Goal: Use online tool/utility: Utilize a website feature to perform a specific function

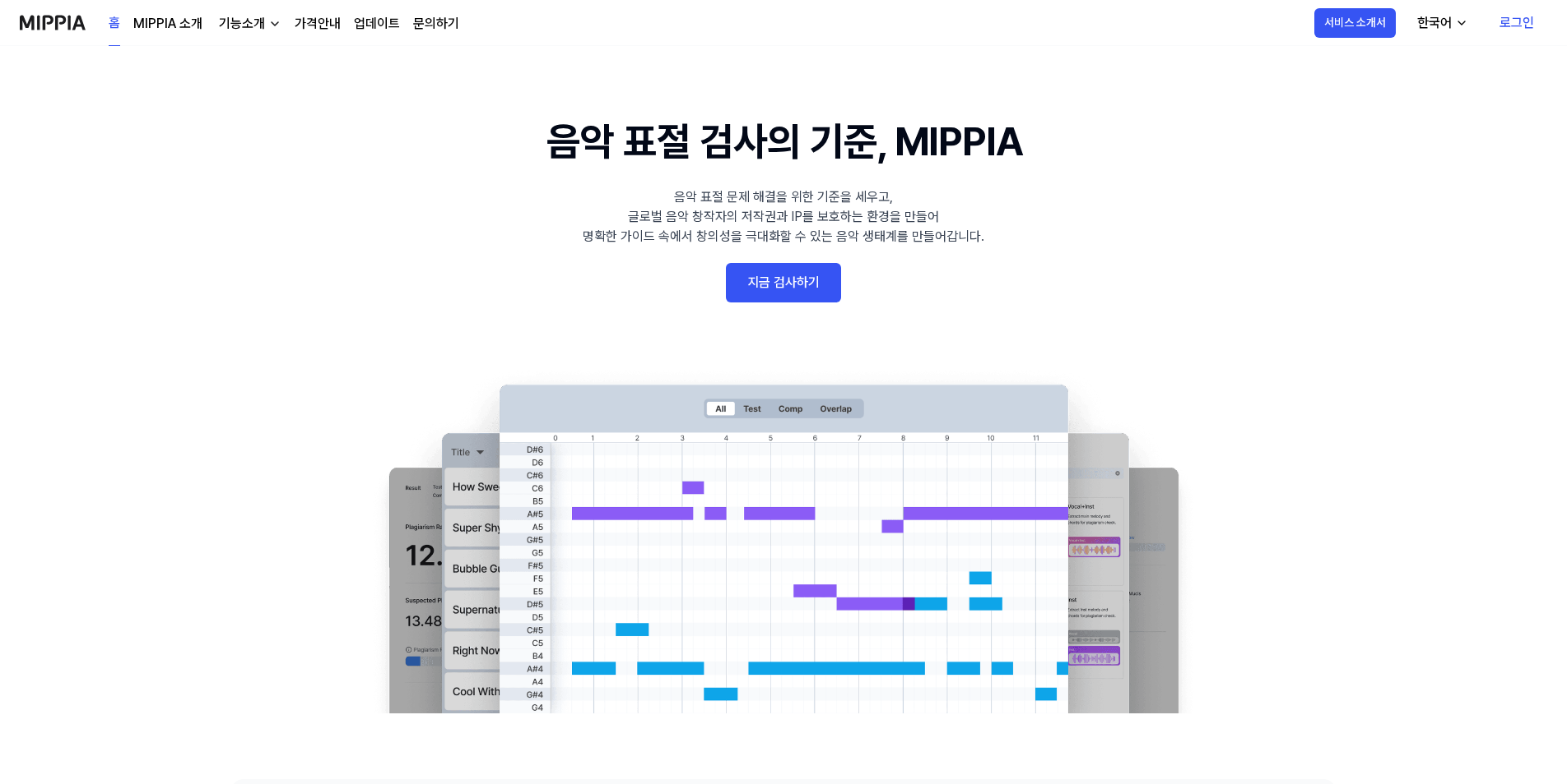
click at [1510, 22] on link "로그인" at bounding box center [1516, 23] width 61 height 46
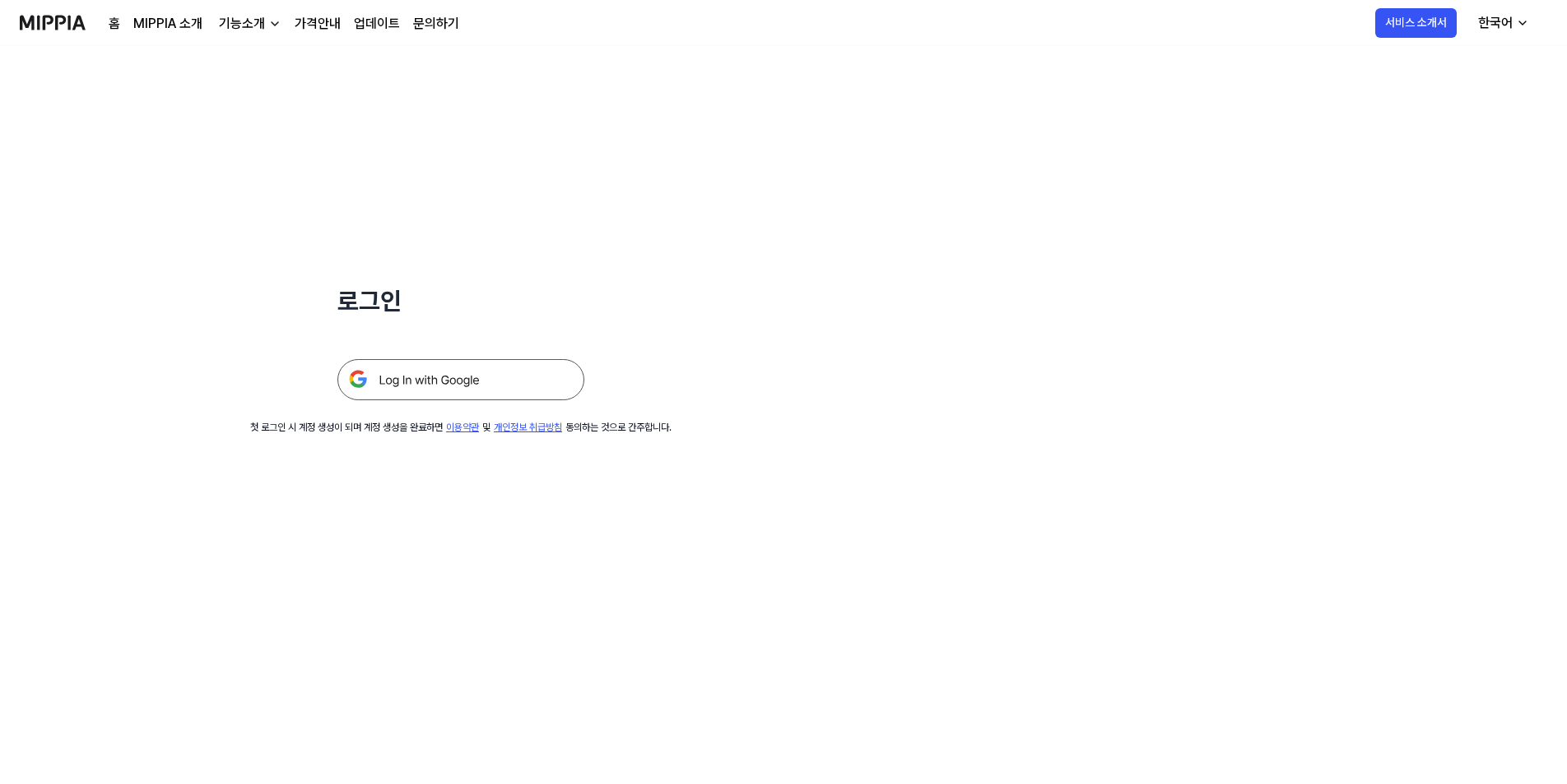
click at [493, 378] on img at bounding box center [461, 379] width 247 height 41
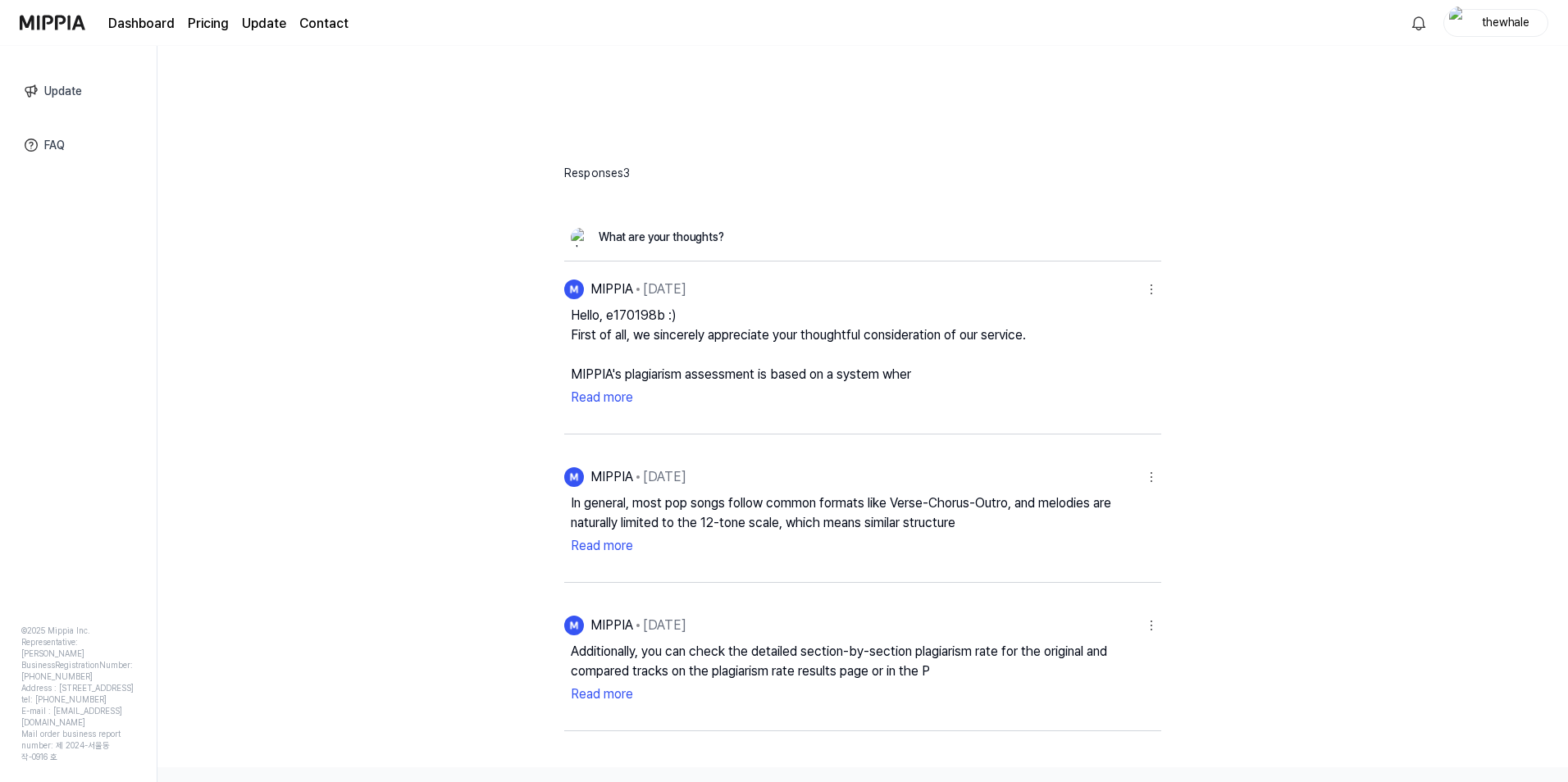
scroll to position [574, 0]
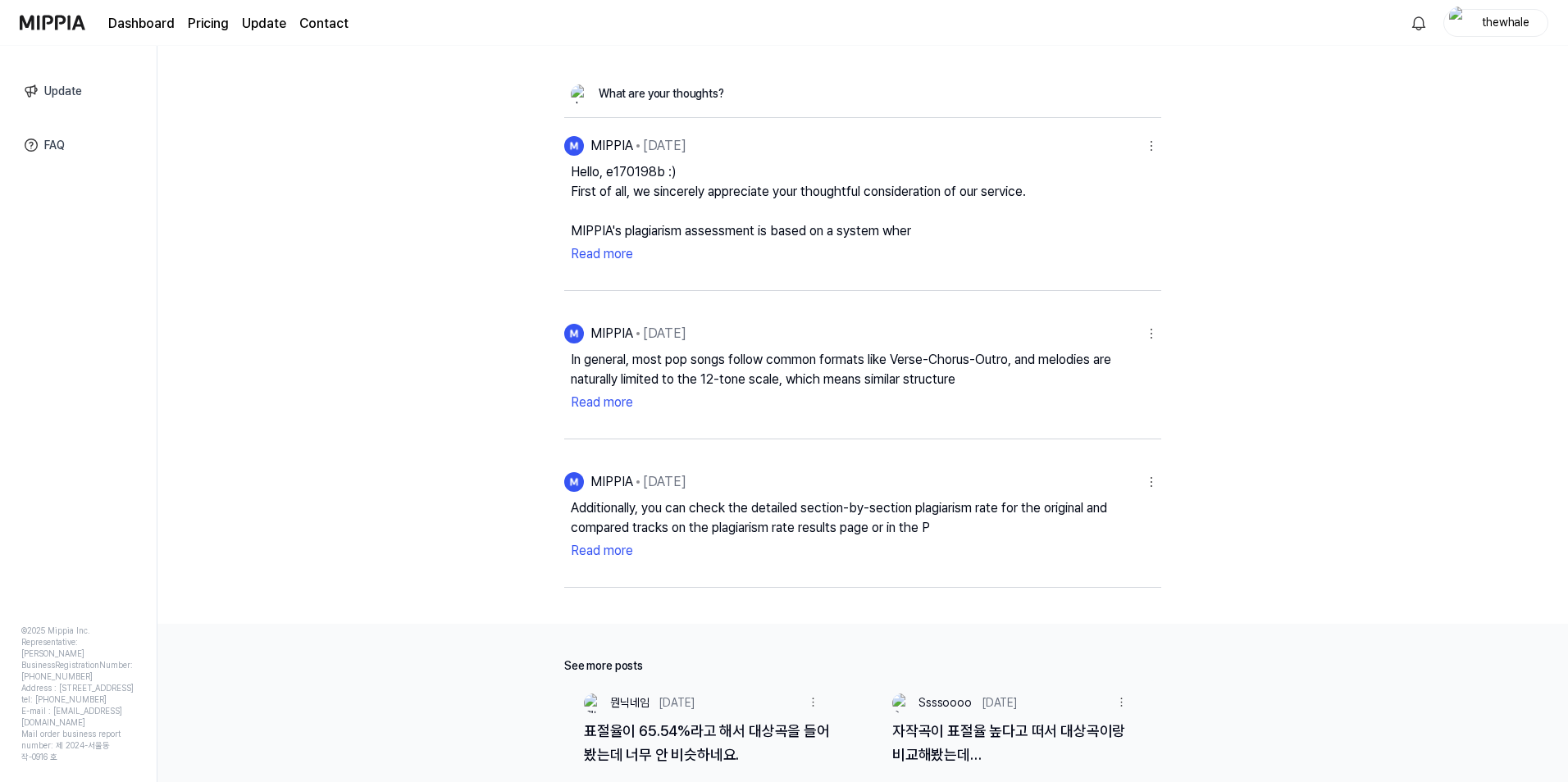
click at [588, 555] on button "Read more" at bounding box center [862, 551] width 584 height 27
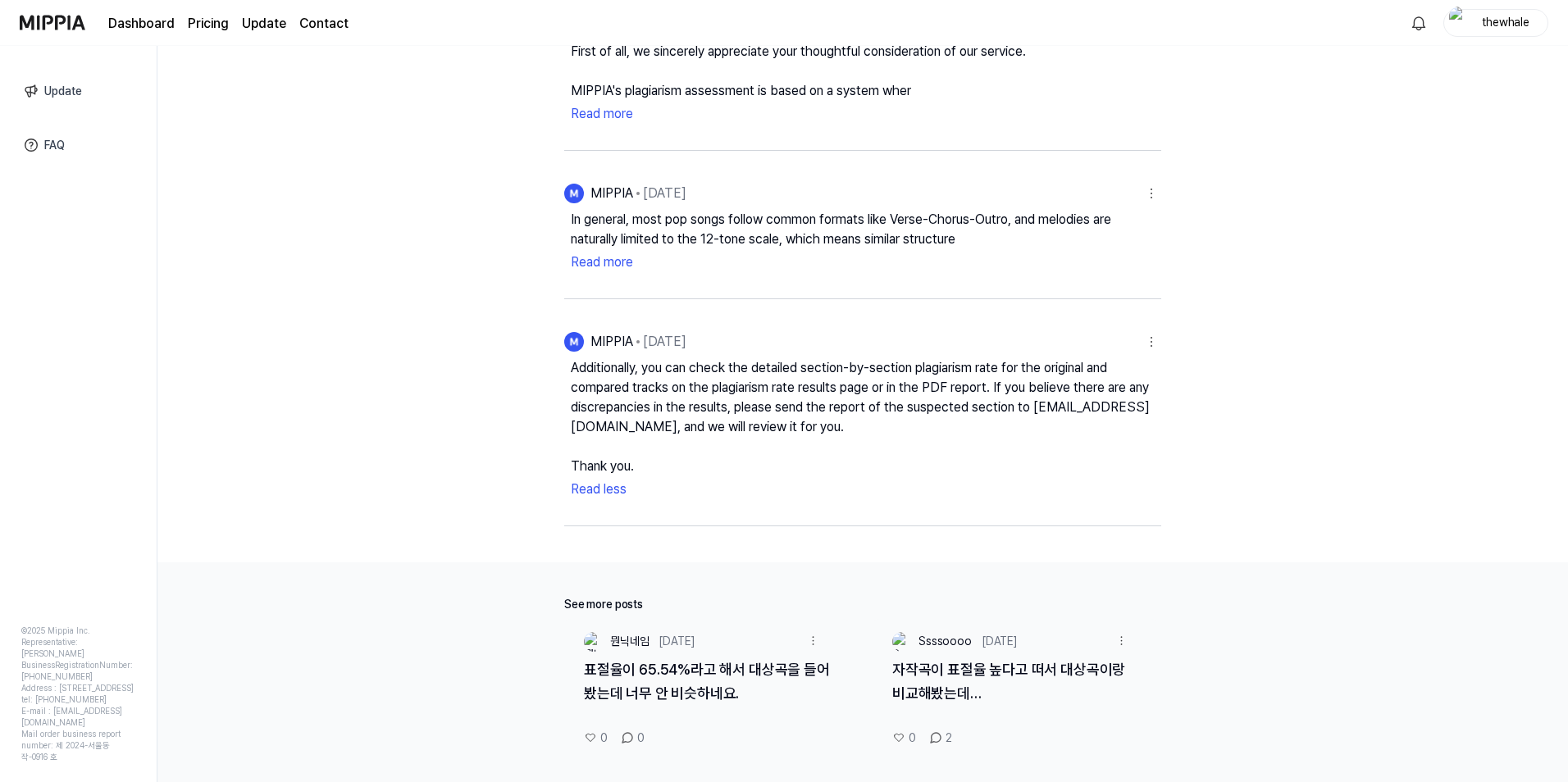
scroll to position [958, 0]
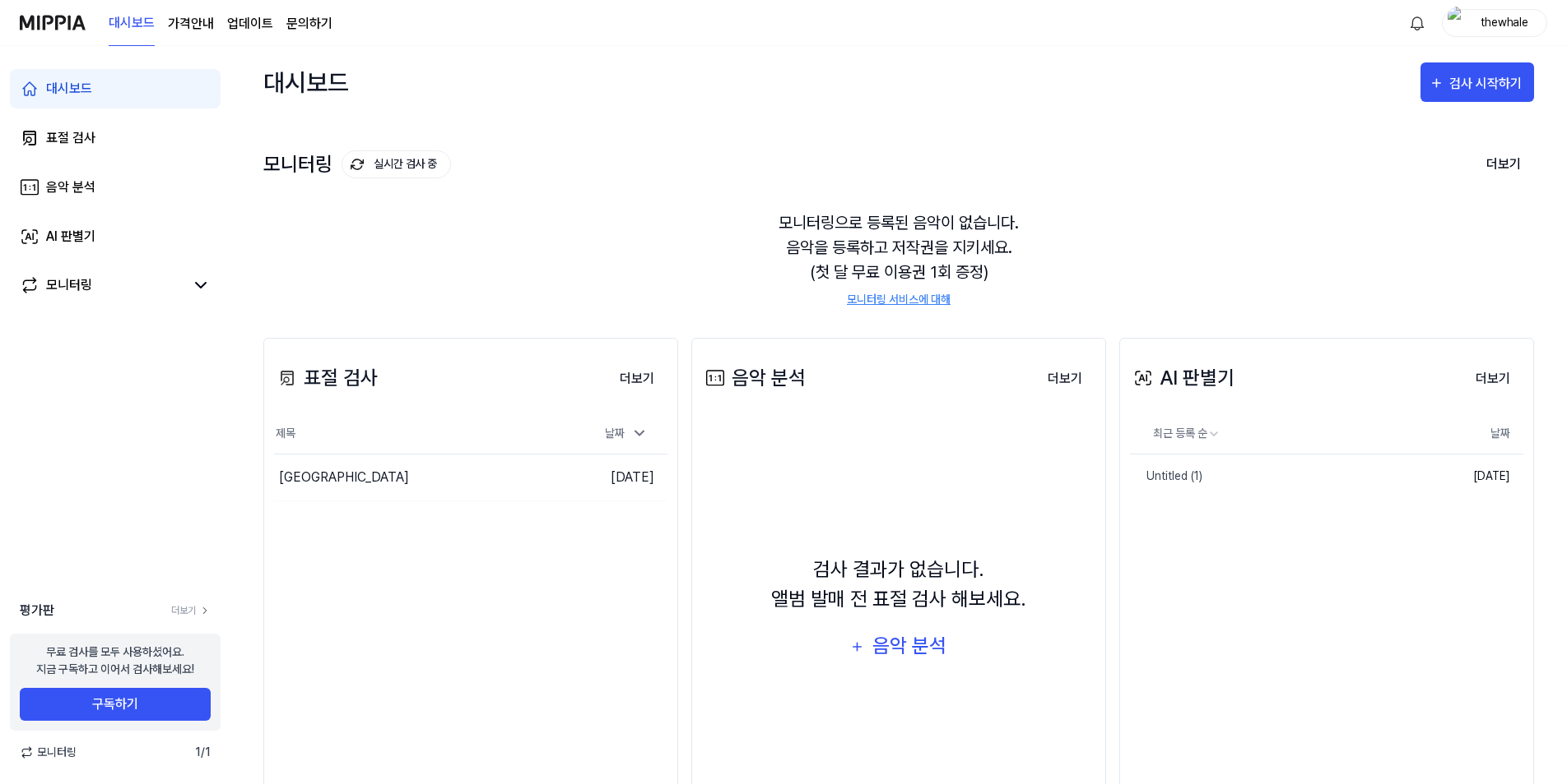
click at [1512, 18] on div "thewhale" at bounding box center [1504, 22] width 64 height 18
click at [1397, 159] on div "로그아웃" at bounding box center [1442, 150] width 203 height 27
click at [1475, 24] on div "thewhale" at bounding box center [1504, 22] width 64 height 18
click at [1373, 153] on button "로그아웃" at bounding box center [1442, 150] width 189 height 17
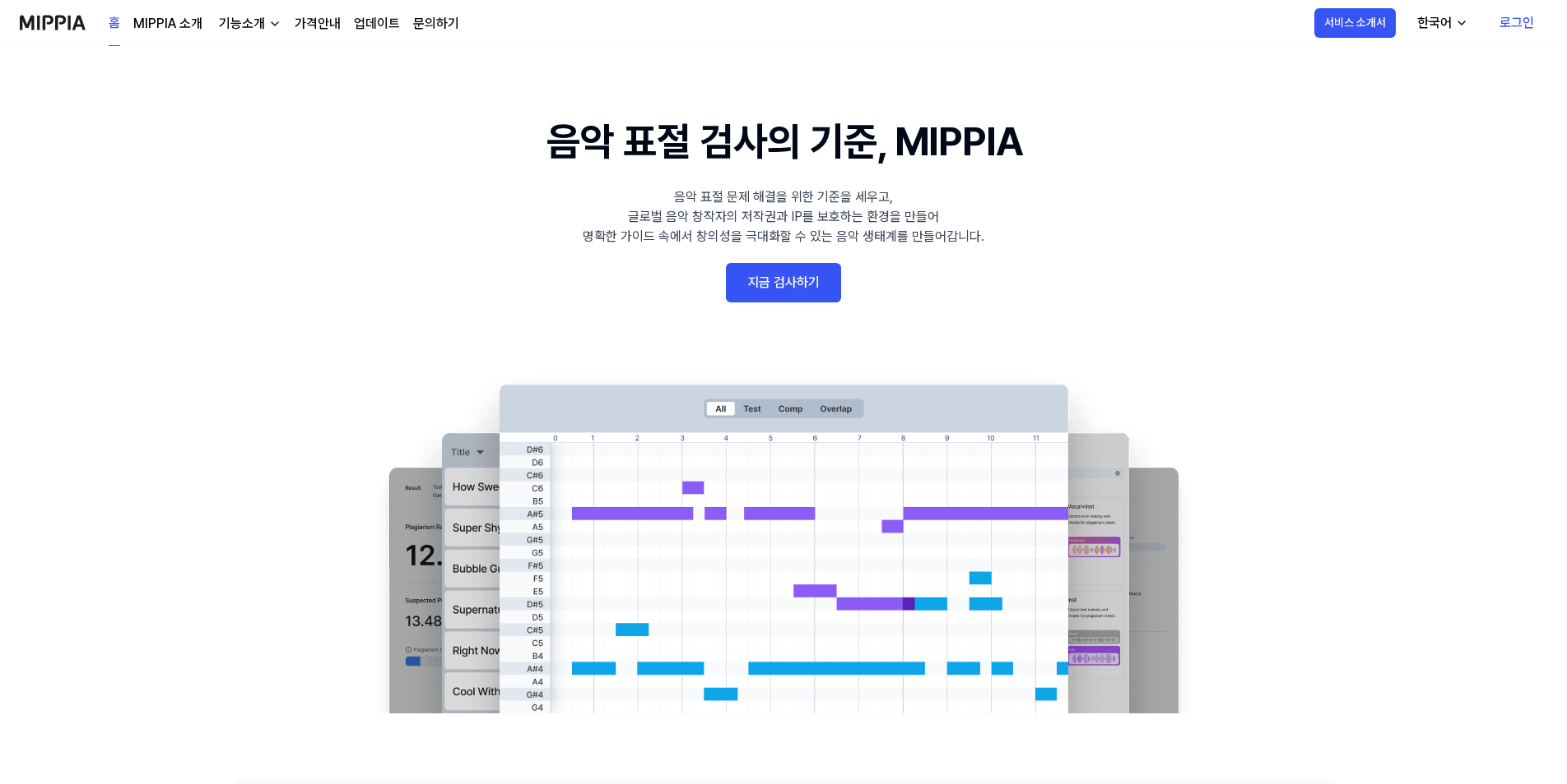
click at [1516, 18] on link "로그인" at bounding box center [1516, 23] width 61 height 46
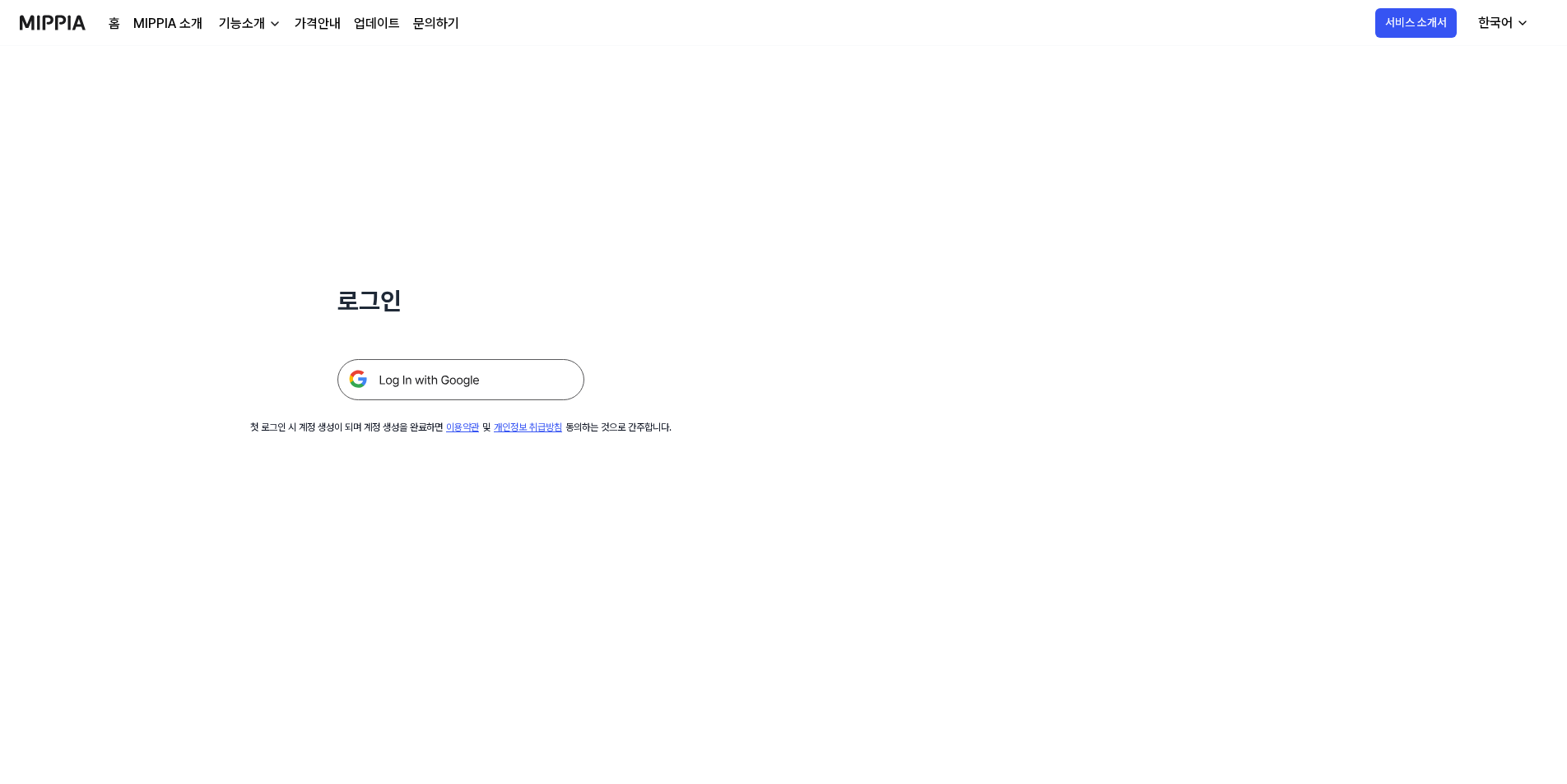
click at [506, 371] on img at bounding box center [461, 379] width 247 height 41
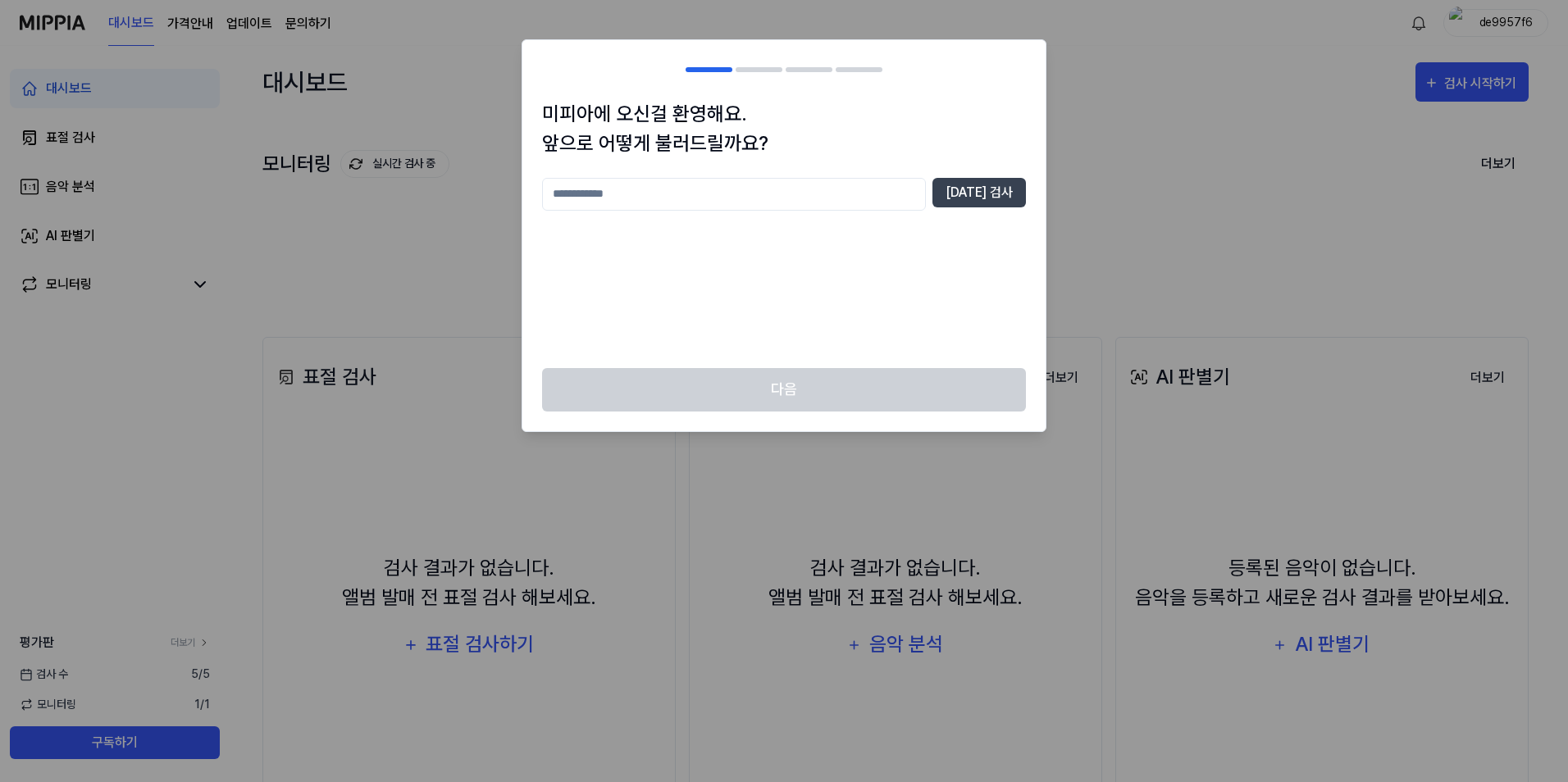
click at [891, 207] on input "text" at bounding box center [734, 194] width 384 height 32
type input "*"
click at [980, 198] on button "중복 검사" at bounding box center [979, 192] width 93 height 30
click at [764, 190] on input "***" at bounding box center [734, 194] width 384 height 32
click at [969, 195] on button "중복 검사" at bounding box center [979, 192] width 93 height 30
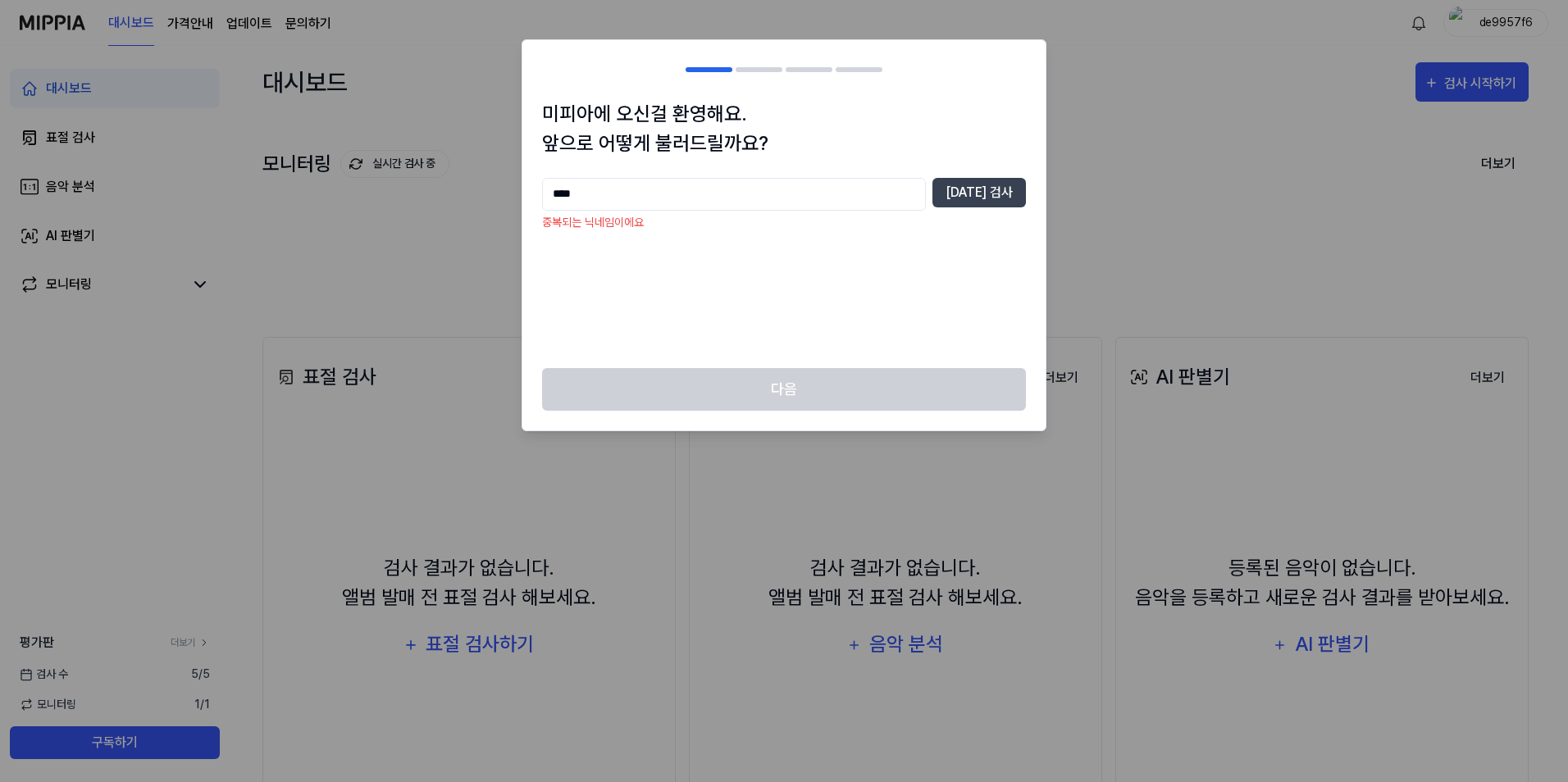
click at [798, 206] on input "****" at bounding box center [734, 194] width 384 height 32
type input "*****"
click at [967, 201] on button "중복 검사" at bounding box center [979, 192] width 93 height 30
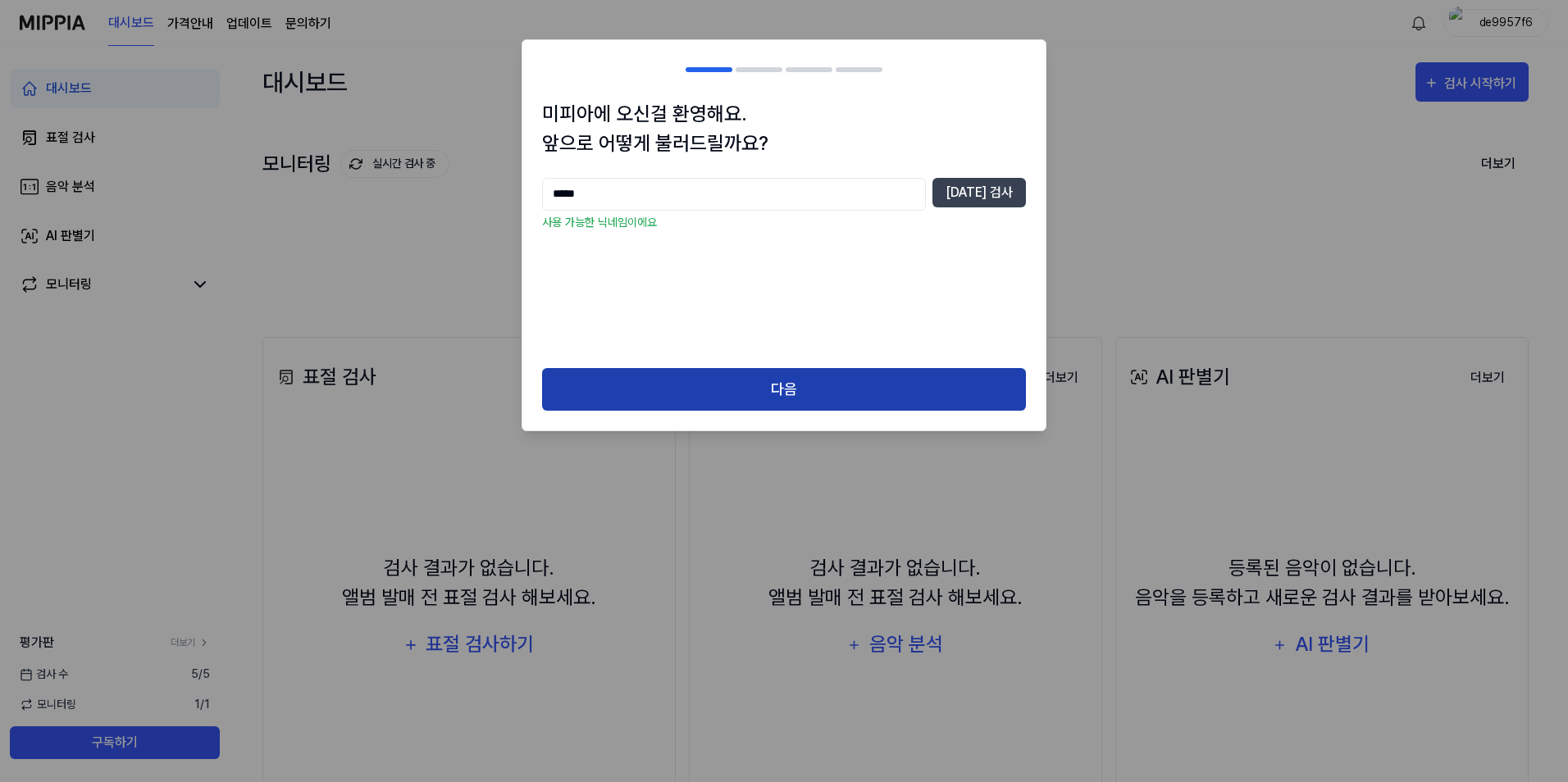
click at [845, 395] on button "다음" at bounding box center [784, 391] width 484 height 44
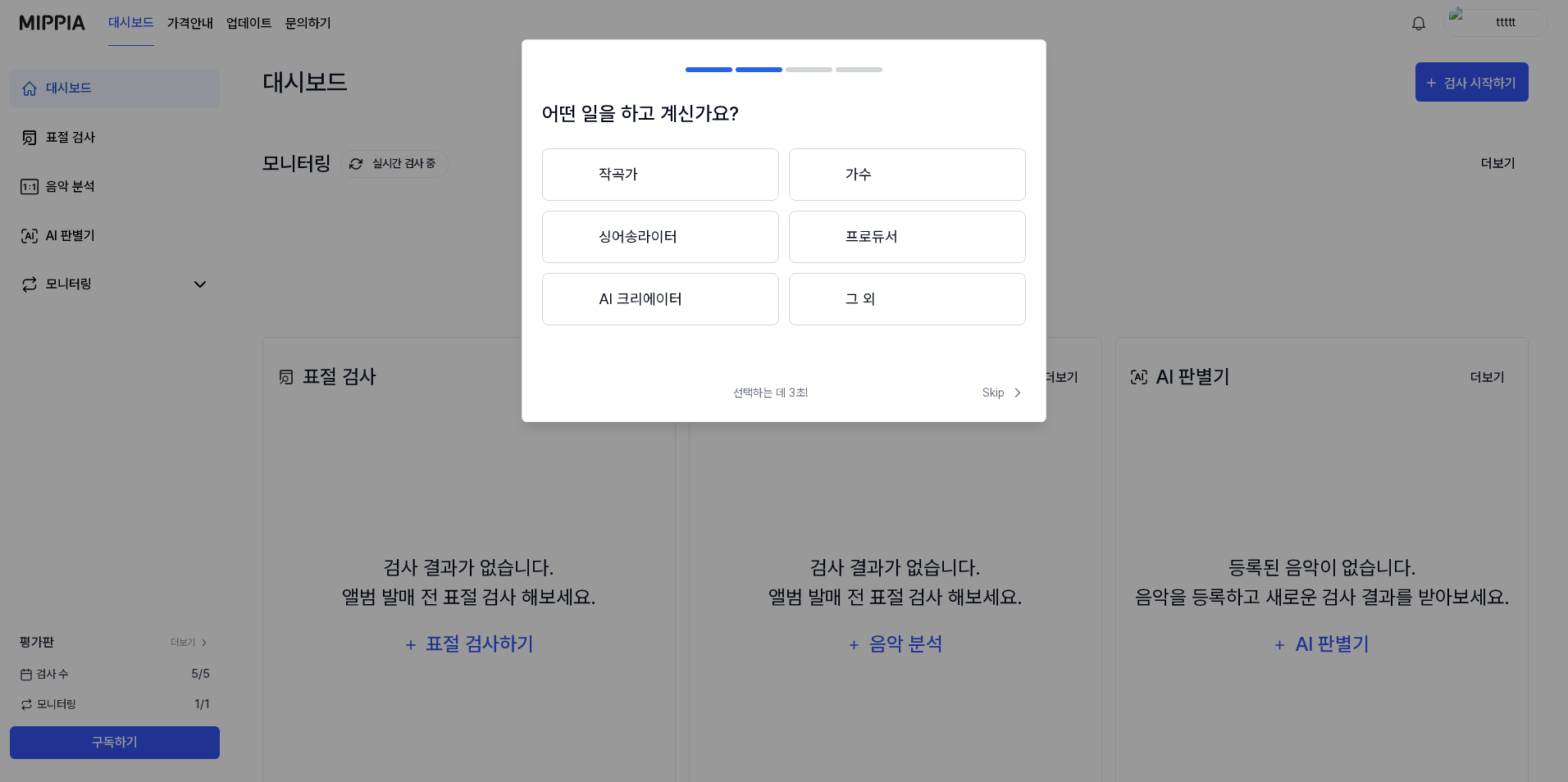
click at [714, 190] on button "작곡가" at bounding box center [660, 174] width 237 height 52
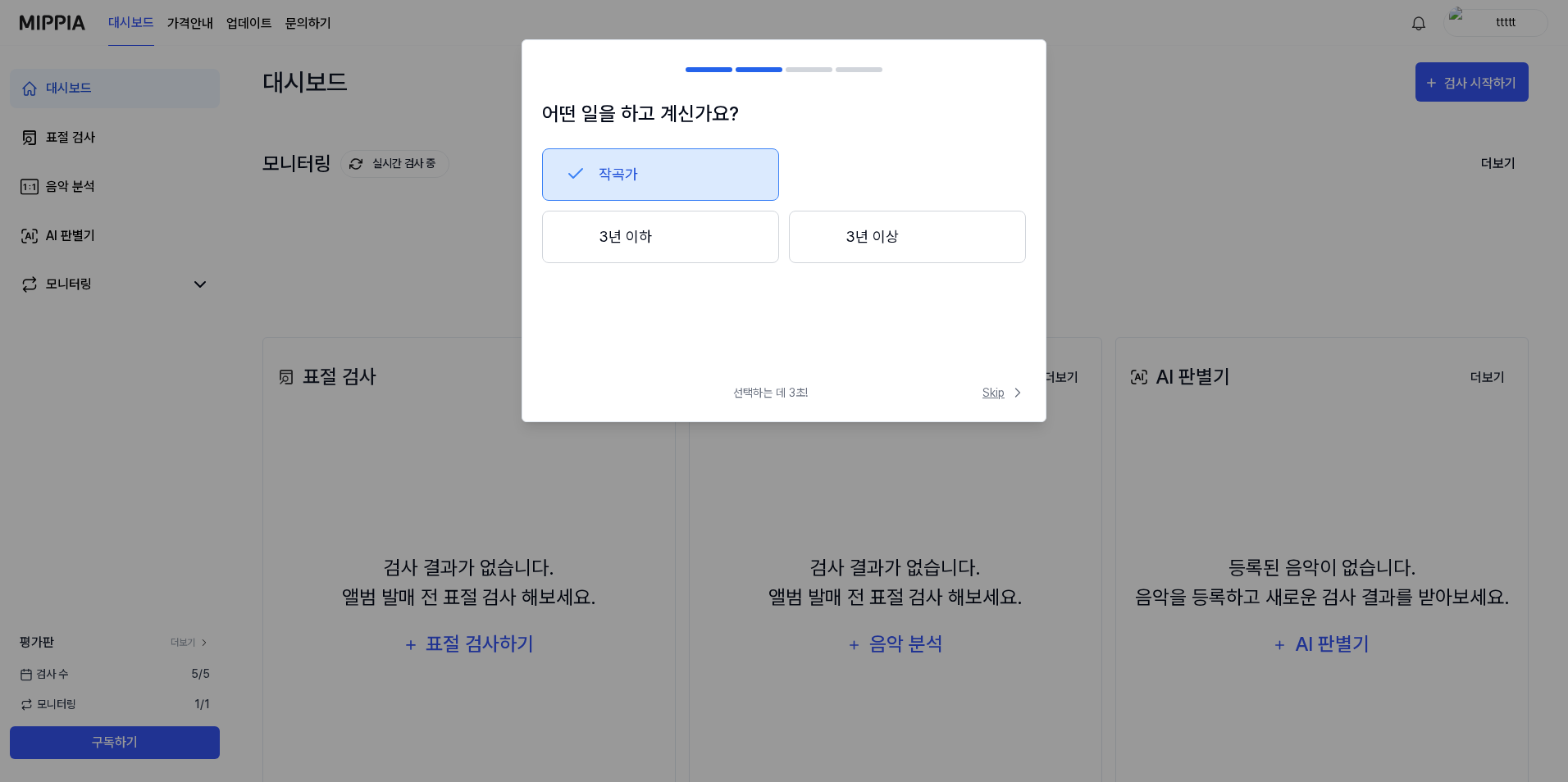
click at [996, 392] on span "Skip" at bounding box center [1005, 393] width 44 height 17
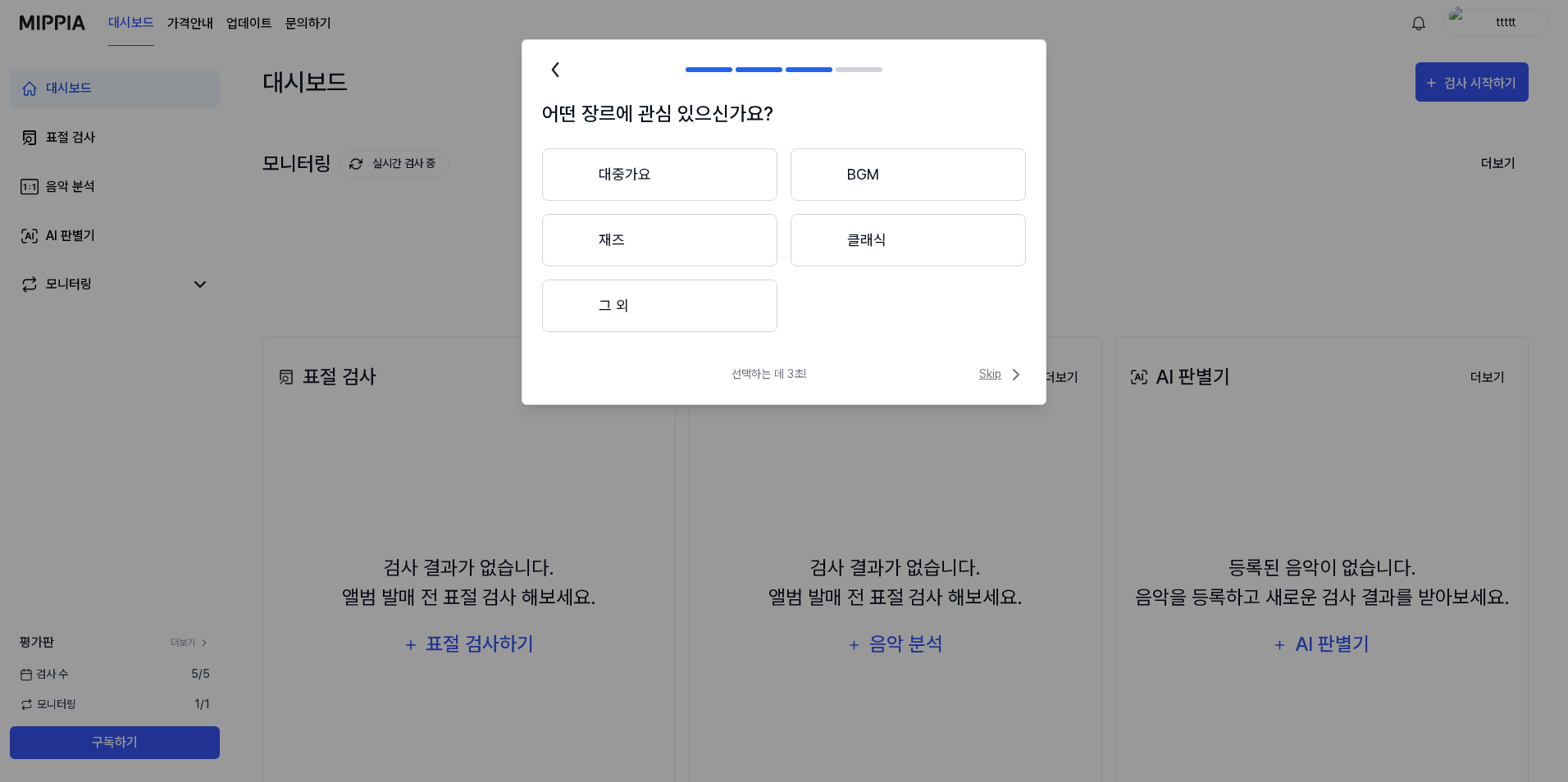
click at [986, 371] on span "Skip" at bounding box center [1002, 374] width 47 height 20
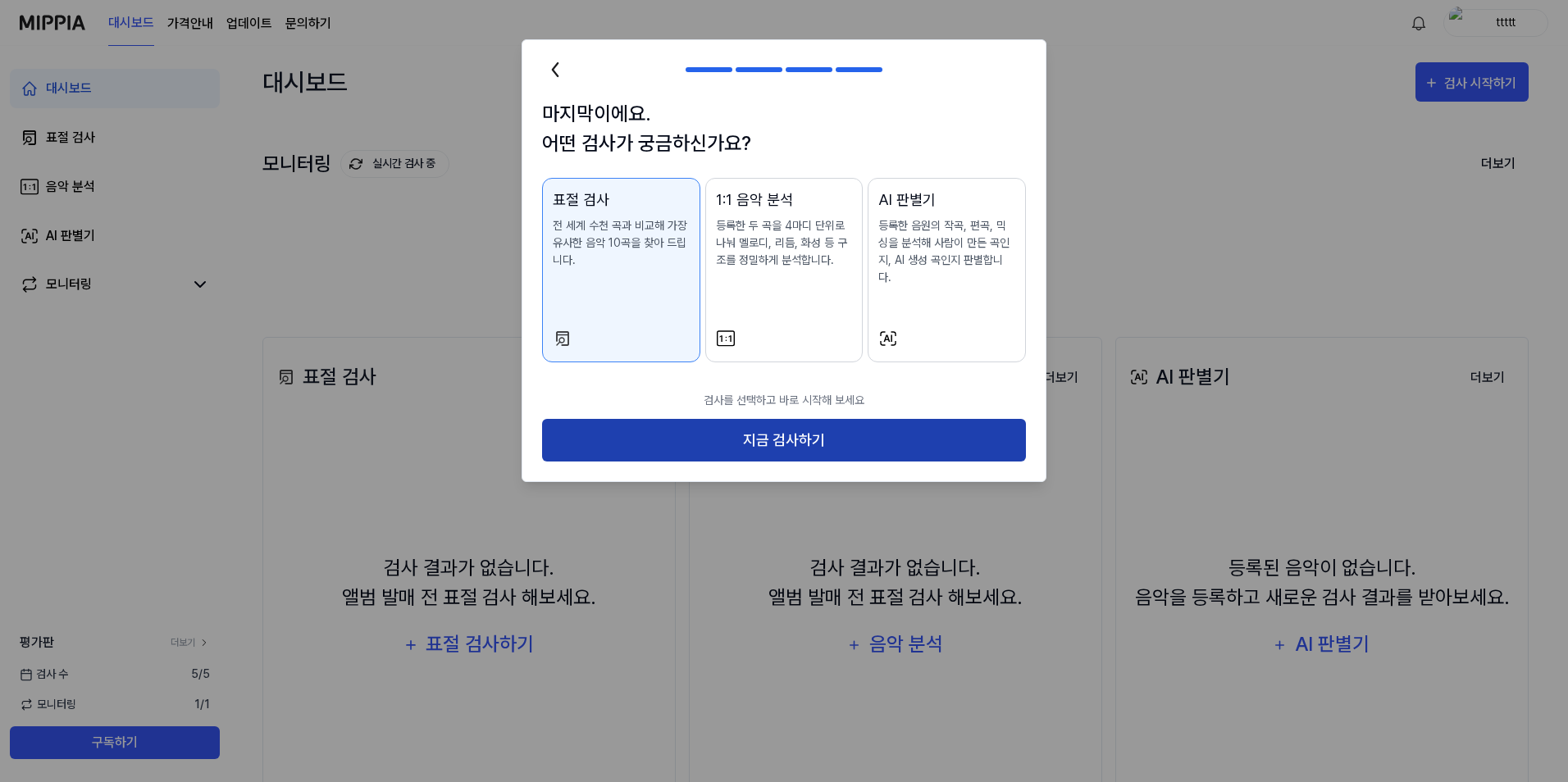
click at [897, 419] on button "지금 검사하기" at bounding box center [784, 441] width 484 height 44
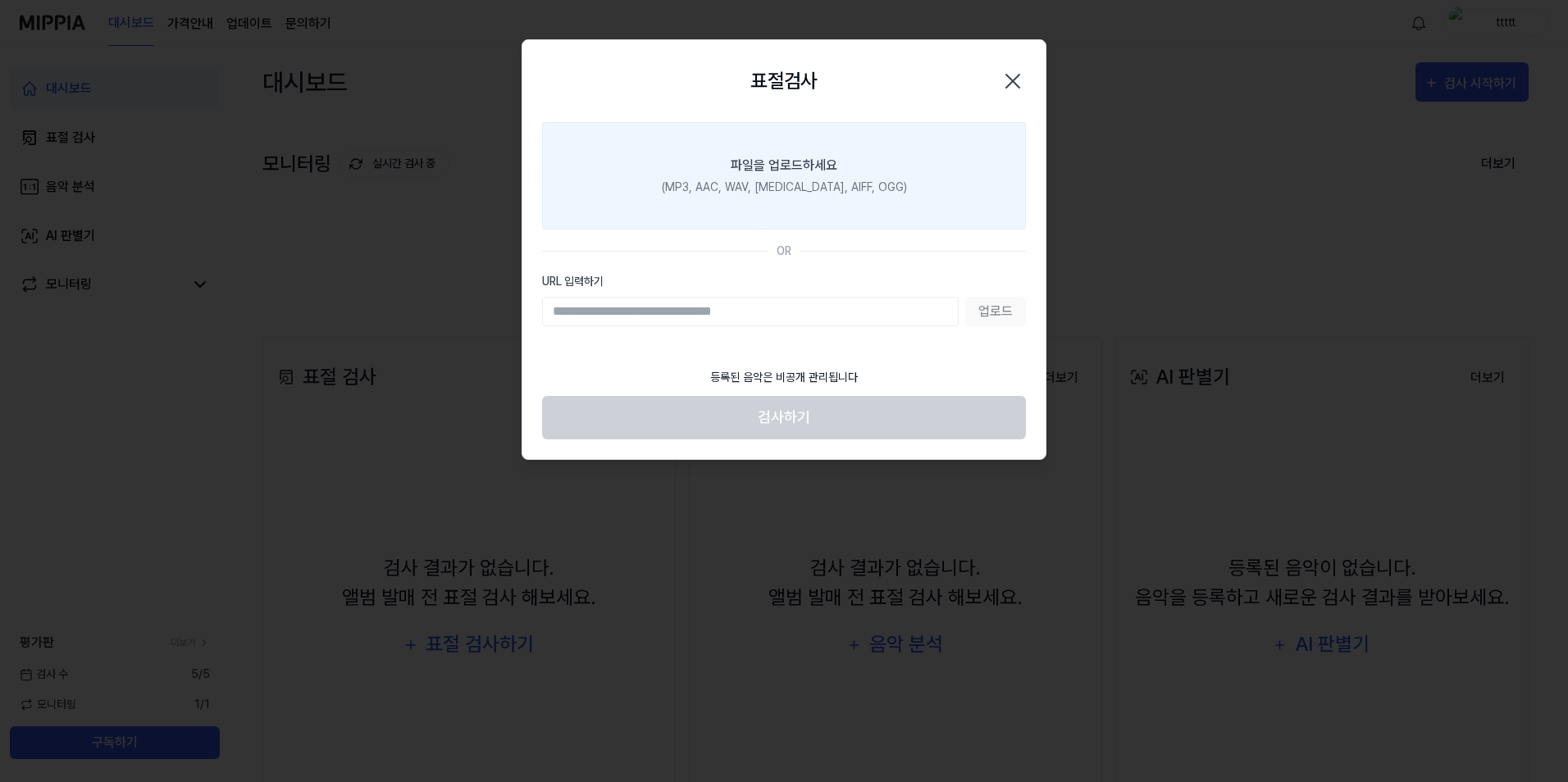
click at [802, 186] on div "(MP3, AAC, WAV, FLAC, AIFF, OGG)" at bounding box center [784, 188] width 245 height 17
click at [0, 0] on input "파일을 업로드하세요 (MP3, AAC, WAV, FLAC, AIFF, OGG)" at bounding box center [0, 0] width 0 height 0
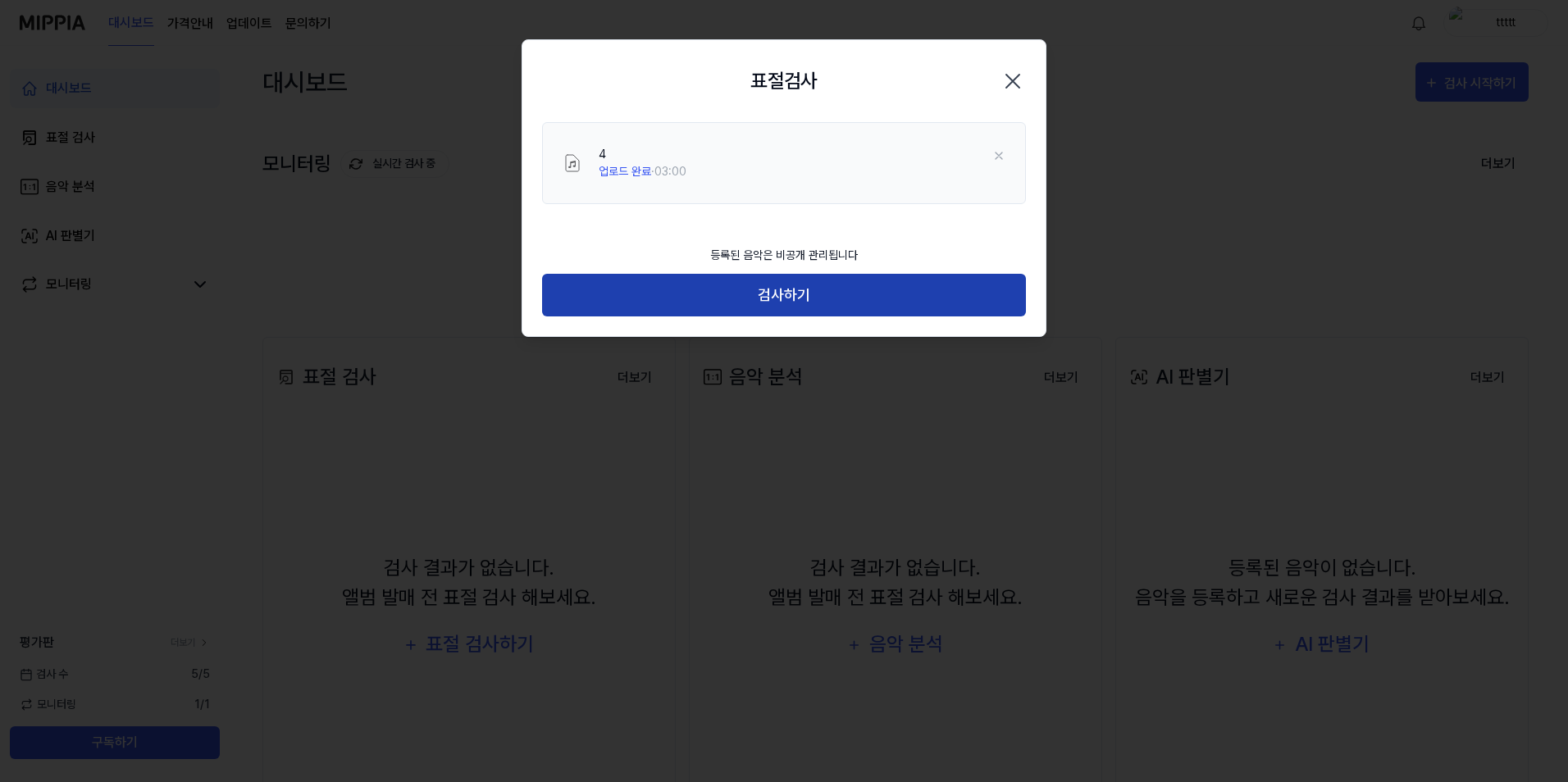
click at [829, 288] on button "검사하기" at bounding box center [784, 296] width 484 height 44
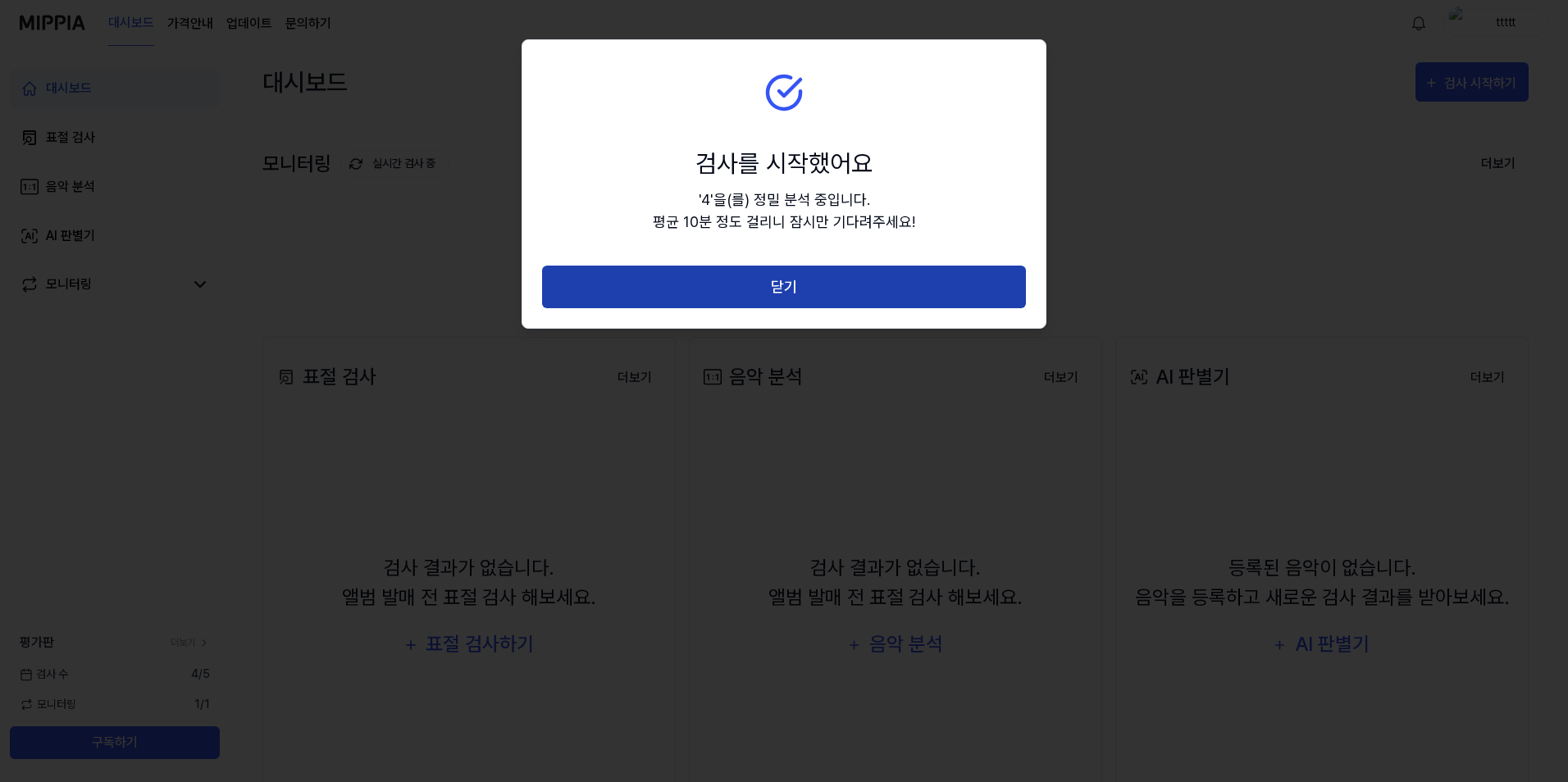
click at [829, 297] on button "닫기" at bounding box center [784, 288] width 484 height 44
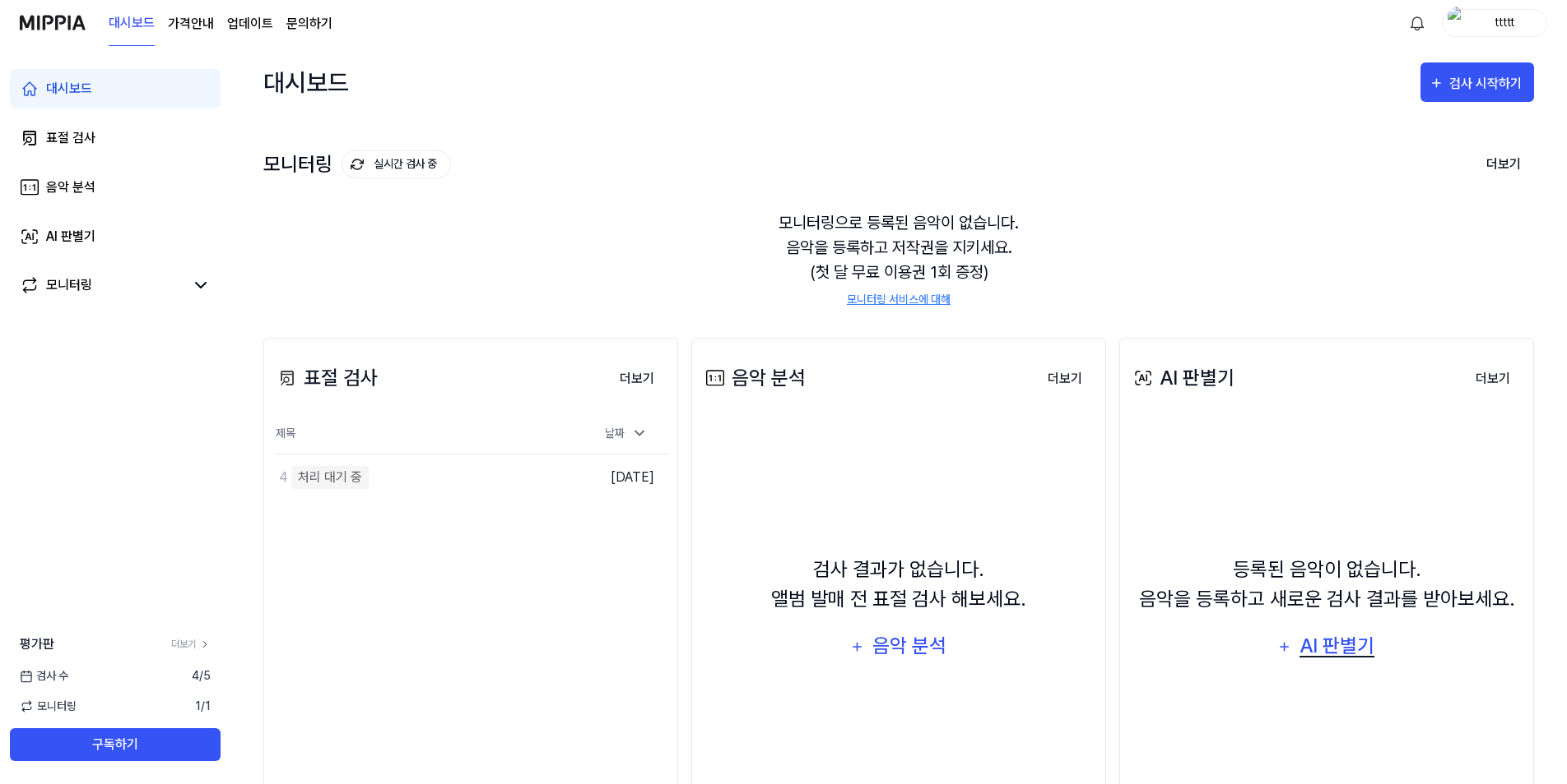
click at [1309, 638] on div "AI 판별기" at bounding box center [1337, 646] width 79 height 32
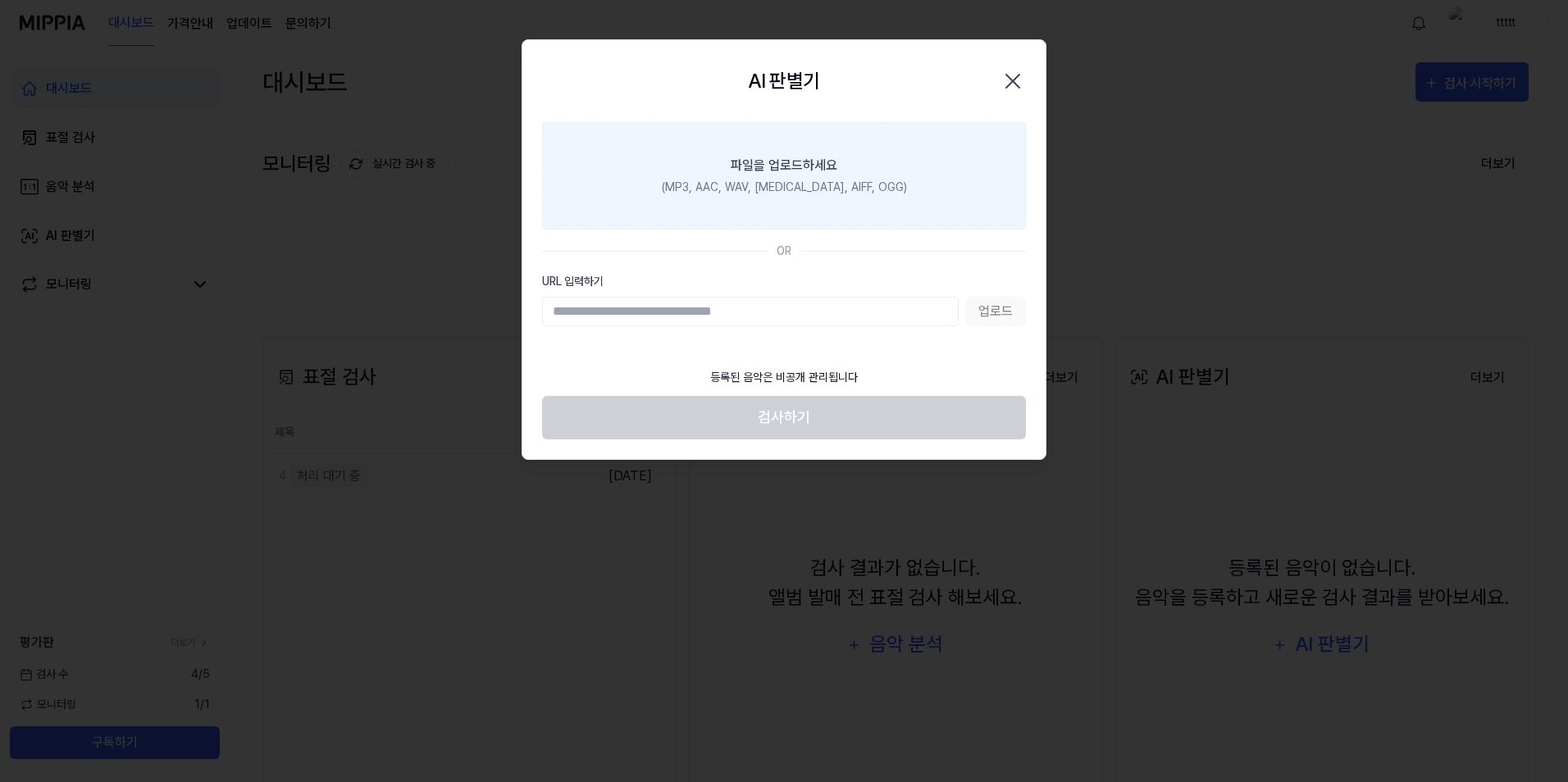
click at [673, 189] on label "파일을 업로드하세요 (MP3, AAC, WAV, FLAC, AIFF, OGG)" at bounding box center [784, 175] width 484 height 108
click at [0, 0] on input "파일을 업로드하세요 (MP3, AAC, WAV, FLAC, AIFF, OGG)" at bounding box center [0, 0] width 0 height 0
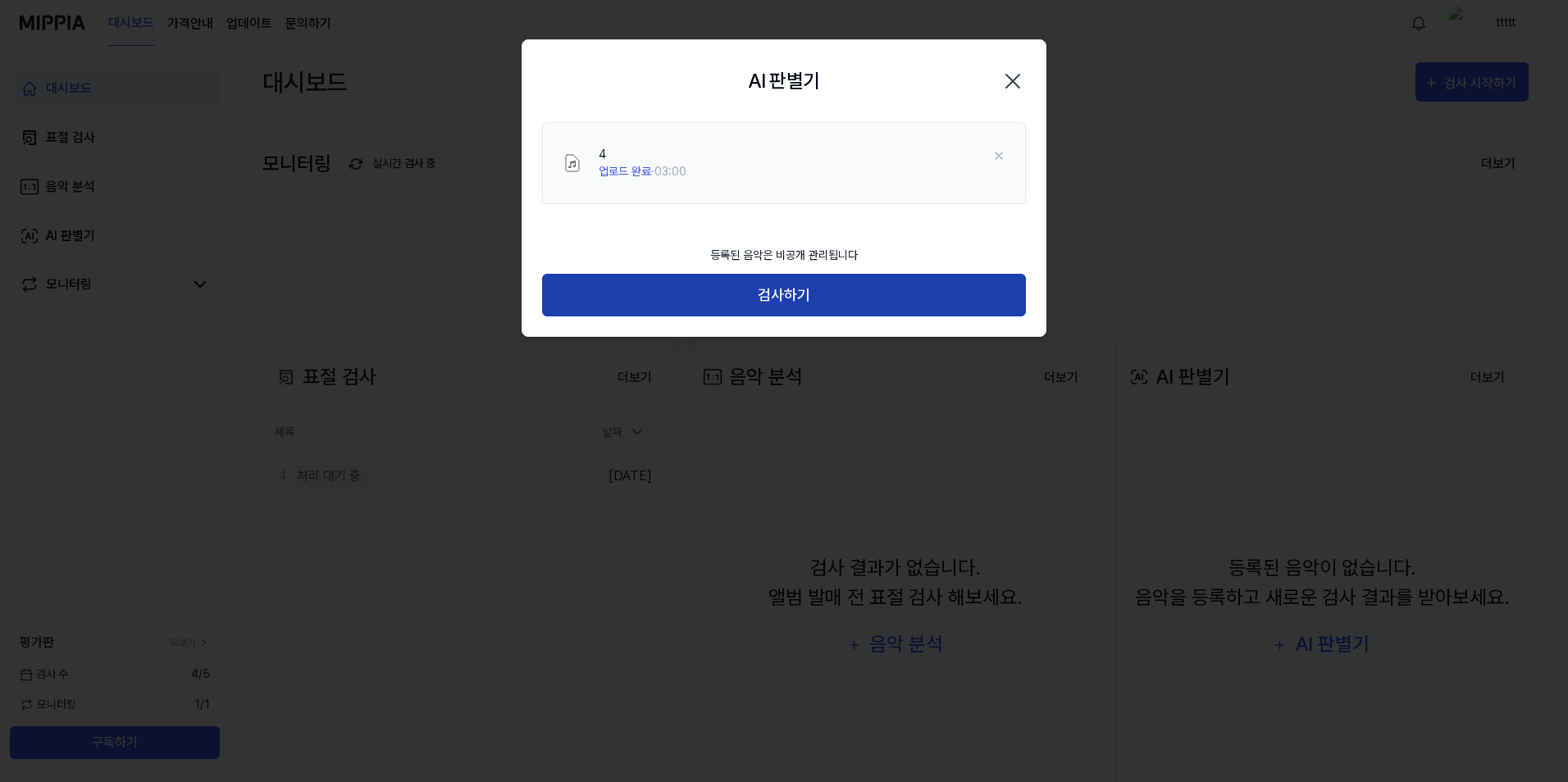
click at [814, 304] on button "검사하기" at bounding box center [784, 296] width 484 height 44
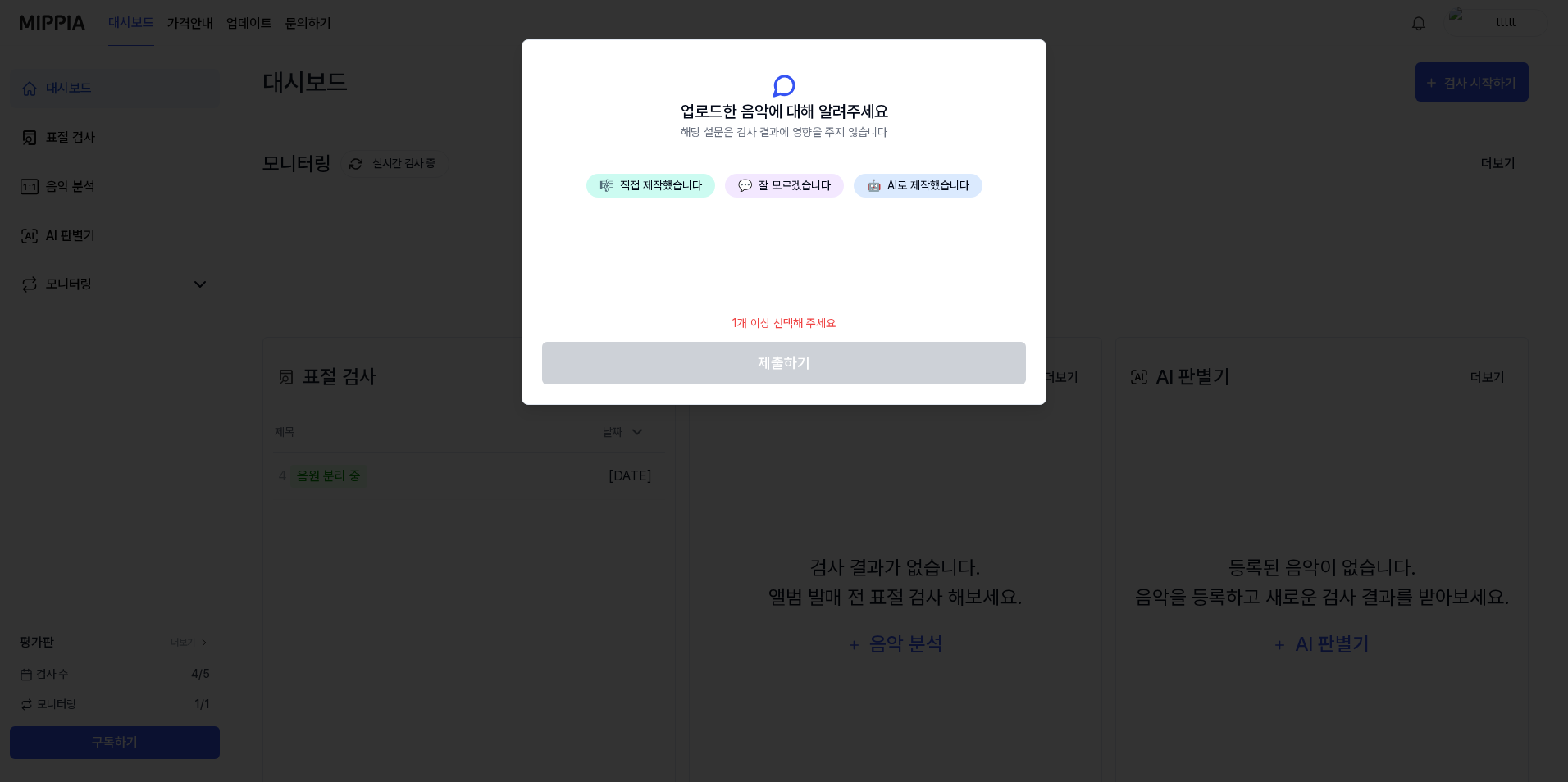
click at [673, 187] on button "🎼 직접 제작했습니다" at bounding box center [651, 186] width 129 height 24
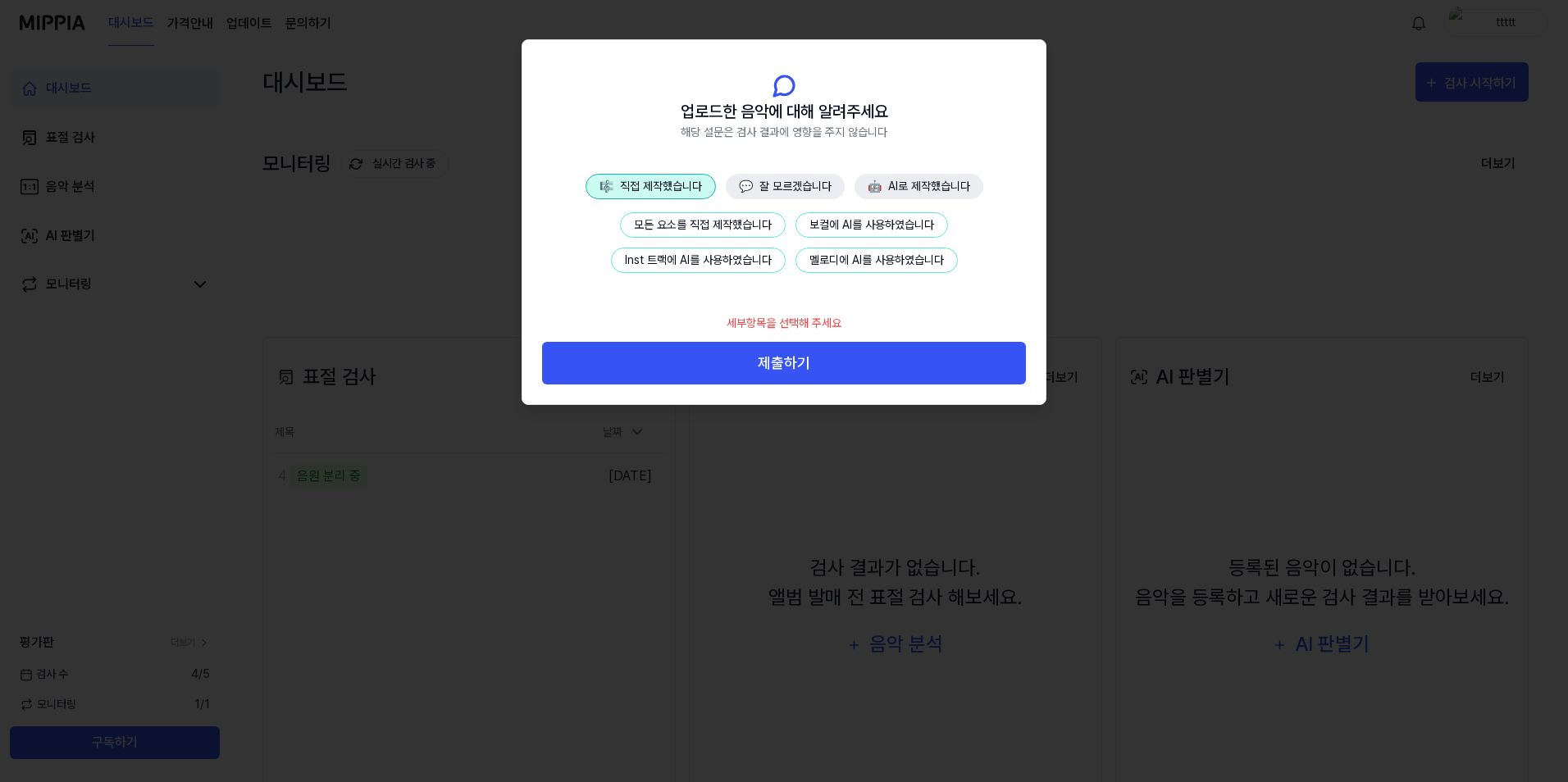
click at [674, 255] on button "Inst 트랙에 AI를 사용하였습니다" at bounding box center [698, 260] width 174 height 26
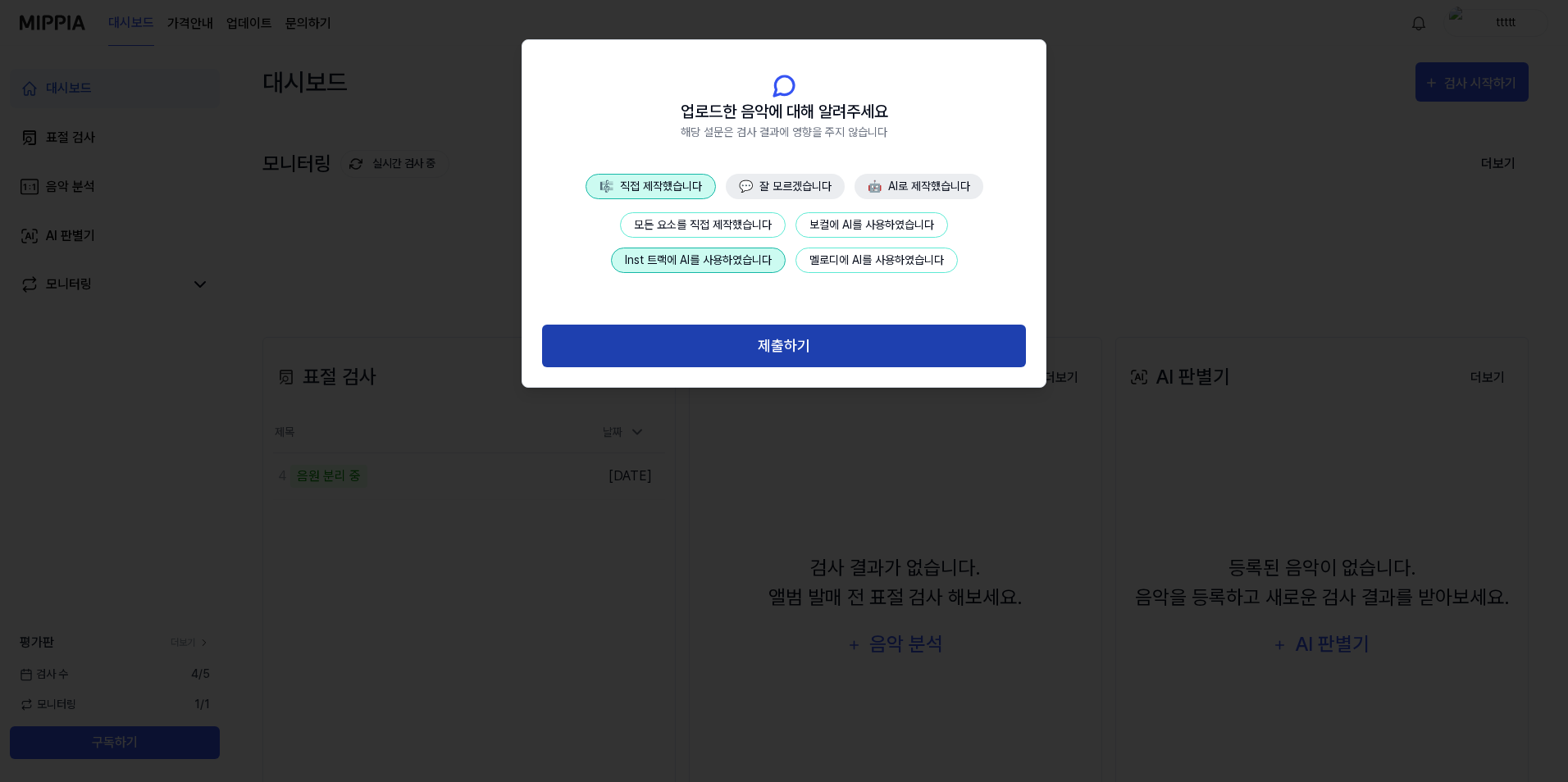
click at [749, 343] on button "제출하기" at bounding box center [784, 347] width 484 height 44
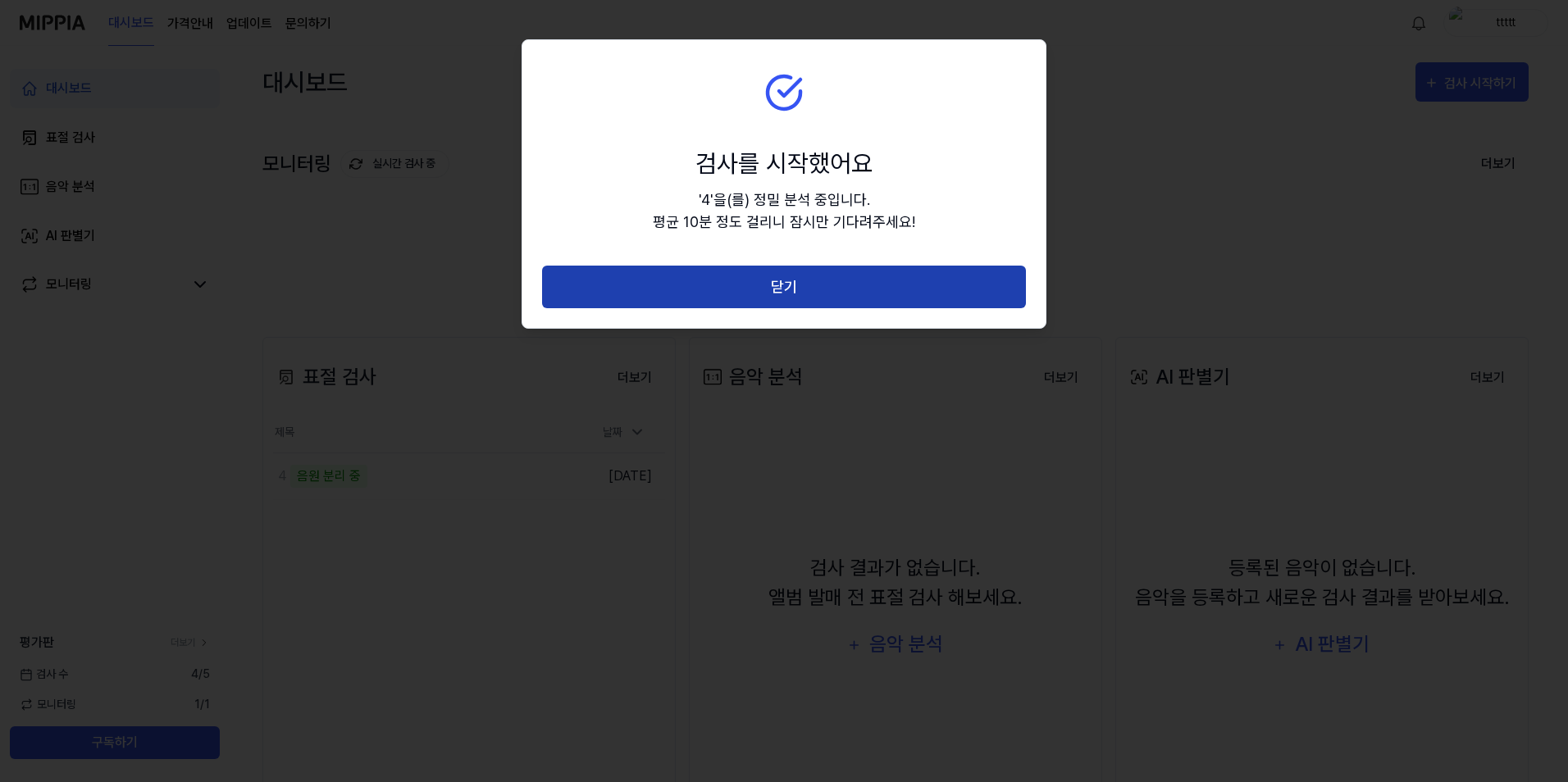
click at [778, 298] on button "닫기" at bounding box center [784, 288] width 484 height 44
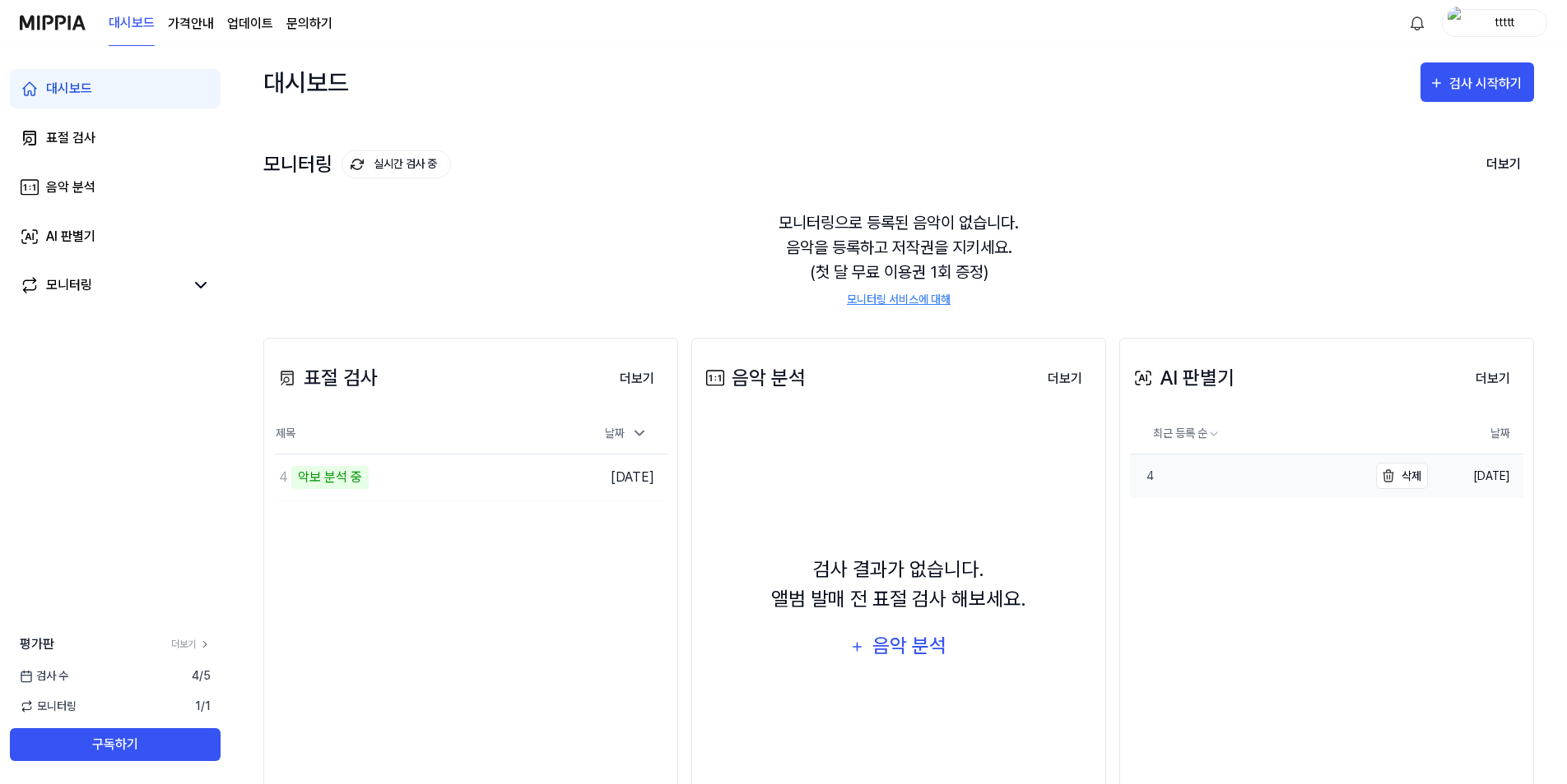
click at [1265, 488] on link "4" at bounding box center [1248, 477] width 238 height 44
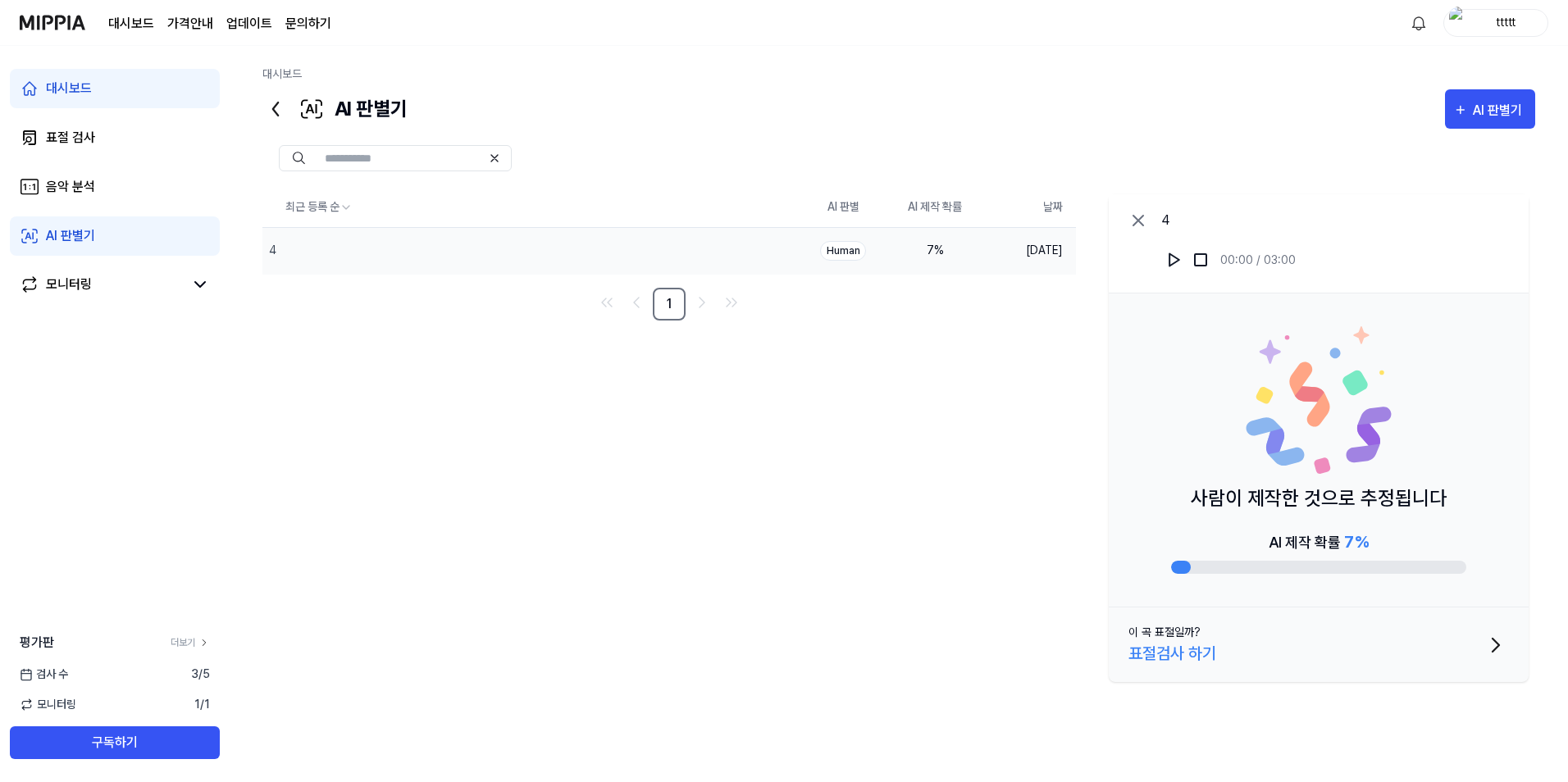
click at [162, 98] on link "대시보드" at bounding box center [114, 88] width 210 height 39
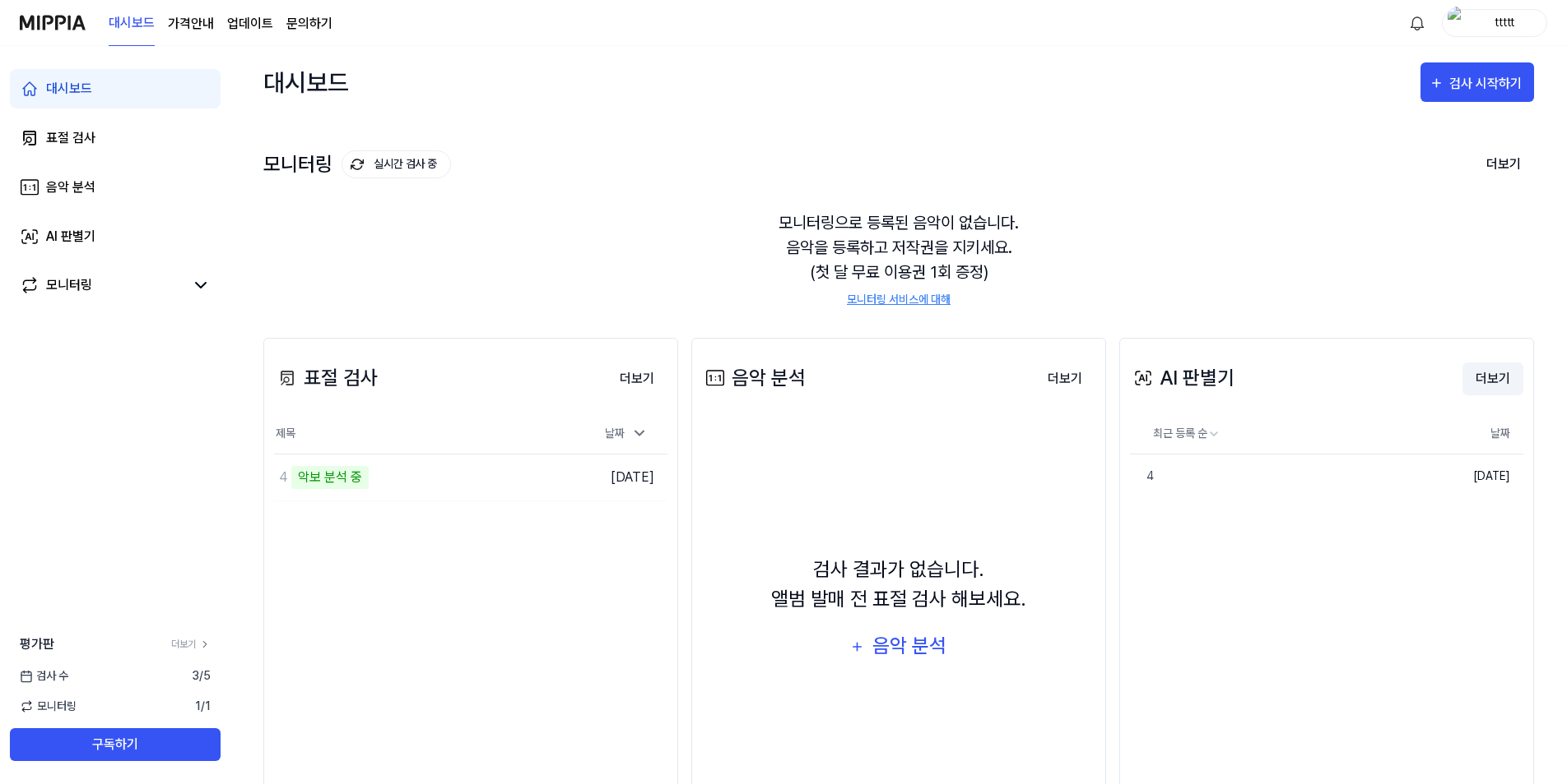
click at [1500, 376] on button "더보기" at bounding box center [1492, 379] width 61 height 32
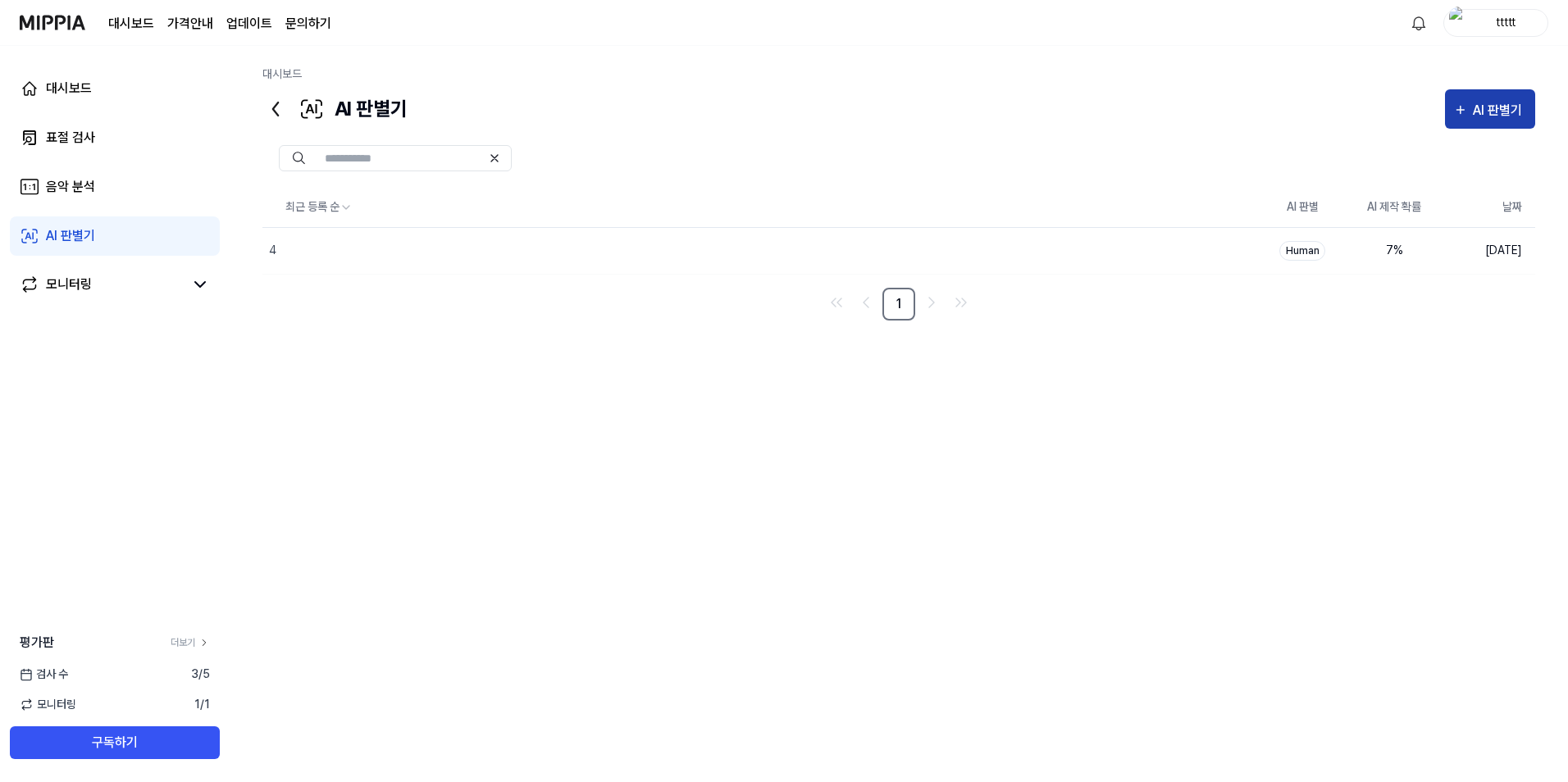
click at [1500, 111] on div "AI 판별기" at bounding box center [1500, 110] width 54 height 21
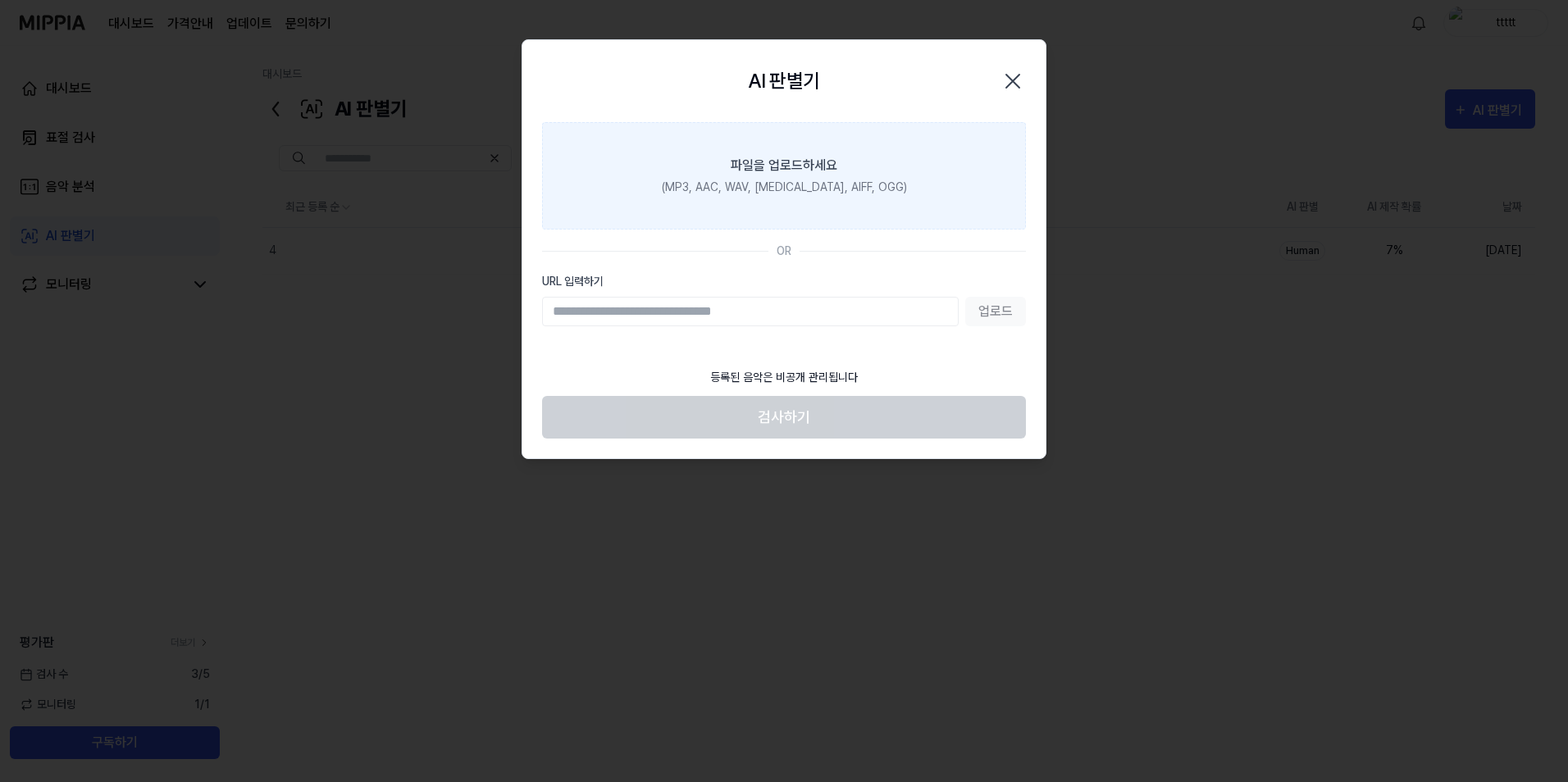
click at [786, 197] on label "파일을 업로드하세요 (MP3, AAC, WAV, FLAC, AIFF, OGG)" at bounding box center [784, 175] width 484 height 108
click at [0, 0] on input "파일을 업로드하세요 (MP3, AAC, WAV, FLAC, AIFF, OGG)" at bounding box center [0, 0] width 0 height 0
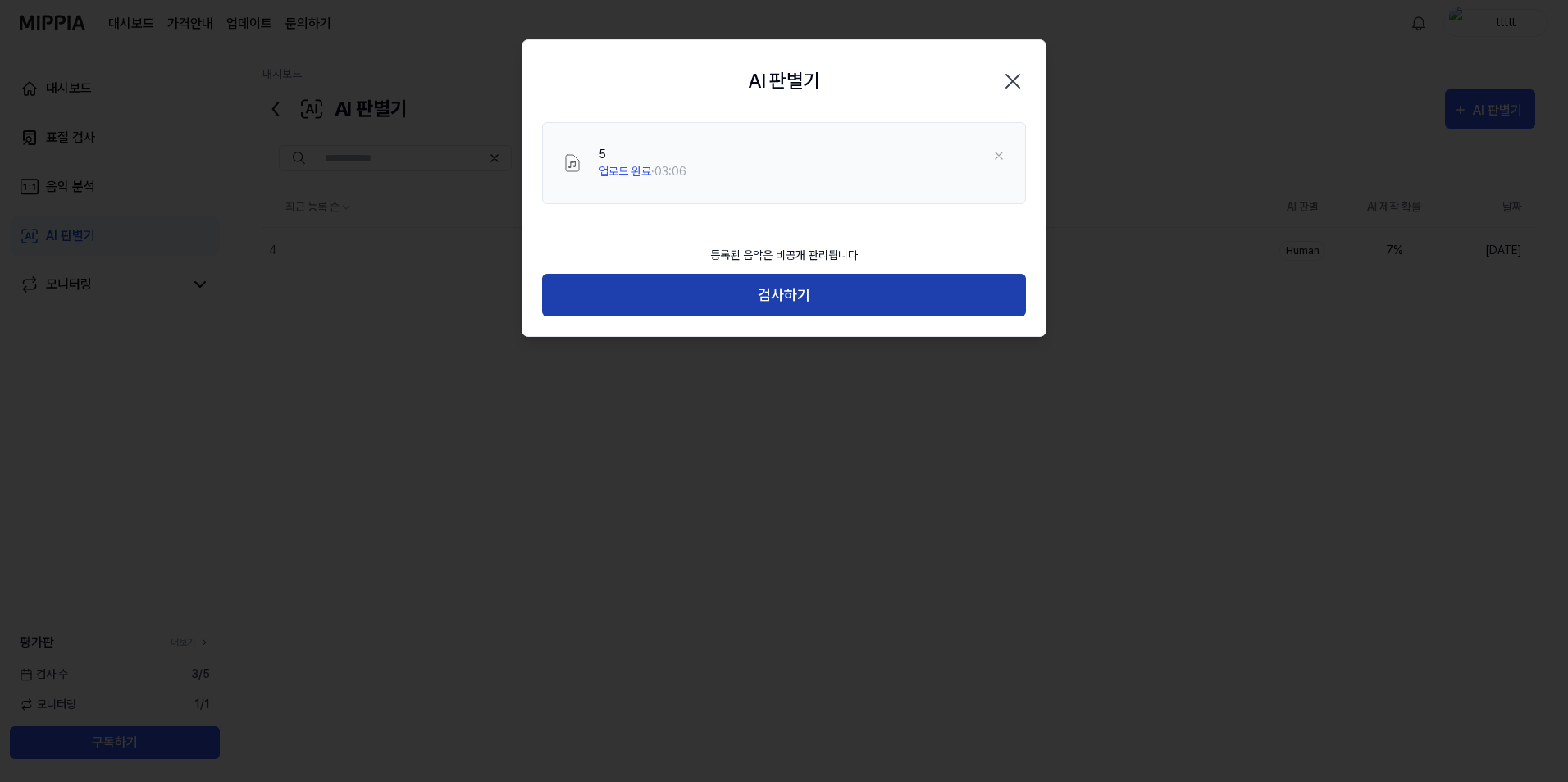
click at [852, 301] on button "검사하기" at bounding box center [784, 296] width 484 height 44
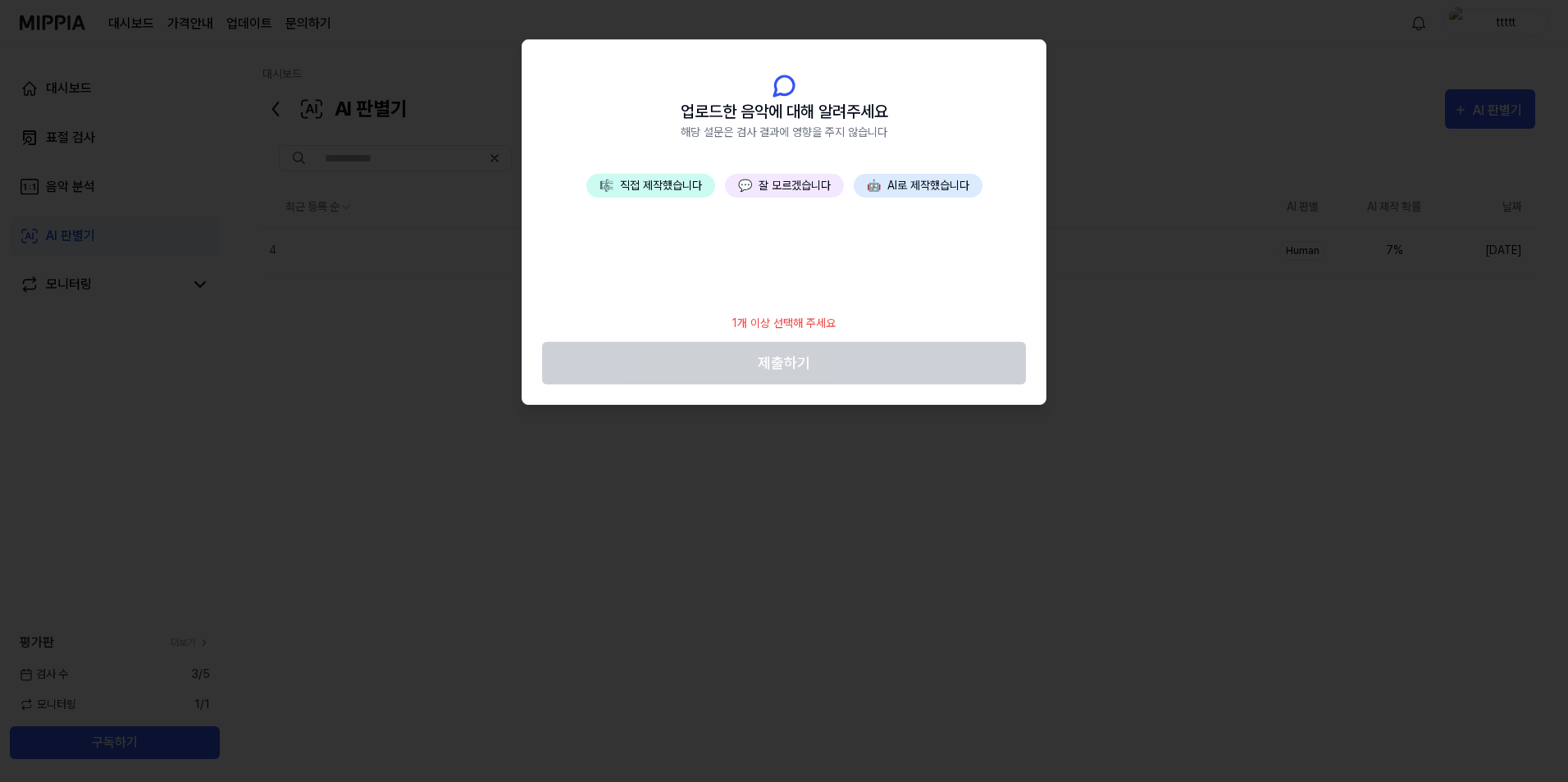
click at [629, 191] on button "🎼 직접 제작했습니다" at bounding box center [651, 186] width 129 height 24
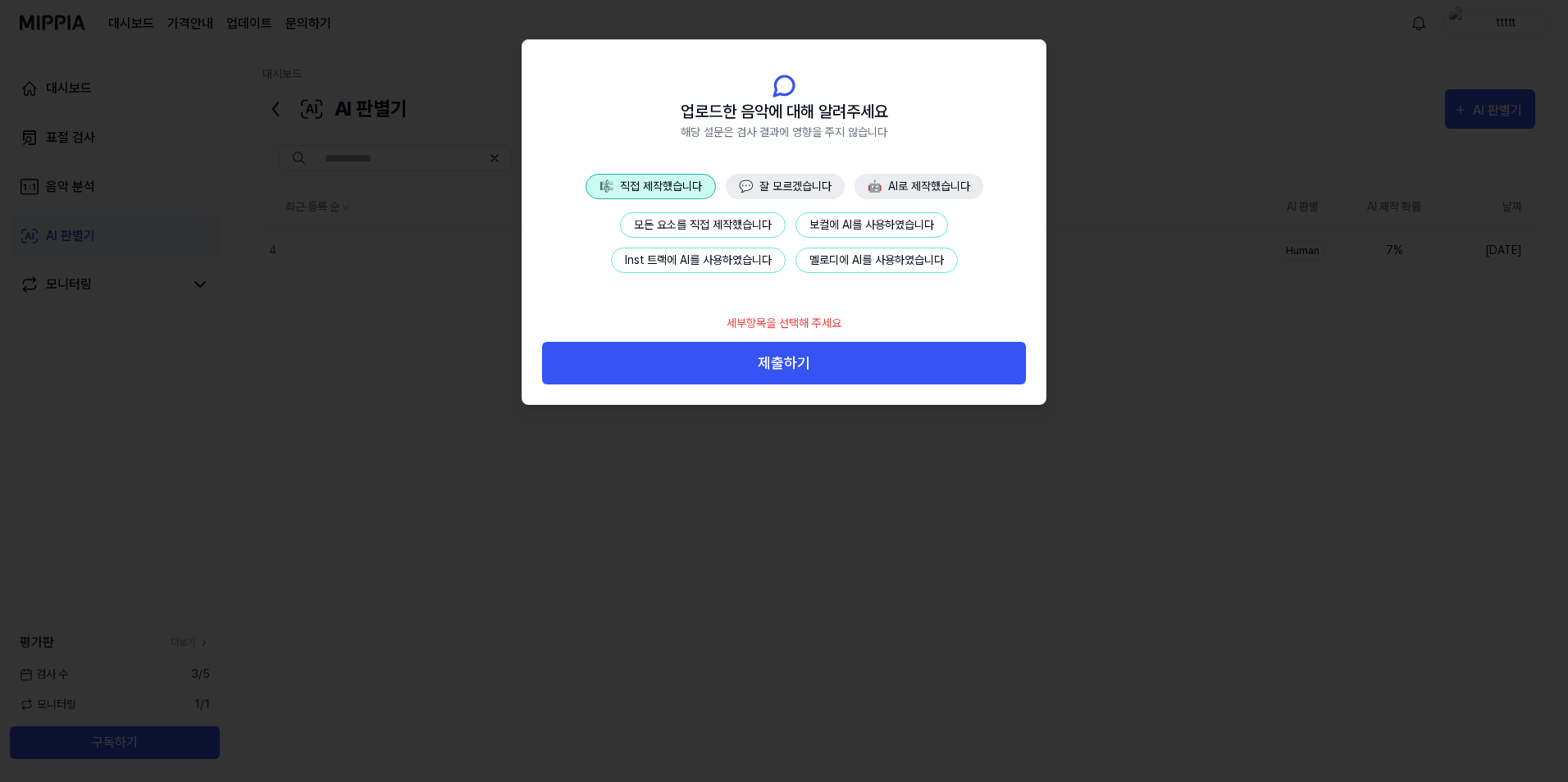
click at [705, 253] on button "Inst 트랙에 AI를 사용하였습니다" at bounding box center [698, 260] width 174 height 26
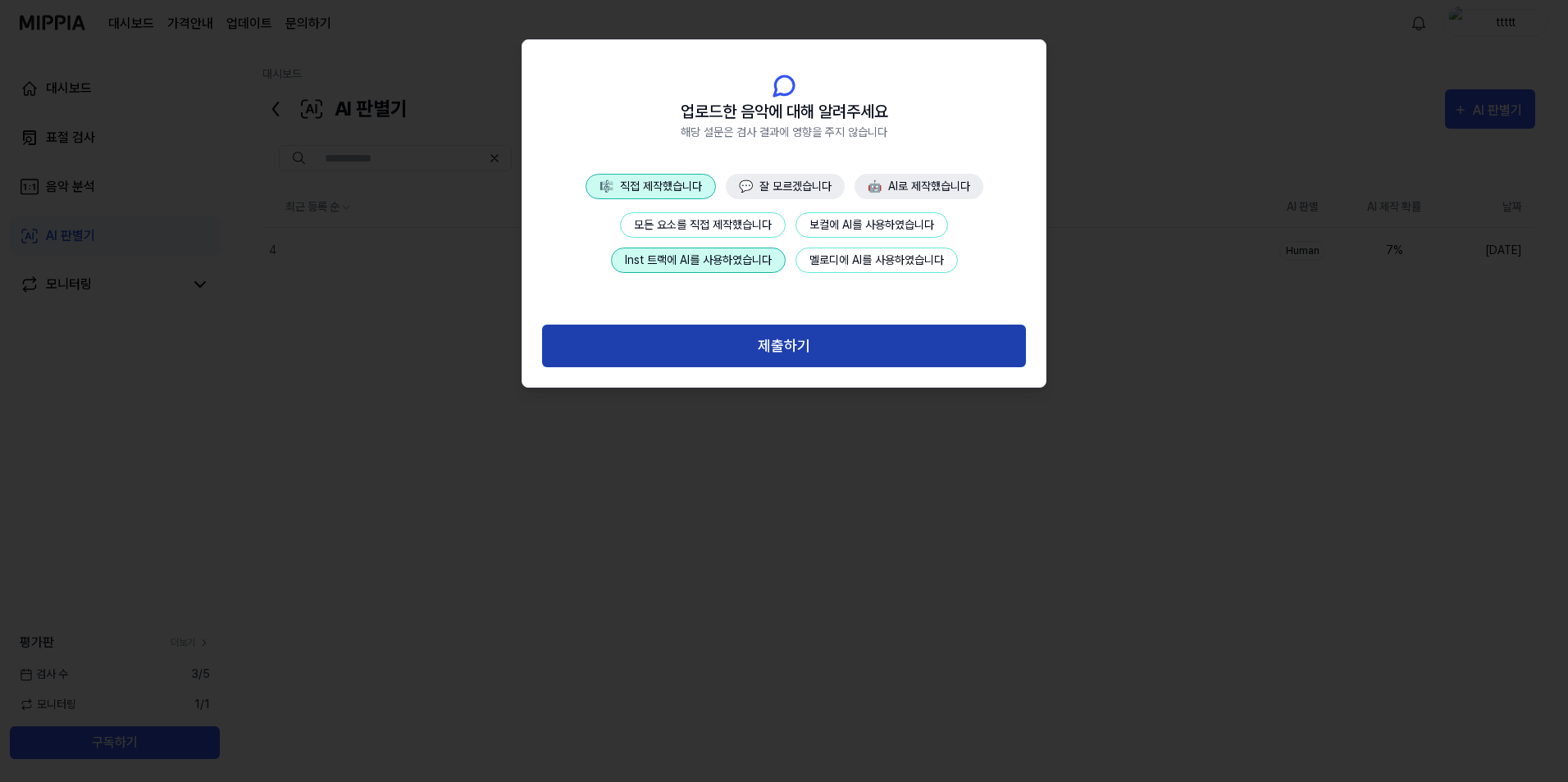
click at [719, 339] on button "제출하기" at bounding box center [784, 347] width 484 height 44
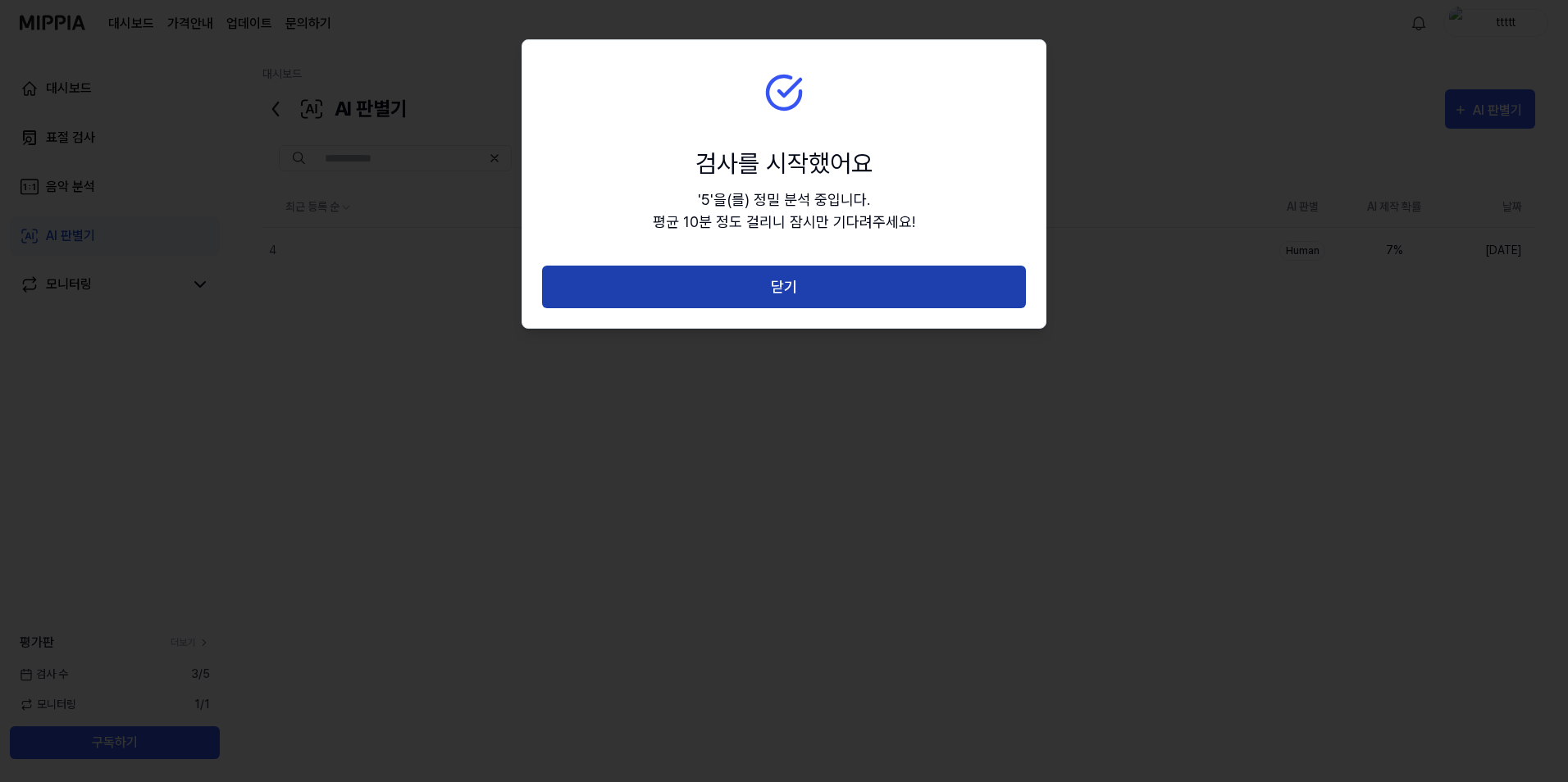
click at [793, 295] on button "닫기" at bounding box center [784, 288] width 484 height 44
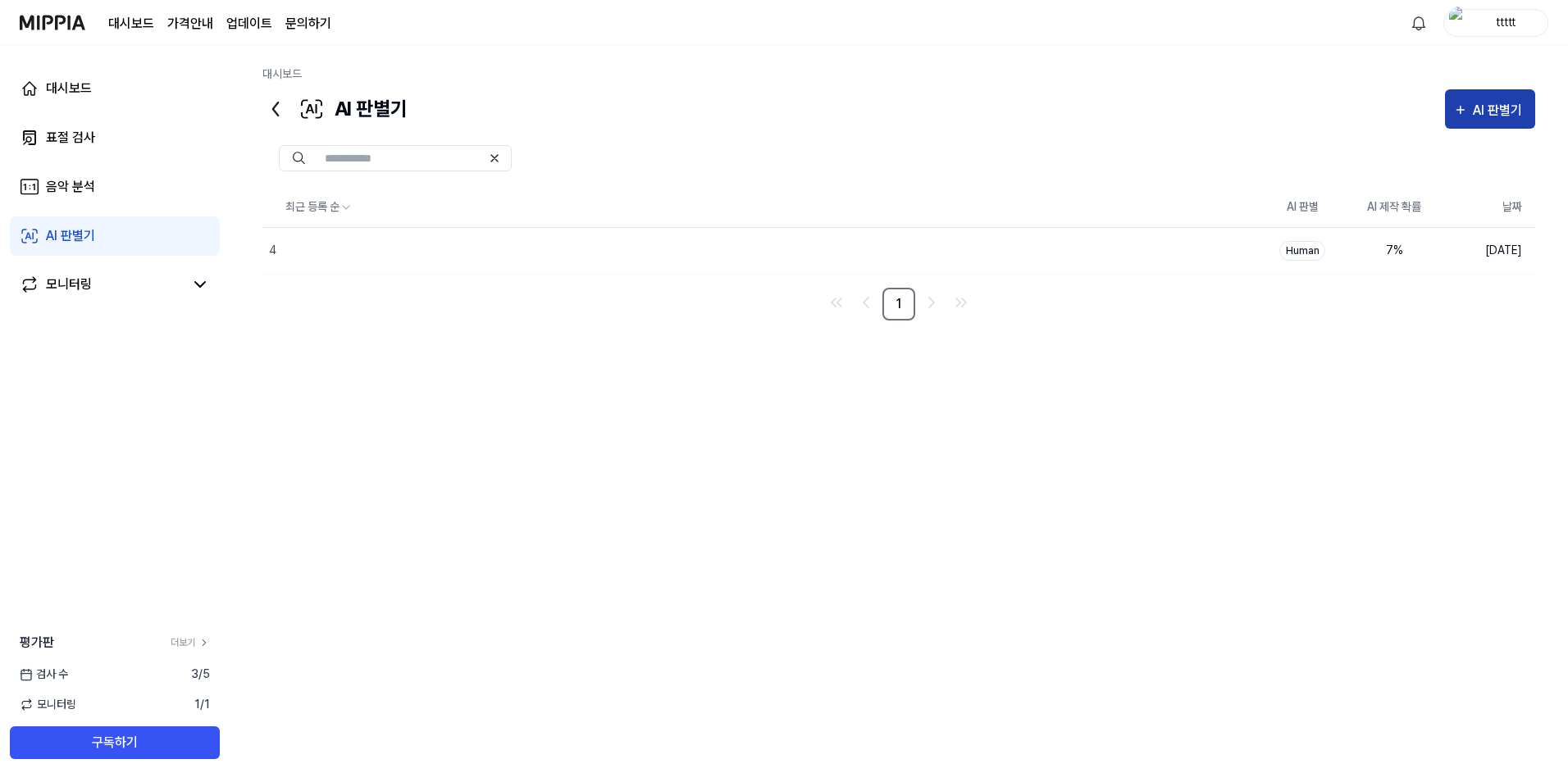
click at [1472, 117] on div "AI 판별기" at bounding box center [1490, 110] width 73 height 21
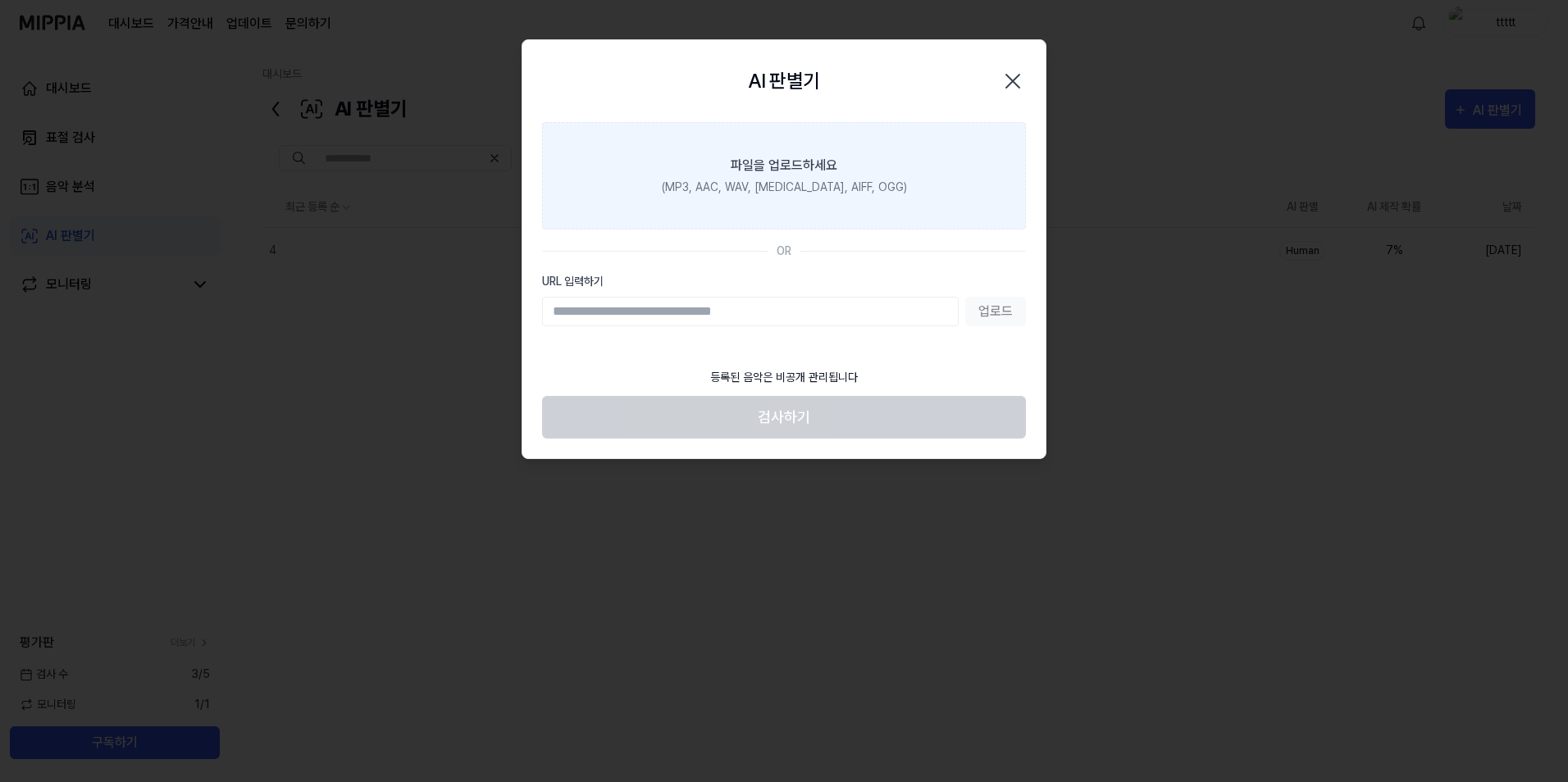
click at [830, 160] on div "파일을 업로드하세요" at bounding box center [784, 166] width 107 height 20
click at [0, 0] on input "파일을 업로드하세요 (MP3, AAC, WAV, FLAC, AIFF, OGG)" at bounding box center [0, 0] width 0 height 0
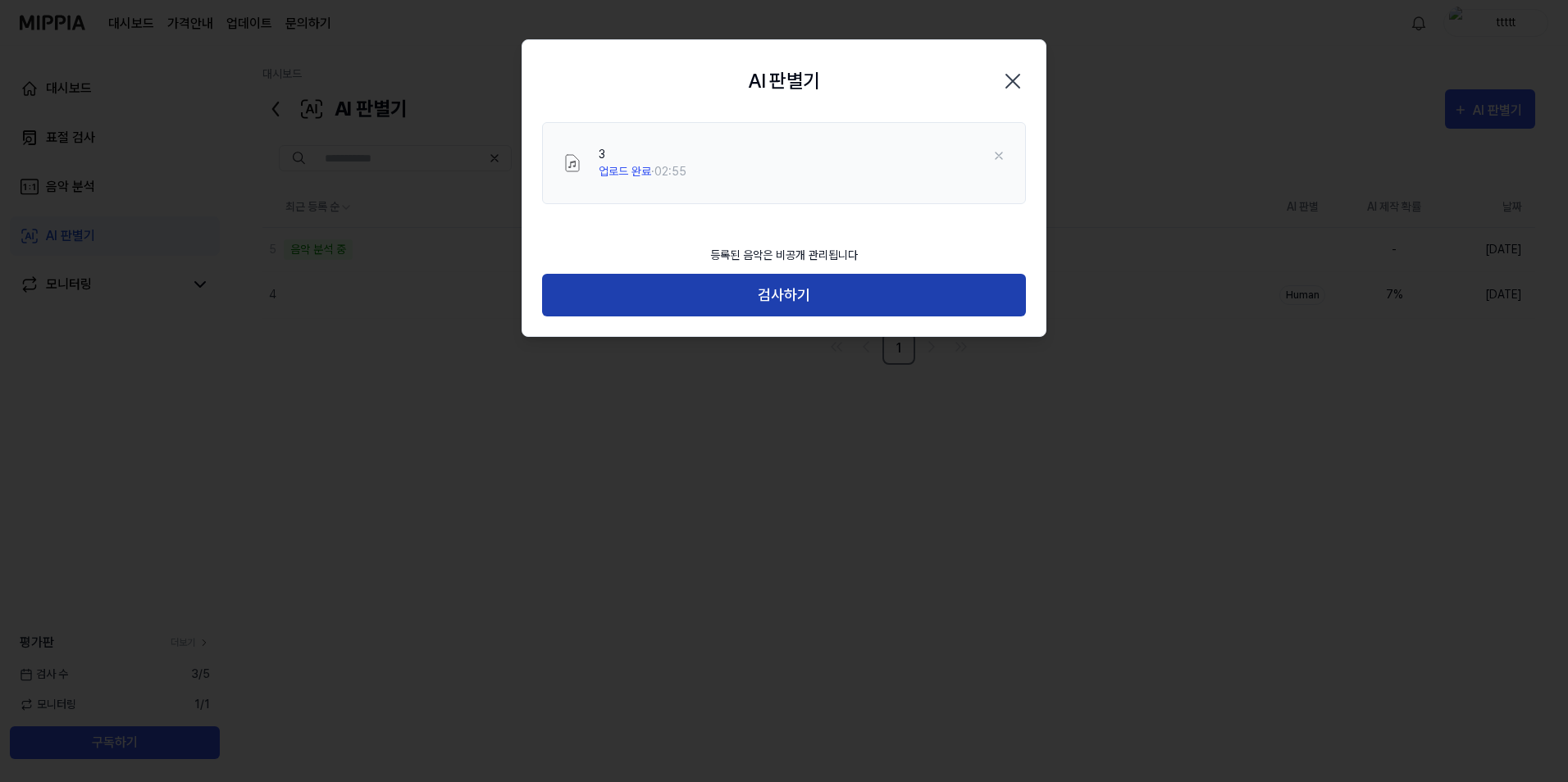
click at [849, 302] on button "검사하기" at bounding box center [784, 296] width 484 height 44
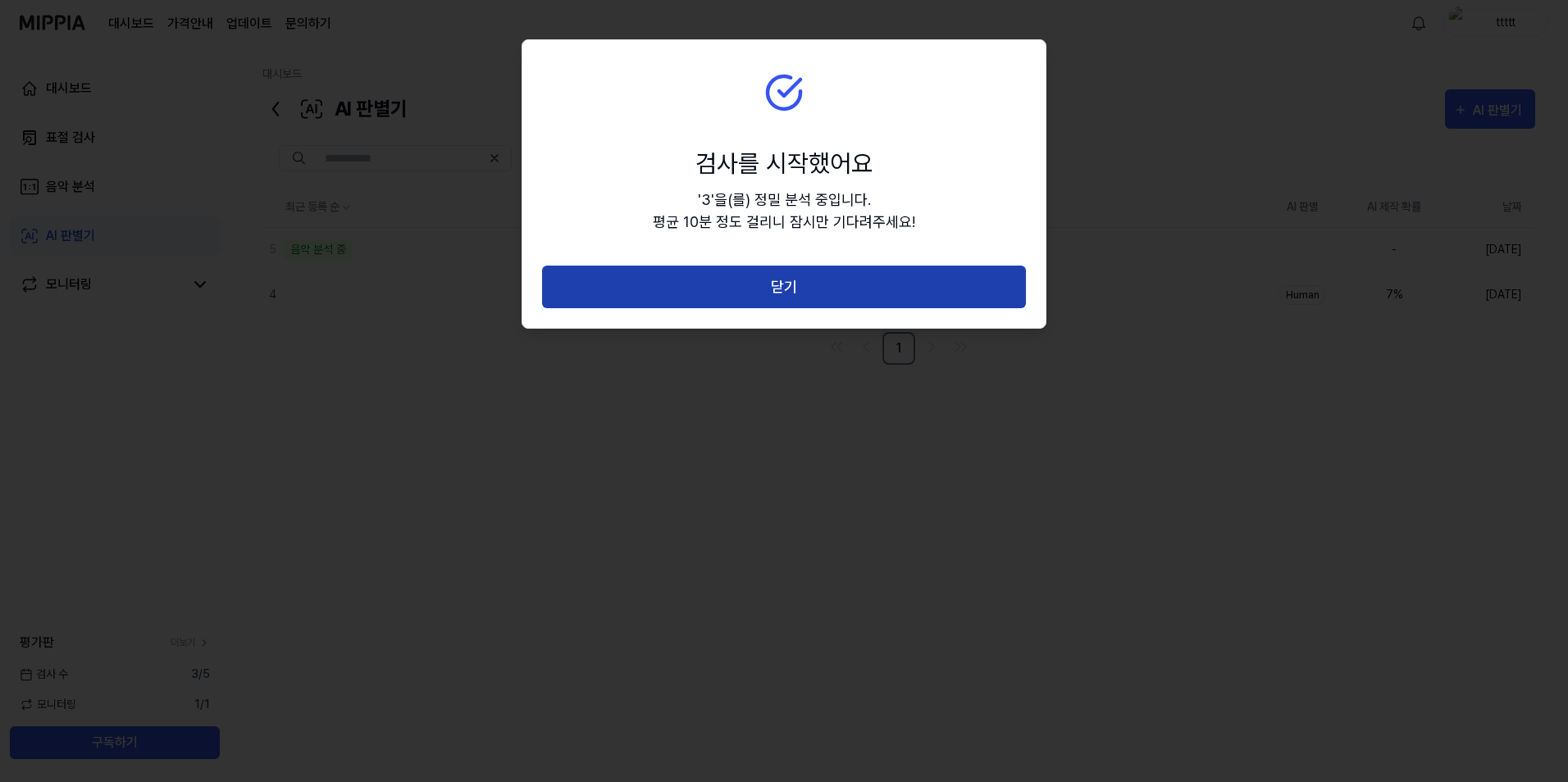
click at [862, 300] on button "닫기" at bounding box center [784, 288] width 484 height 44
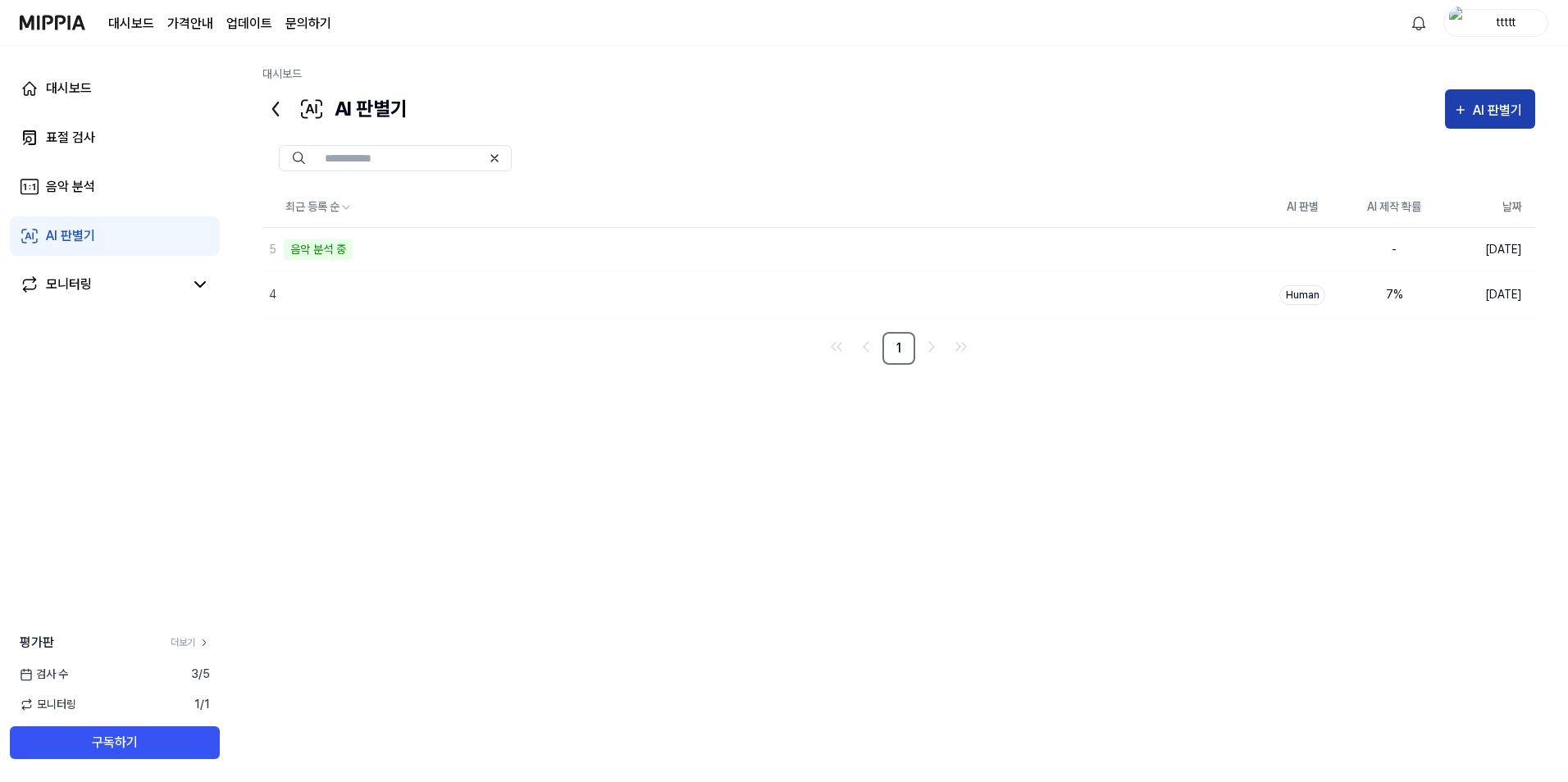
click at [1474, 108] on div "AI 판별기" at bounding box center [1500, 110] width 54 height 21
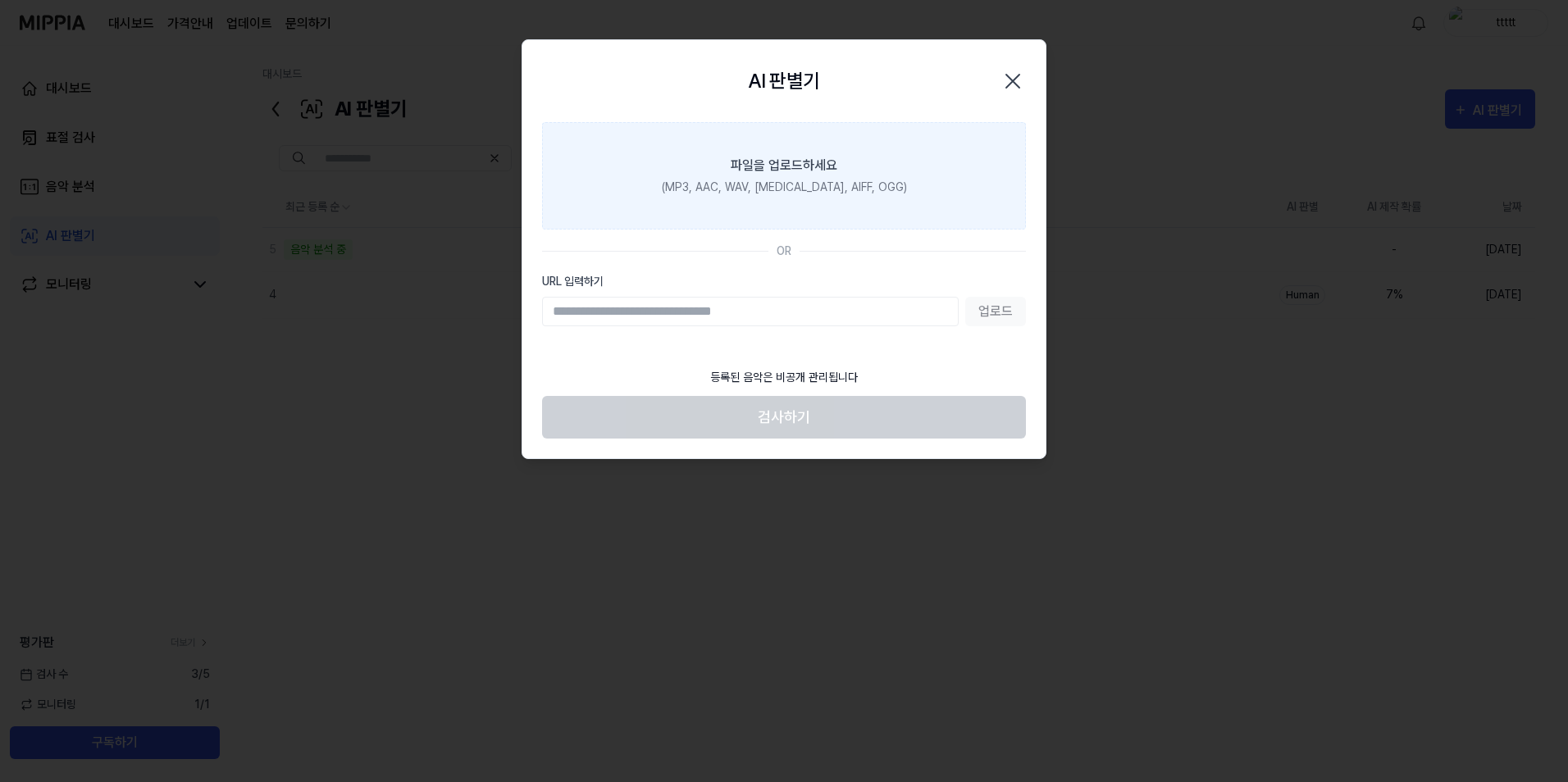
click at [907, 188] on label "파일을 업로드하세요 (MP3, AAC, WAV, FLAC, AIFF, OGG)" at bounding box center [784, 175] width 484 height 108
click at [0, 0] on input "파일을 업로드하세요 (MP3, AAC, WAV, FLAC, AIFF, OGG)" at bounding box center [0, 0] width 0 height 0
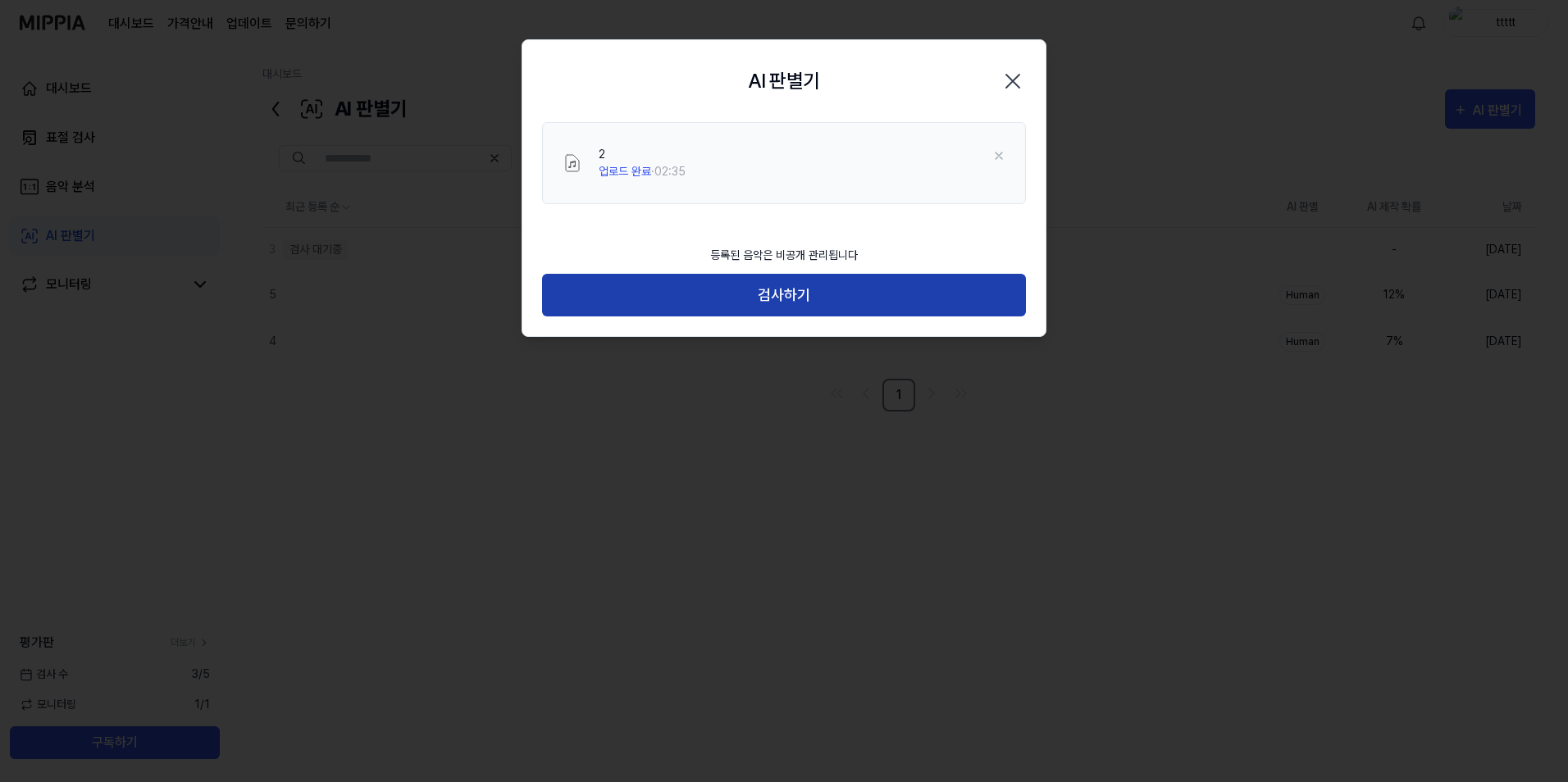
click at [749, 296] on button "검사하기" at bounding box center [784, 296] width 484 height 44
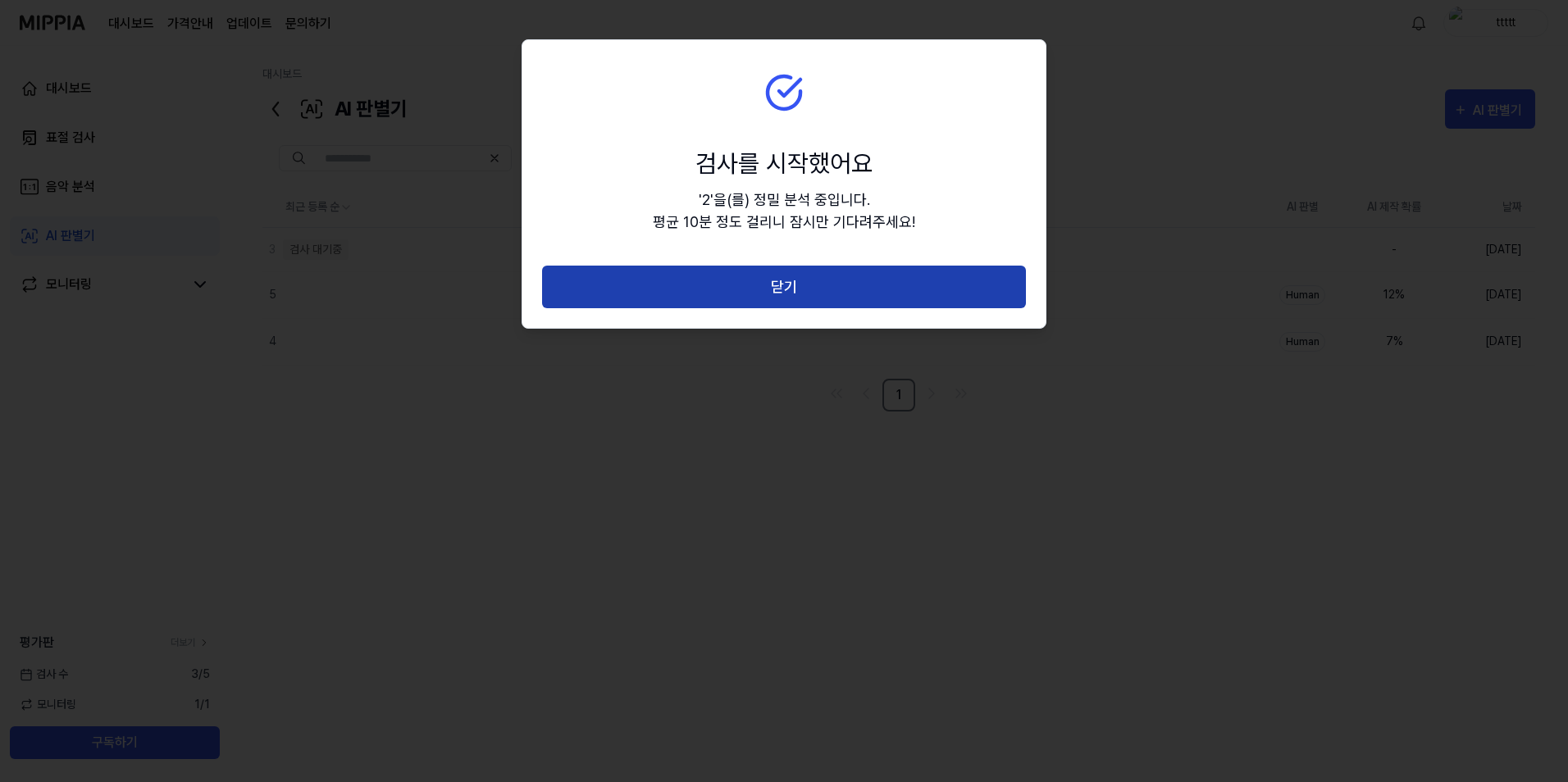
click at [686, 286] on button "닫기" at bounding box center [784, 288] width 484 height 44
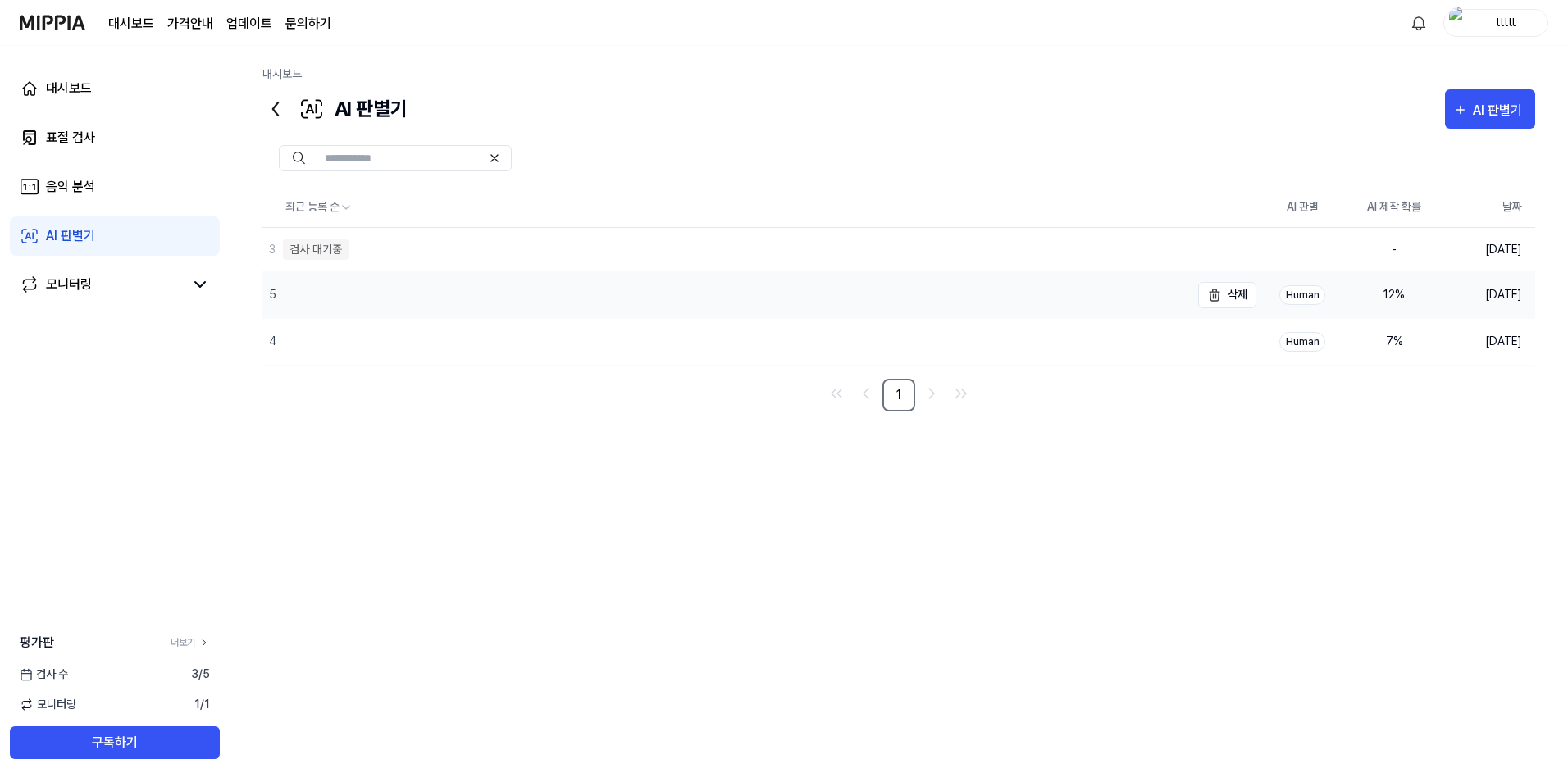
click at [464, 298] on div "5" at bounding box center [727, 295] width 928 height 46
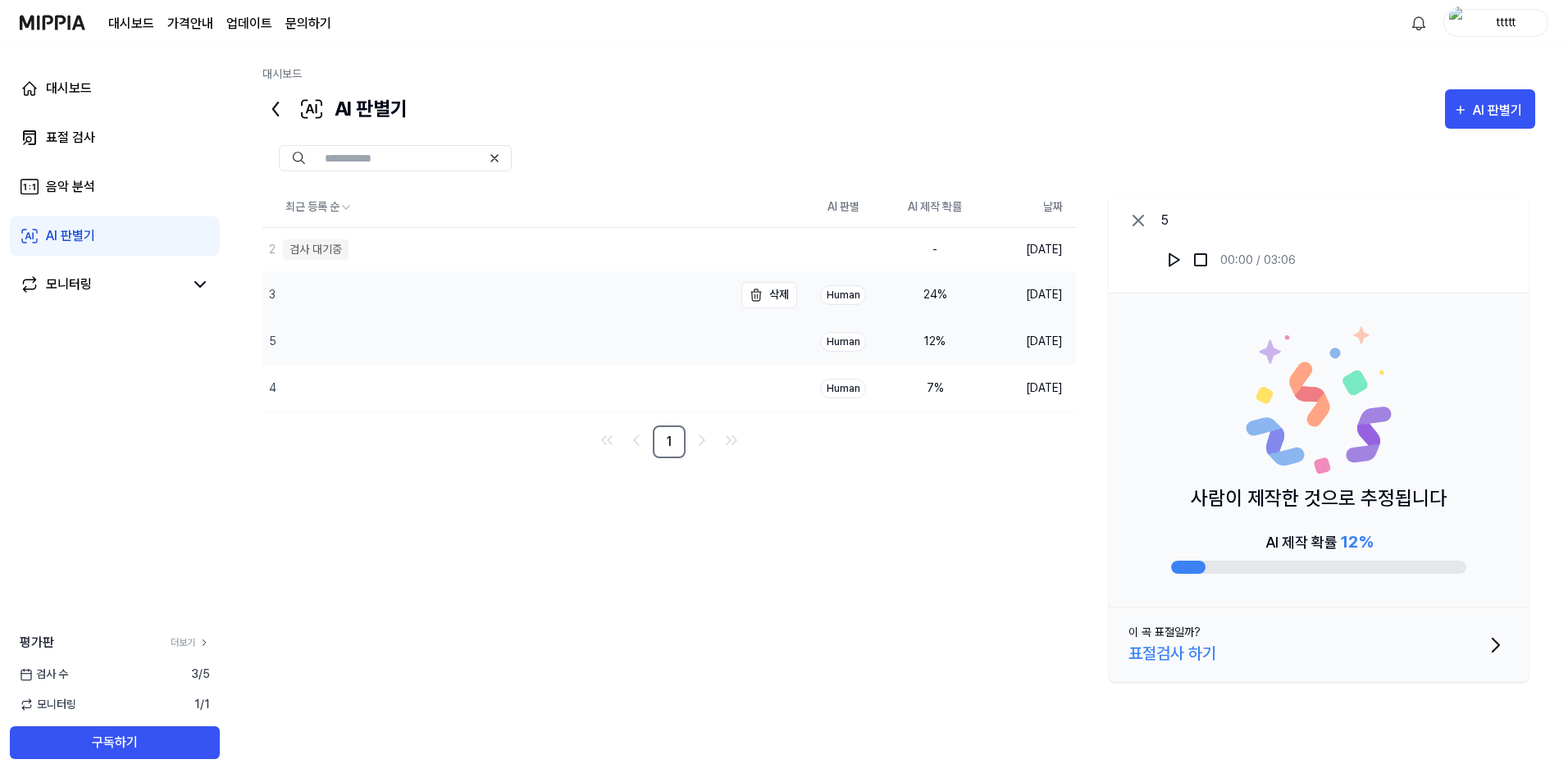
click at [522, 299] on div "3" at bounding box center [498, 295] width 471 height 46
click at [519, 339] on div "5" at bounding box center [498, 342] width 471 height 46
click at [516, 374] on div "4" at bounding box center [498, 389] width 471 height 46
click at [568, 305] on div "3" at bounding box center [498, 295] width 471 height 46
click at [506, 247] on div "2" at bounding box center [498, 251] width 471 height 46
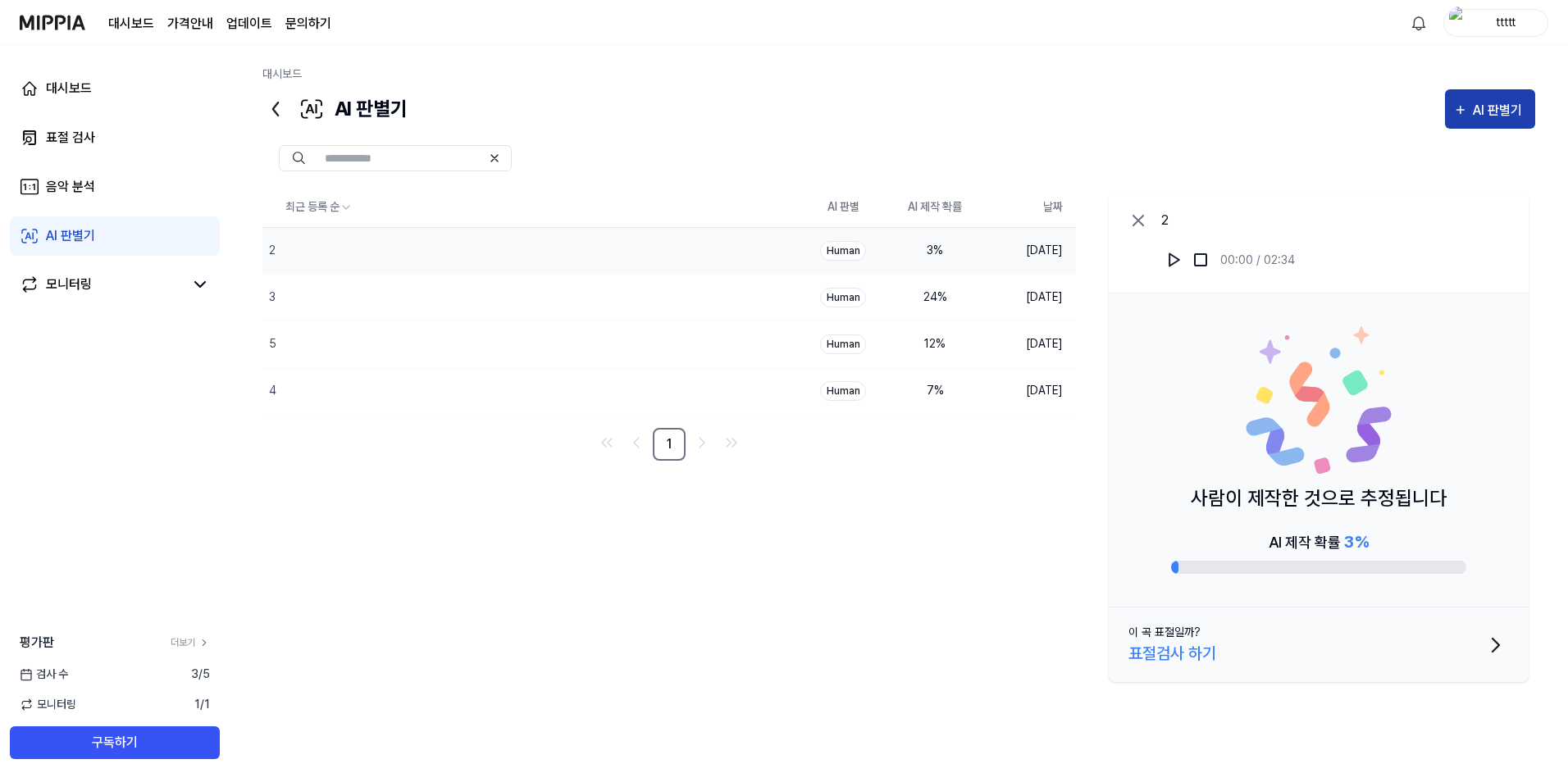
click at [1513, 110] on div "AI 판별기" at bounding box center [1500, 110] width 54 height 21
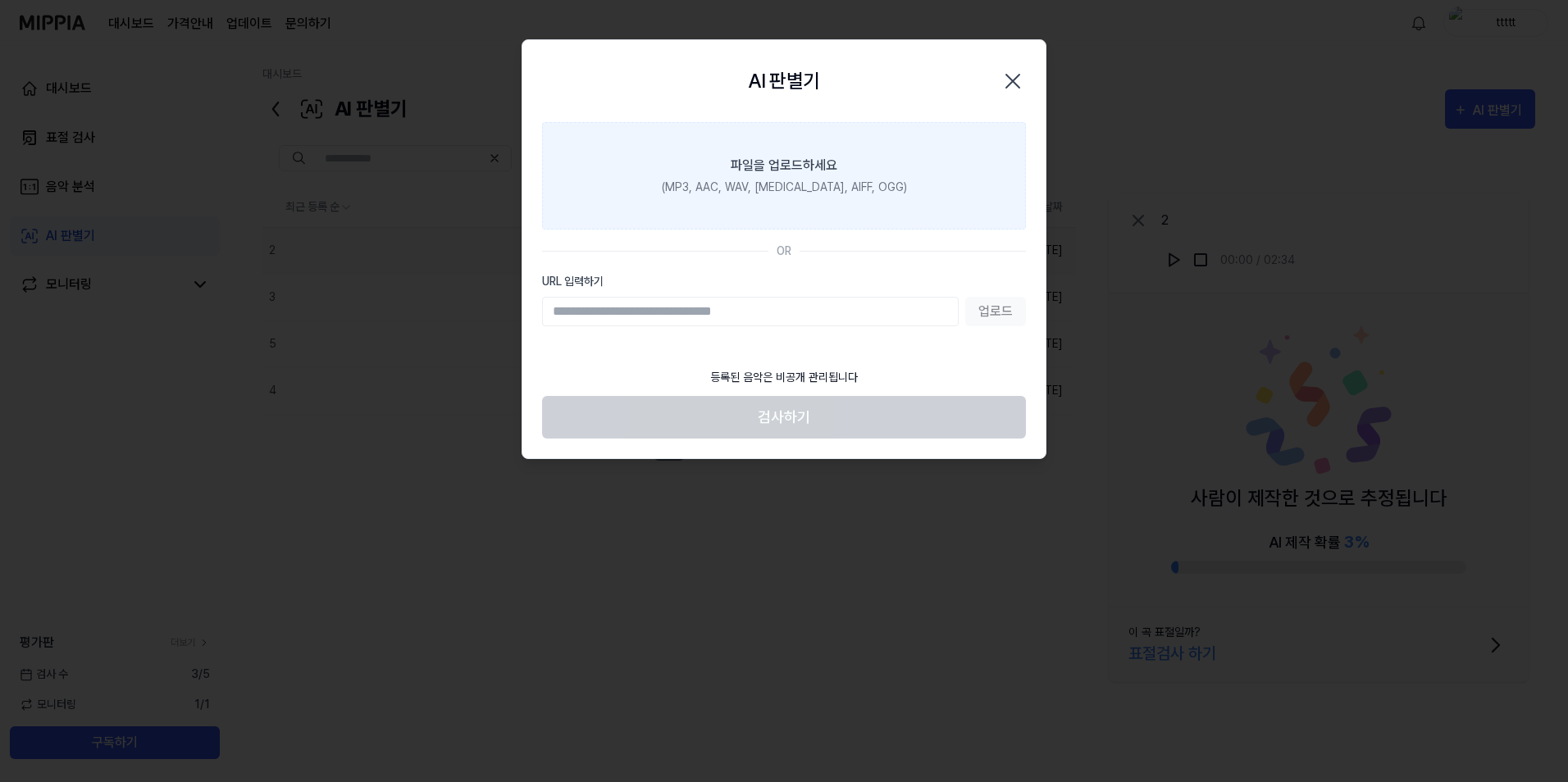
click at [674, 175] on label "파일을 업로드하세요 (MP3, AAC, WAV, FLAC, AIFF, OGG)" at bounding box center [784, 175] width 484 height 108
click at [0, 0] on input "파일을 업로드하세요 (MP3, AAC, WAV, FLAC, AIFF, OGG)" at bounding box center [0, 0] width 0 height 0
click at [875, 189] on label "파일을 업로드하세요 (MP3, AAC, WAV, FLAC, AIFF, OGG)" at bounding box center [784, 175] width 484 height 108
click at [0, 0] on input "파일을 업로드하세요 (MP3, AAC, WAV, FLAC, AIFF, OGG)" at bounding box center [0, 0] width 0 height 0
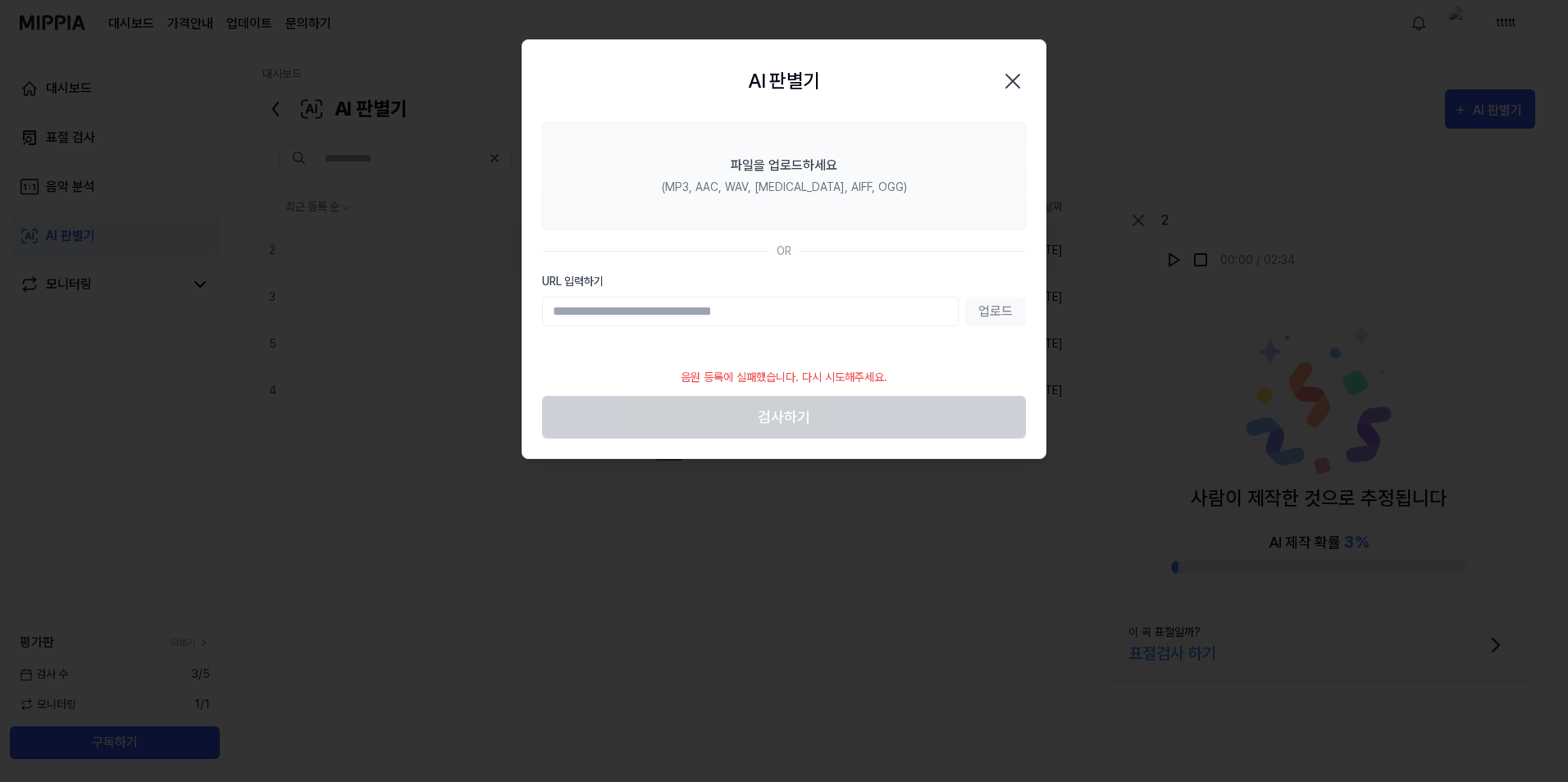
click at [1018, 80] on icon "button" at bounding box center [1014, 81] width 27 height 27
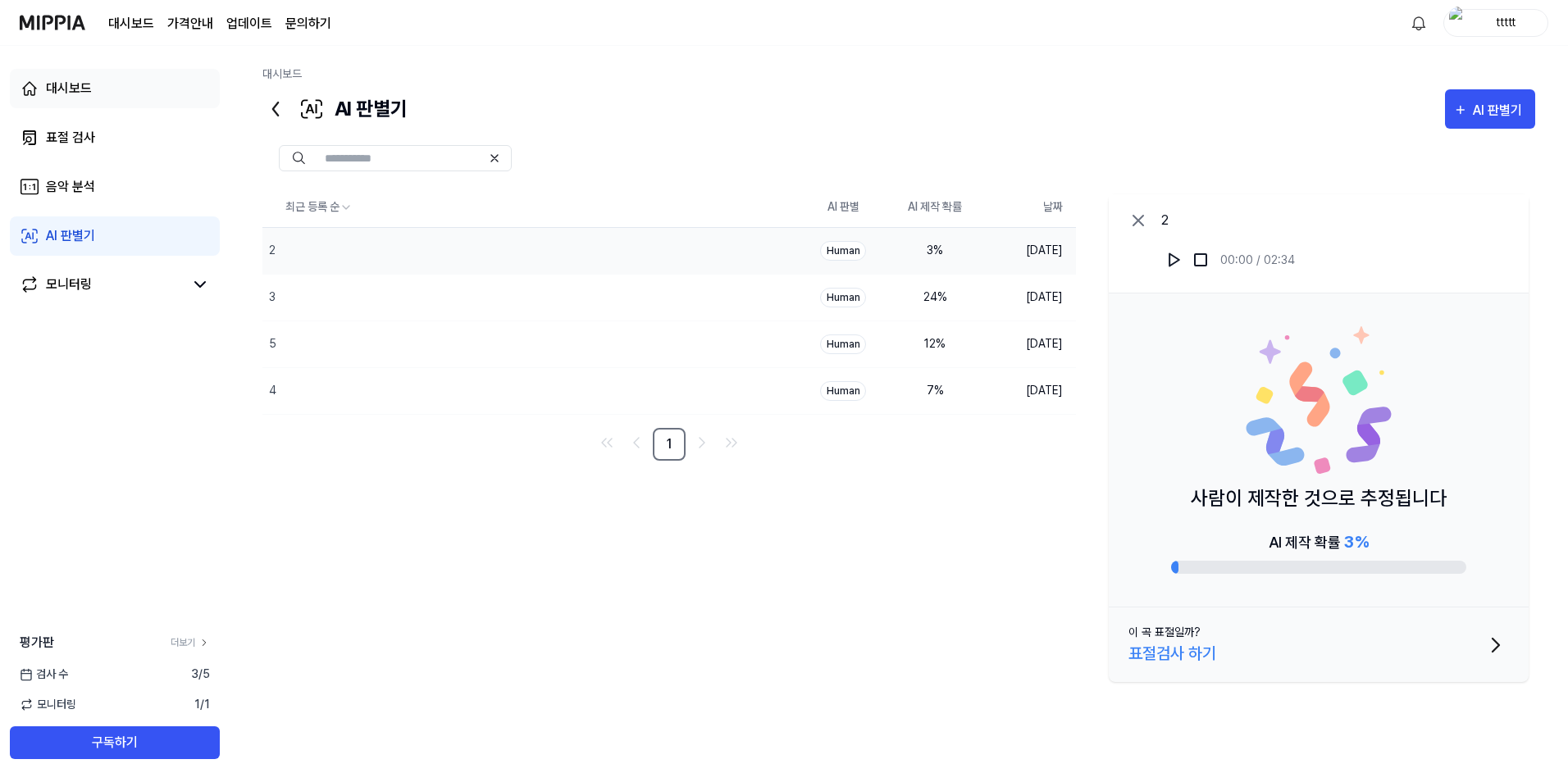
click at [113, 89] on link "대시보드" at bounding box center [114, 88] width 210 height 39
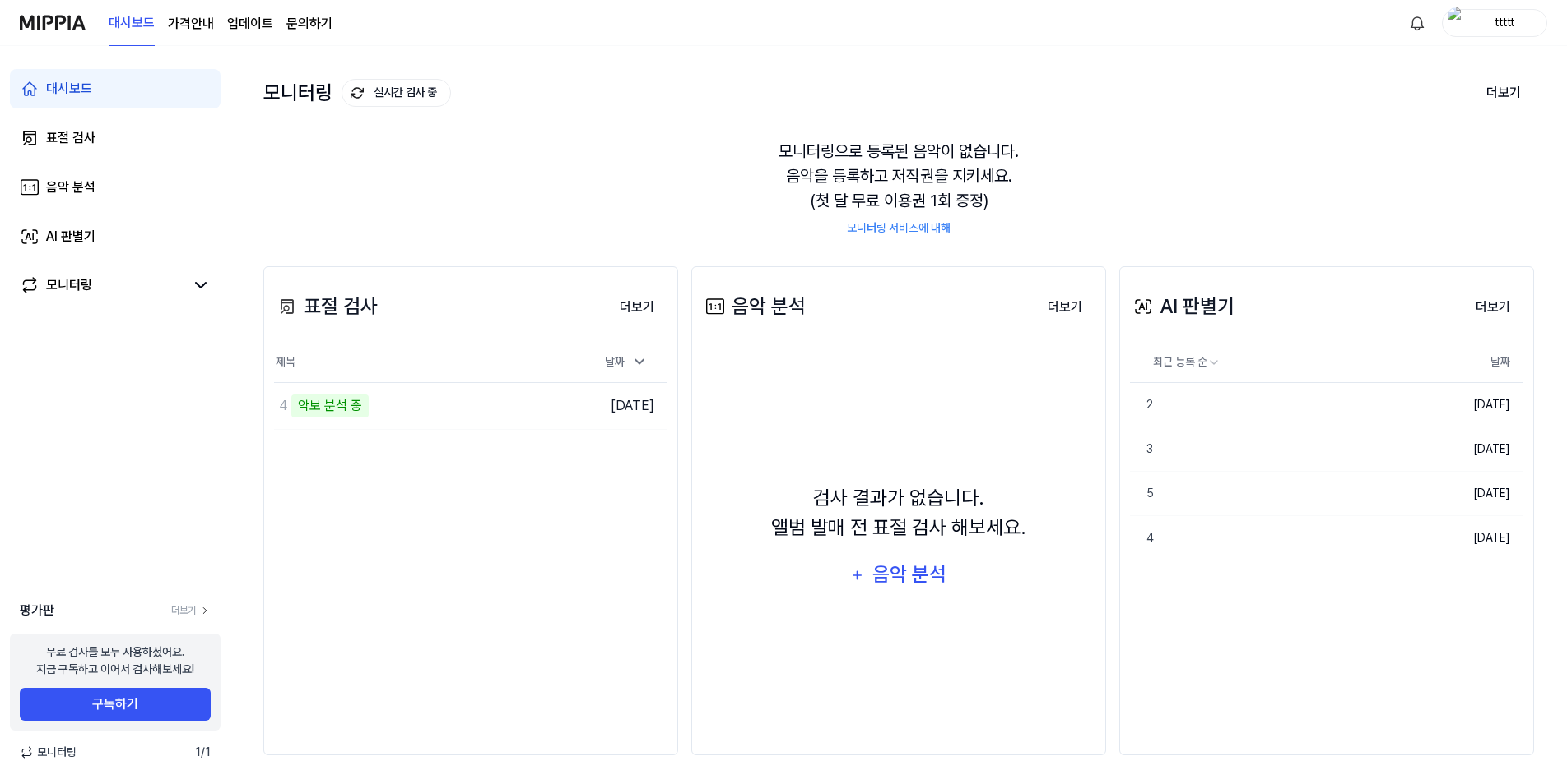
scroll to position [75, 0]
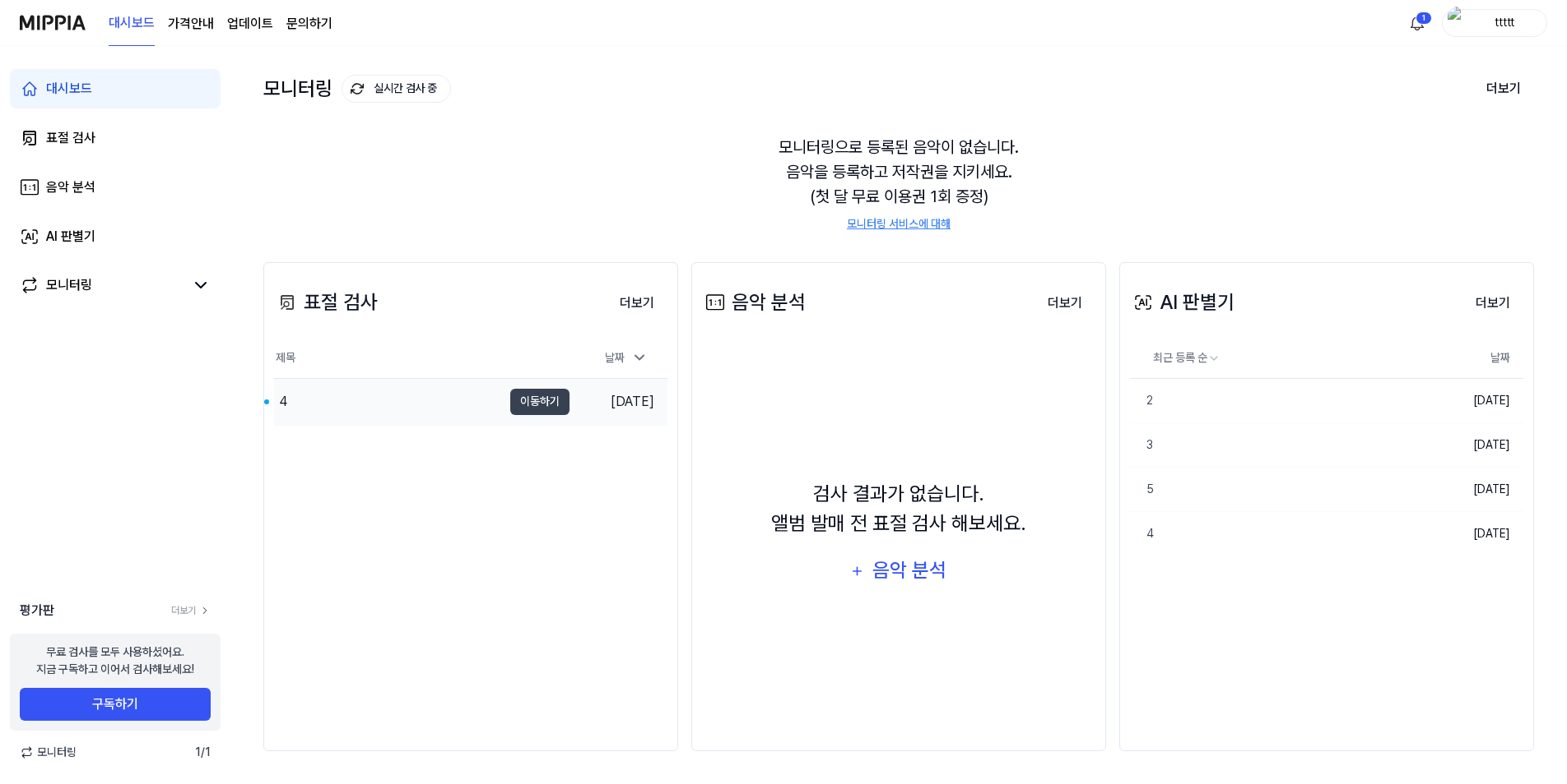
click at [380, 403] on div "4" at bounding box center [388, 402] width 228 height 46
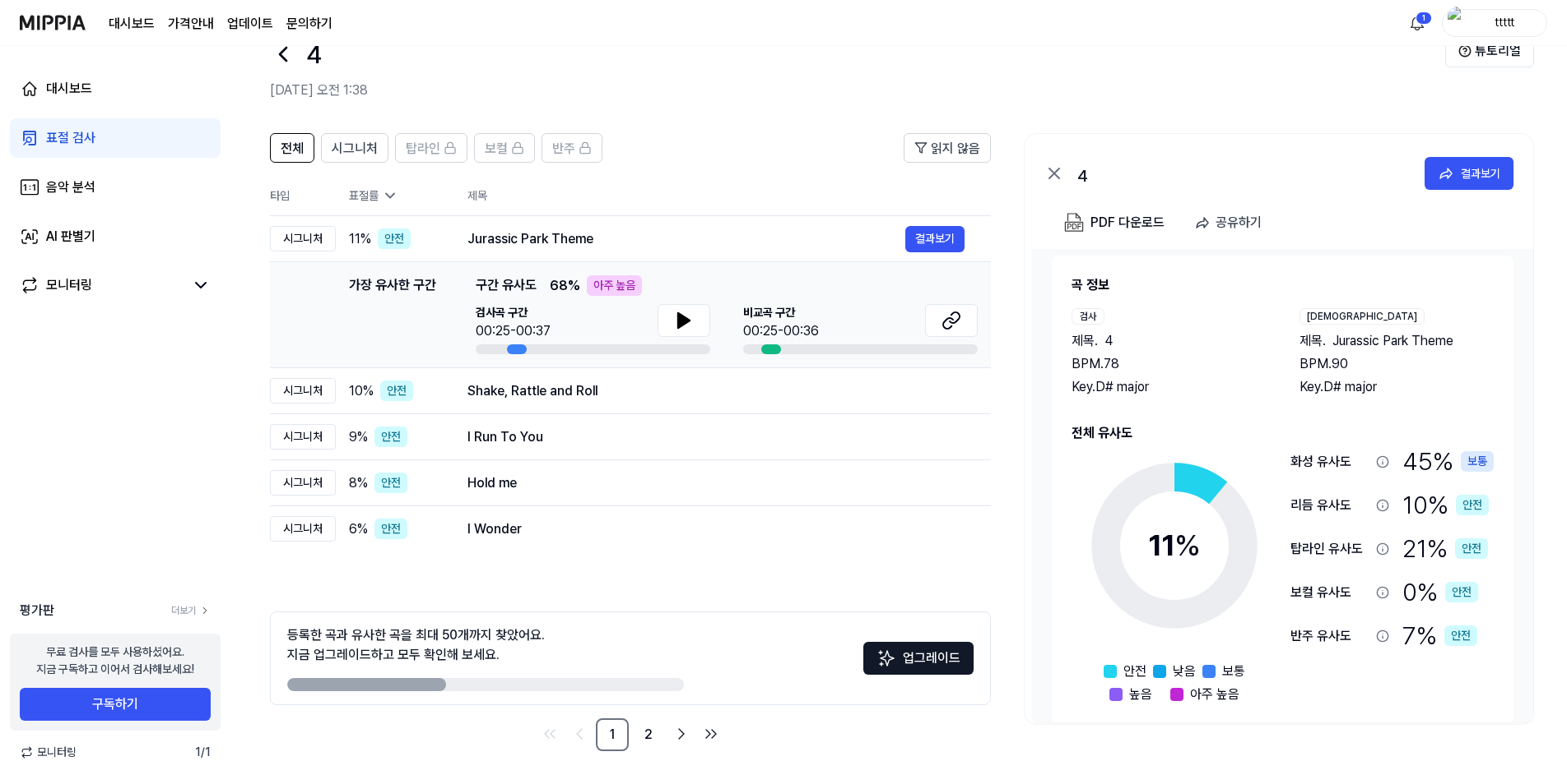
scroll to position [0, 0]
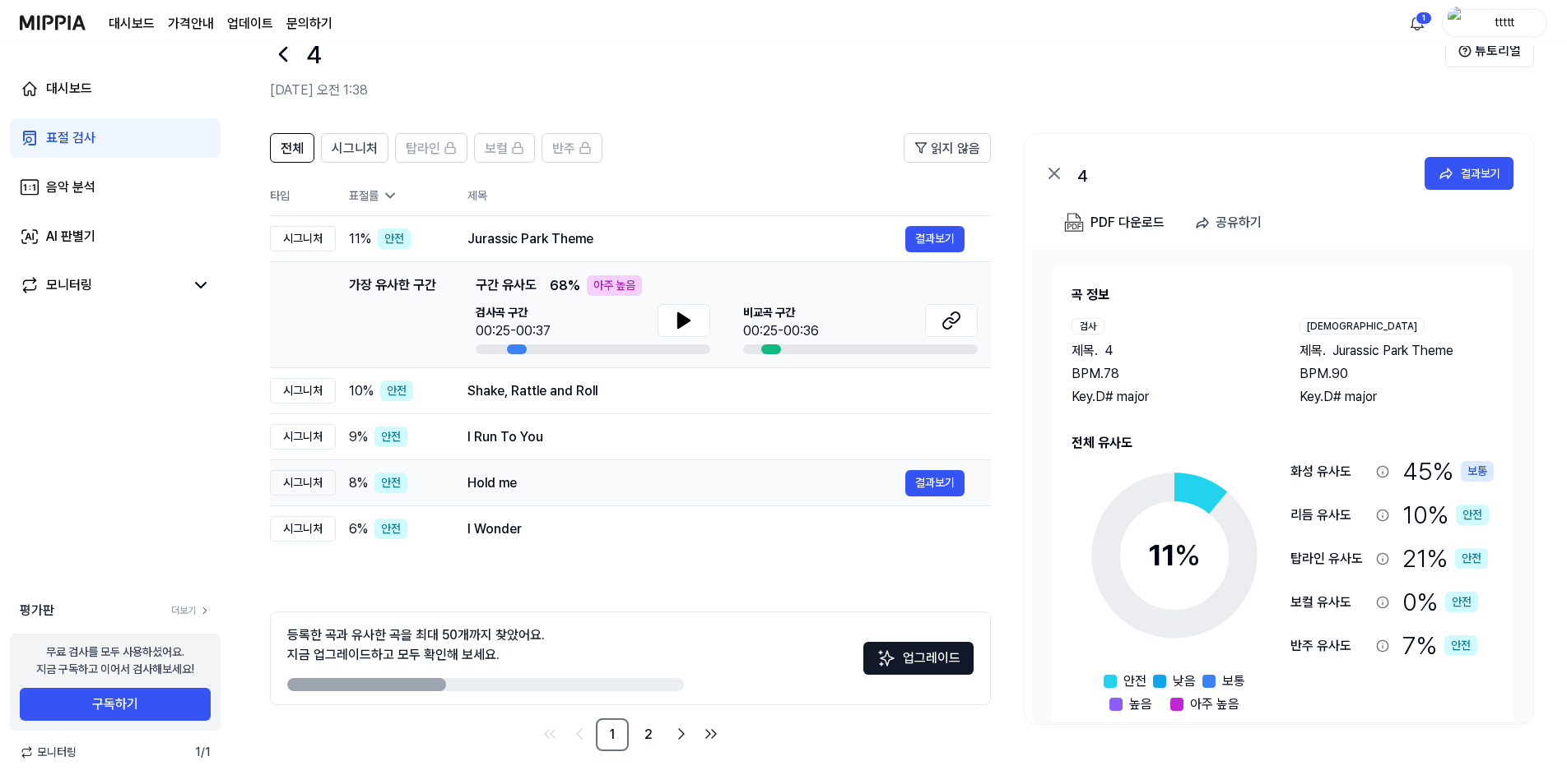
click at [650, 471] on div "Hold me 결과보기" at bounding box center [716, 484] width 497 height 27
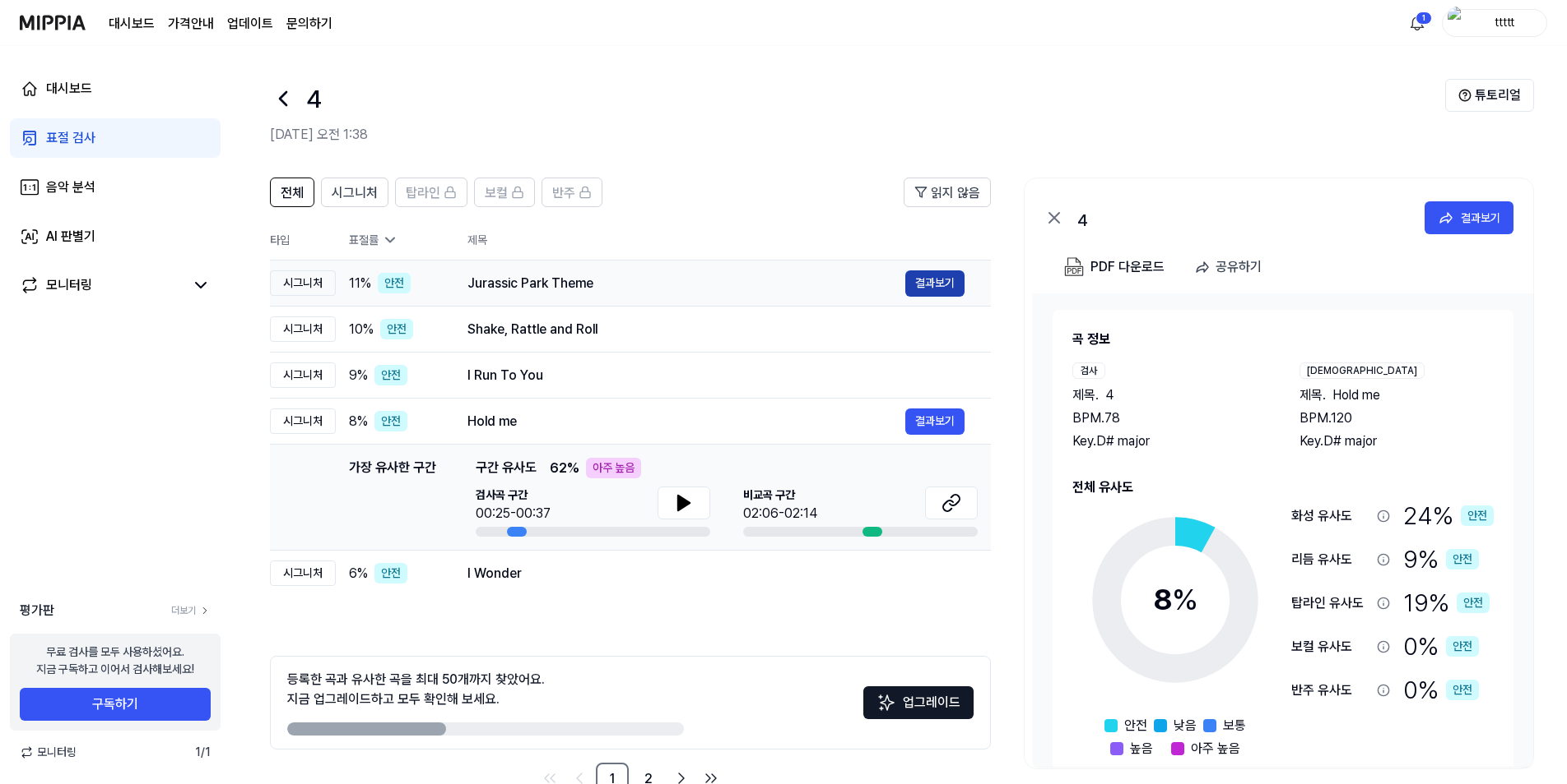
click at [936, 275] on button "결과보기" at bounding box center [934, 284] width 59 height 27
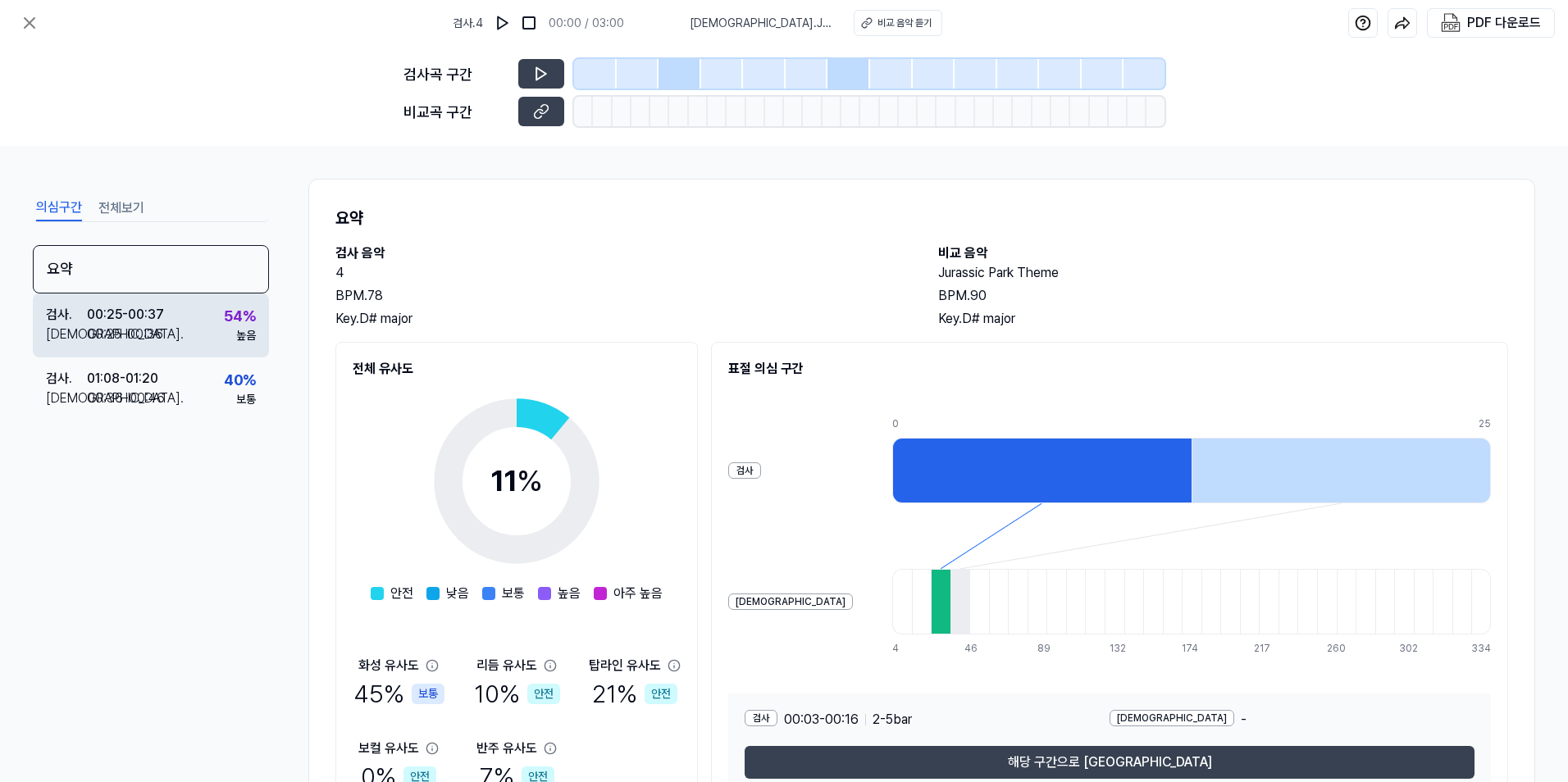
click at [191, 326] on div "검사 . 00:25 - 00:37 비교 . 00:25 - 00:36 54 % 높음" at bounding box center [151, 325] width 236 height 64
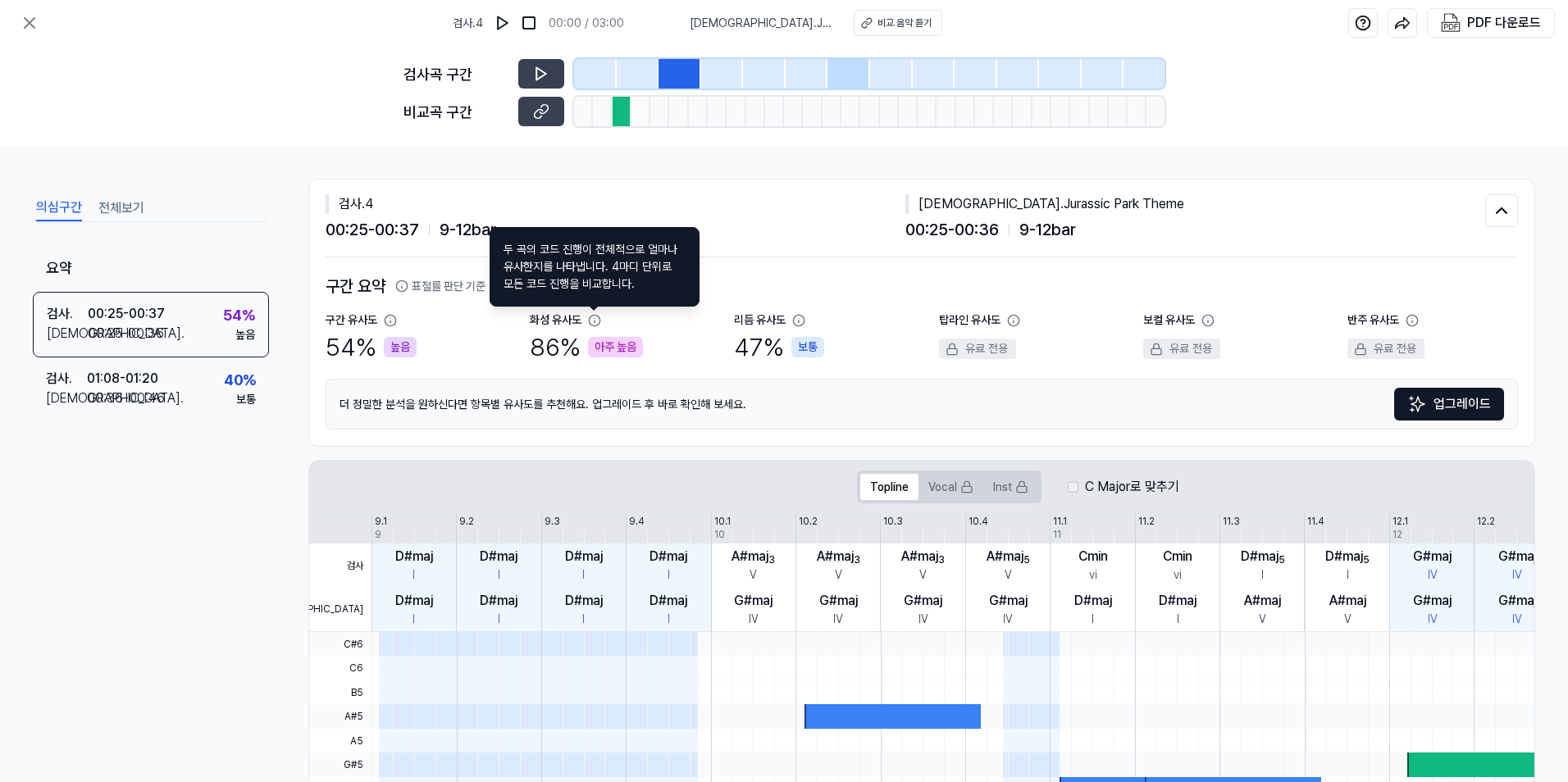
click at [592, 317] on icon at bounding box center [594, 321] width 13 height 13
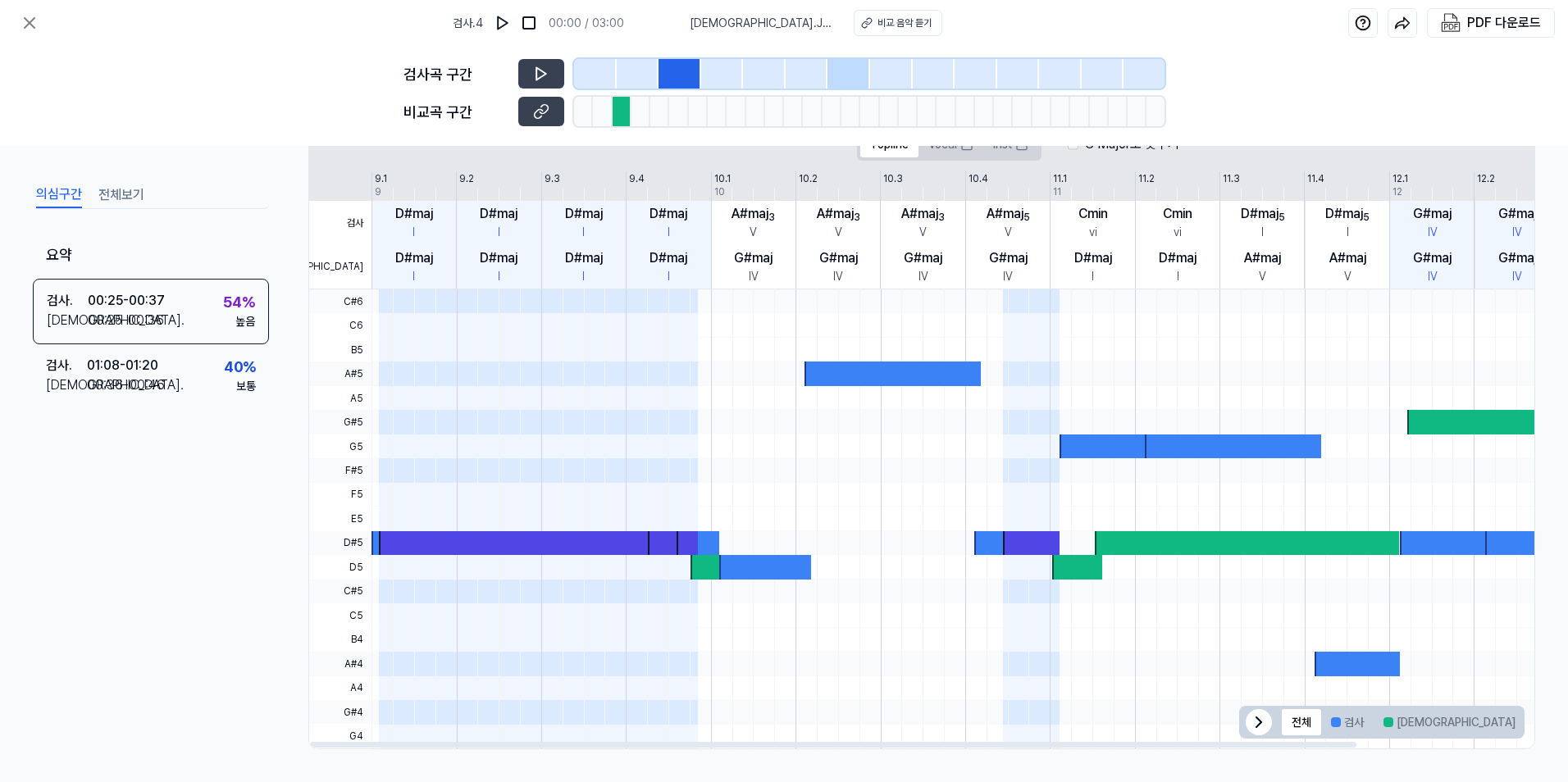
scroll to position [97, 0]
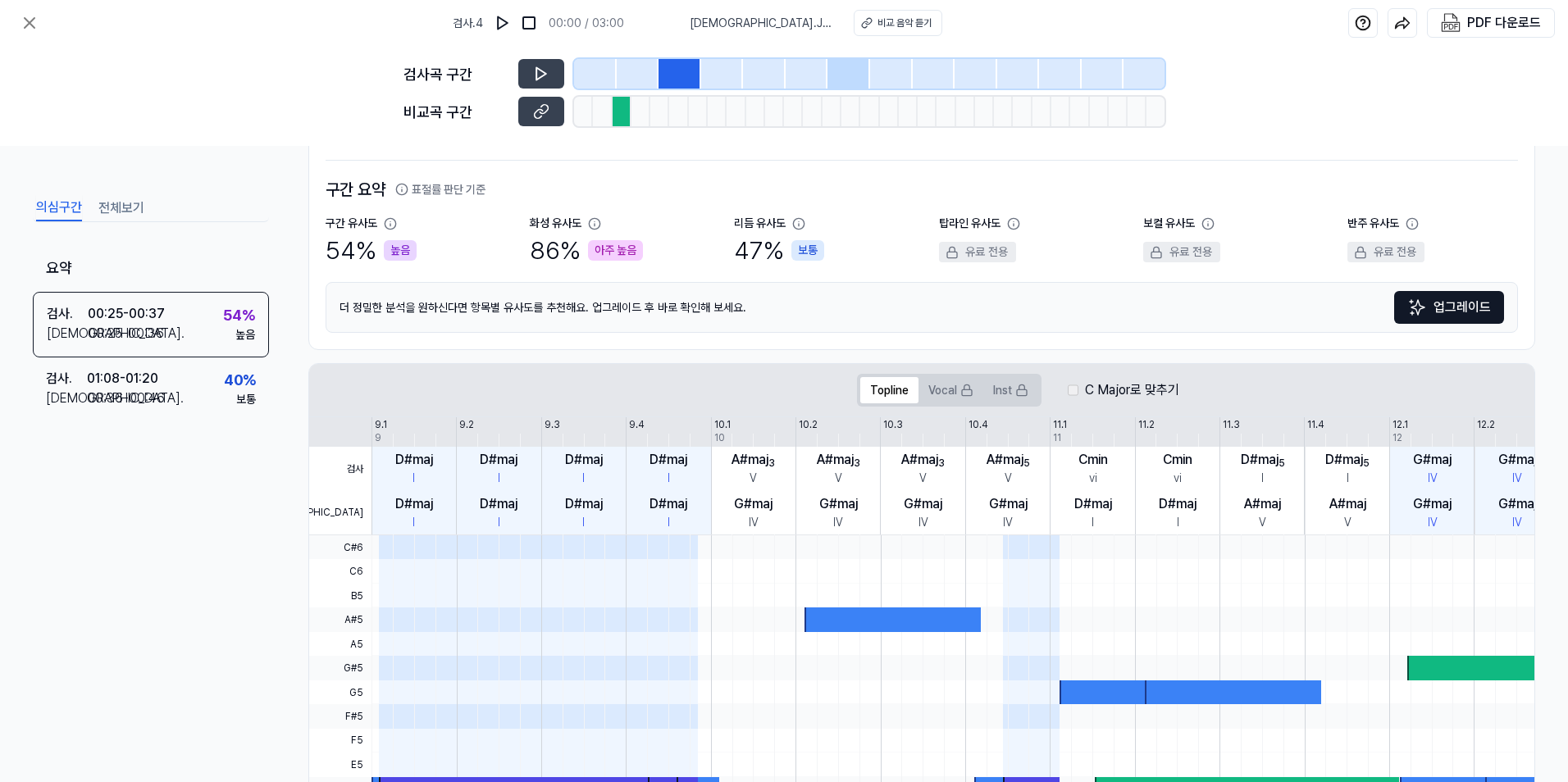
click at [119, 204] on button "전체보기" at bounding box center [121, 209] width 46 height 27
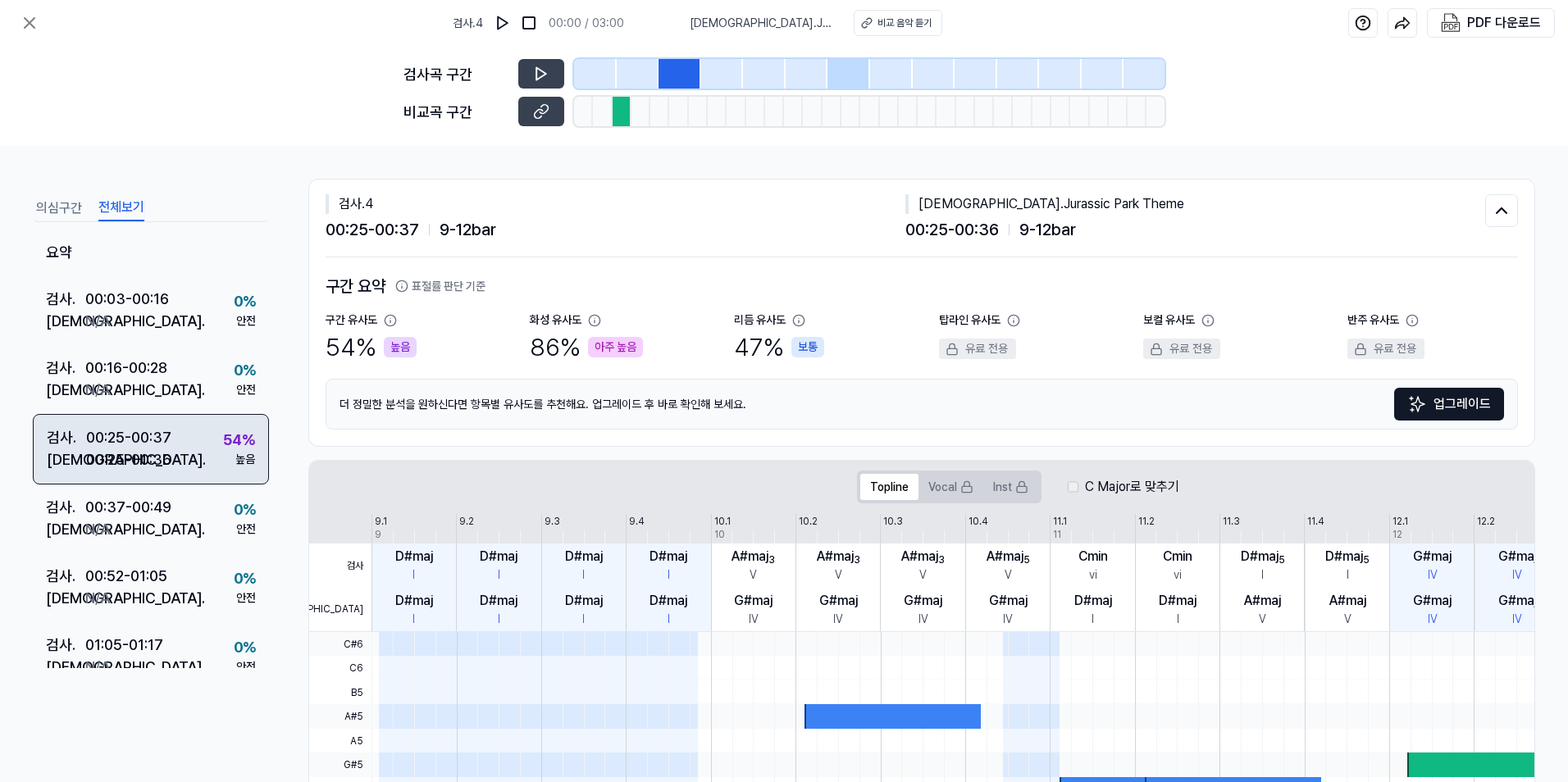
scroll to position [0, 0]
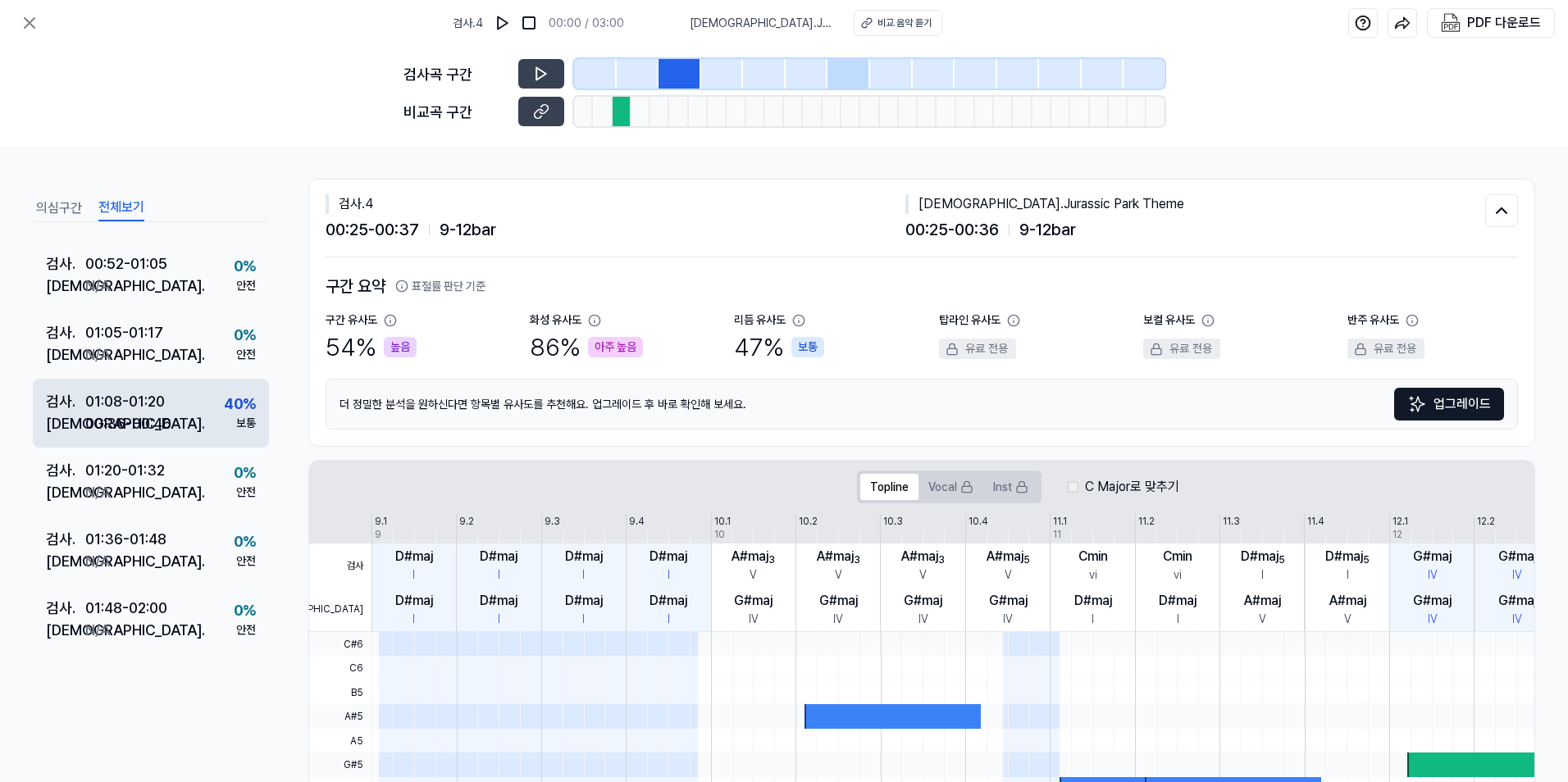
click at [196, 432] on div "검사 . 01:08 - 01:20 비교 . 00:36 - 00:46 40 % 보통" at bounding box center [151, 413] width 236 height 69
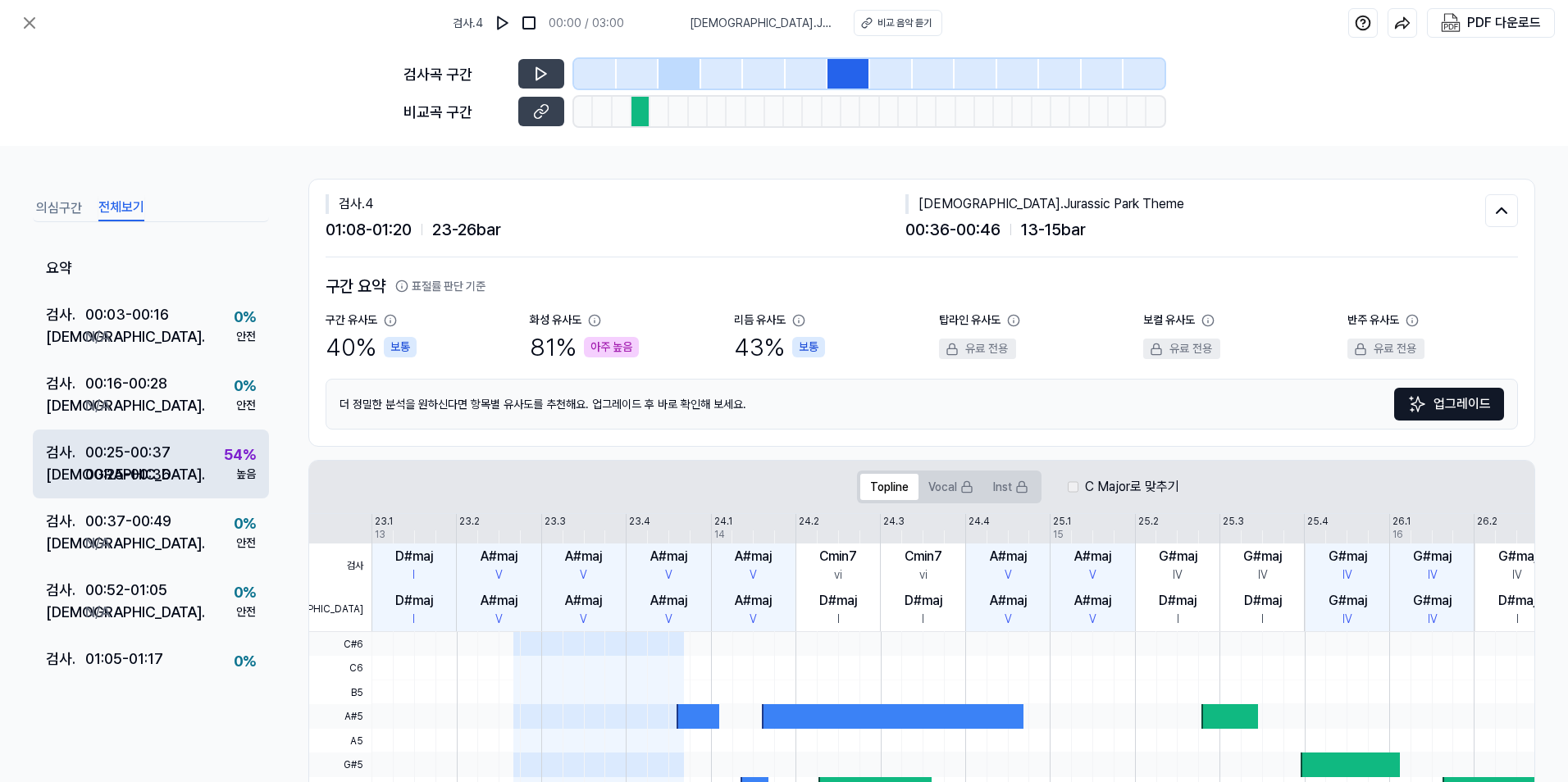
click at [141, 451] on div "00:25 - 00:37" at bounding box center [129, 451] width 86 height 22
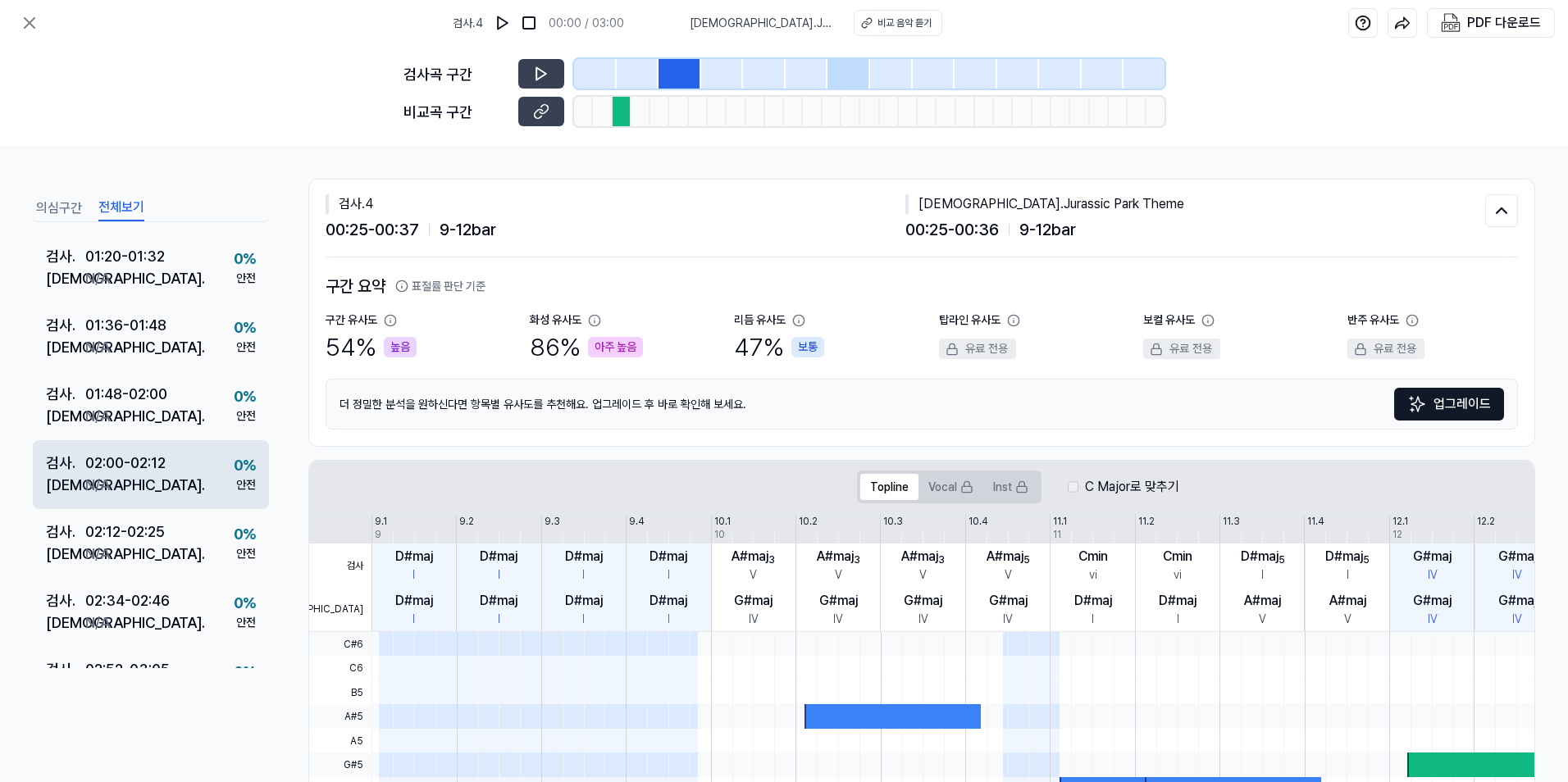
scroll to position [590, 0]
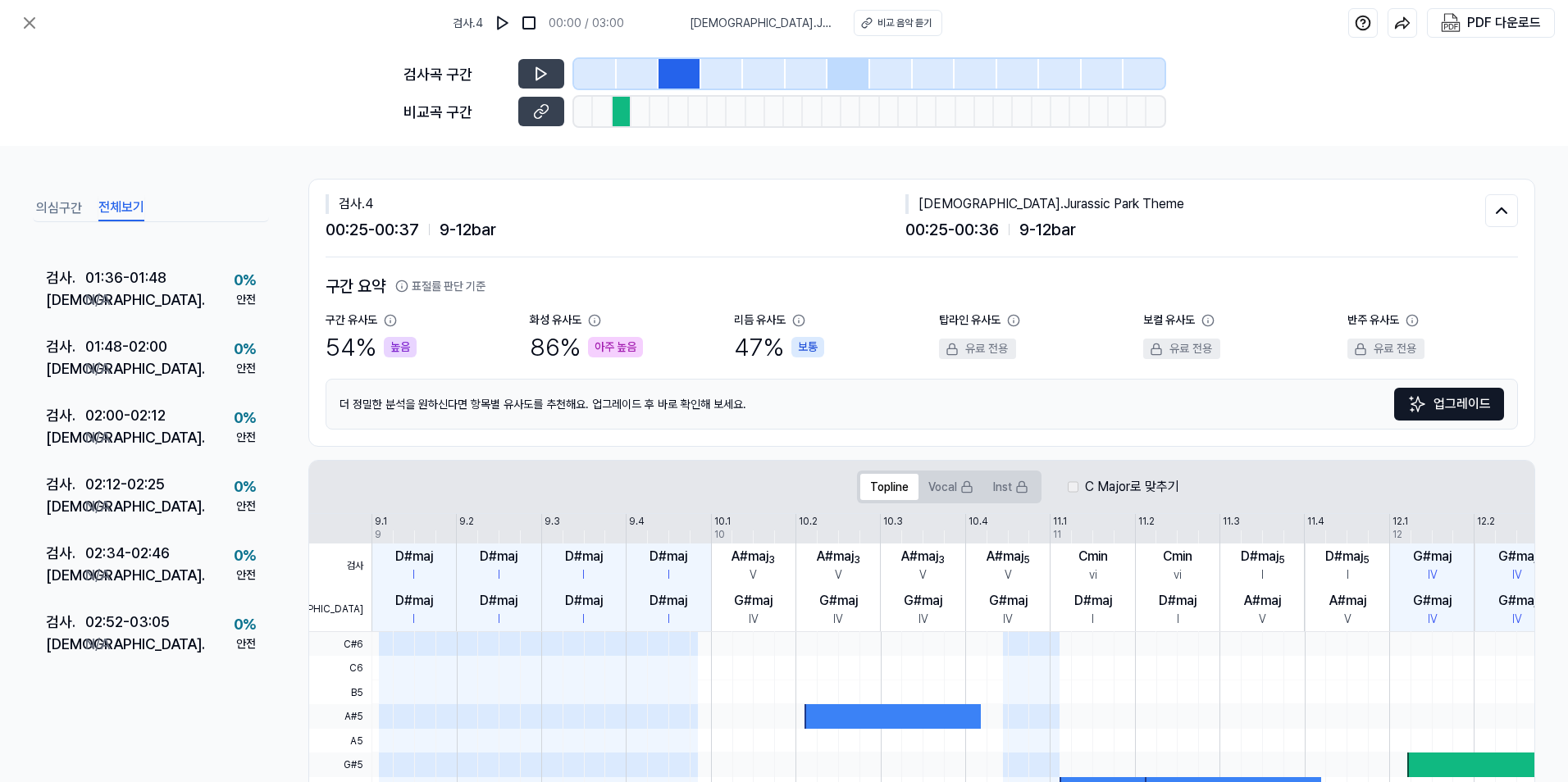
click at [66, 205] on button "의심구간" at bounding box center [59, 209] width 46 height 27
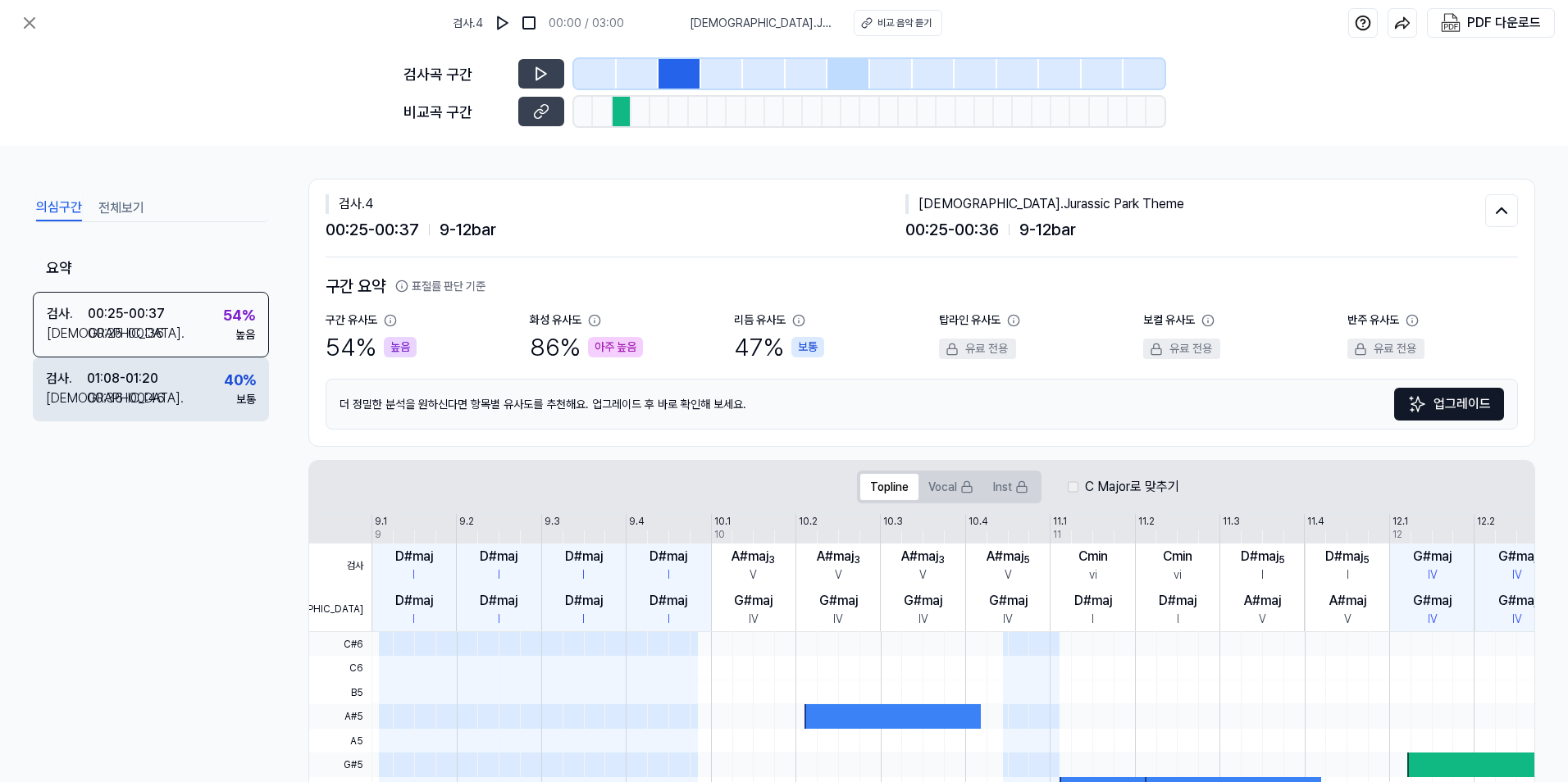
click at [173, 398] on div "검사 . 01:08 - 01:20 비교 . 00:36 - 00:46 40 % 보통" at bounding box center [151, 389] width 236 height 64
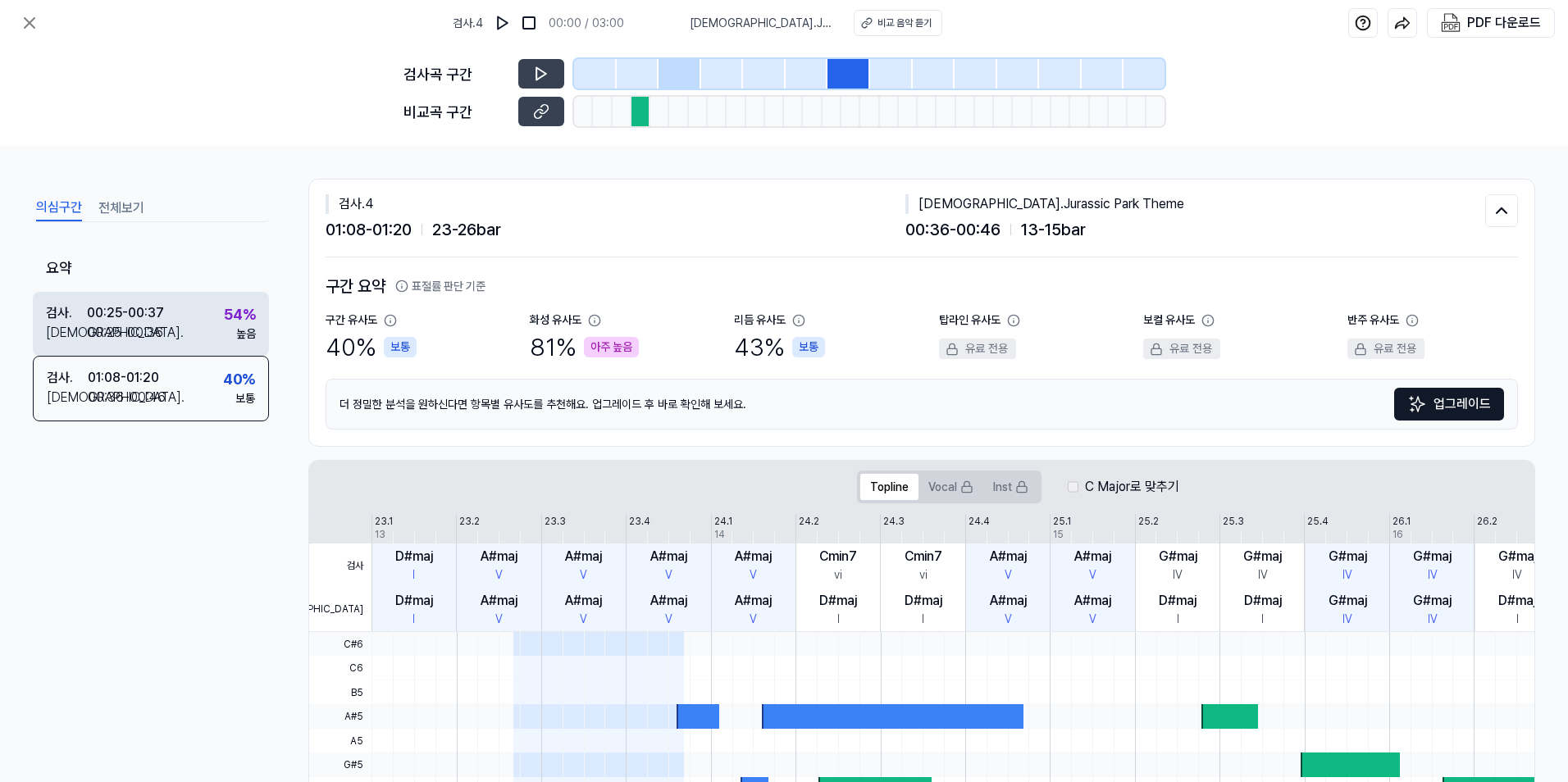
click at [205, 300] on div "검사 . 00:25 - 00:37 비교 . 00:25 - 00:36 54 % 높음" at bounding box center [151, 324] width 236 height 64
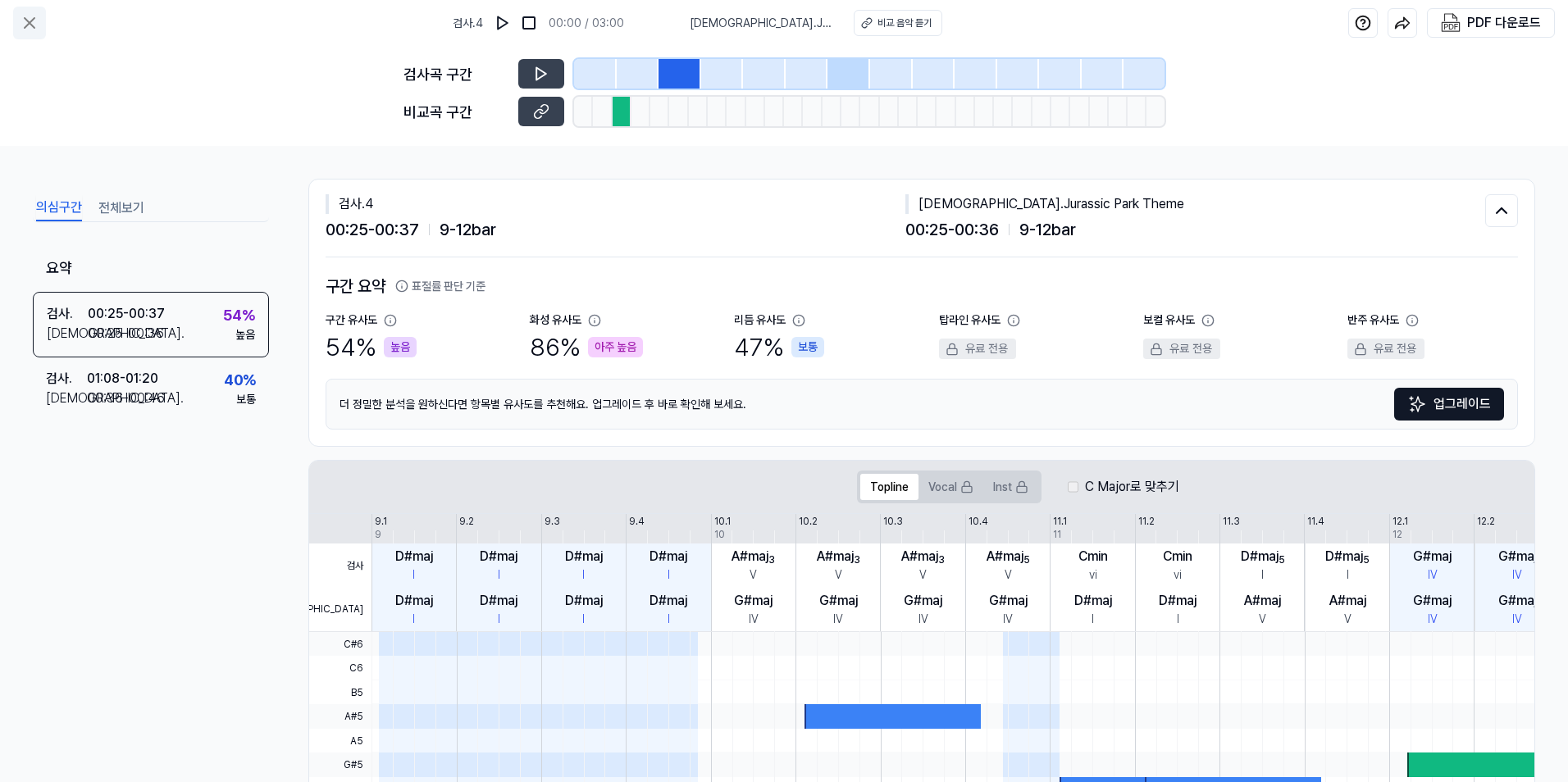
click at [22, 25] on icon at bounding box center [30, 23] width 20 height 20
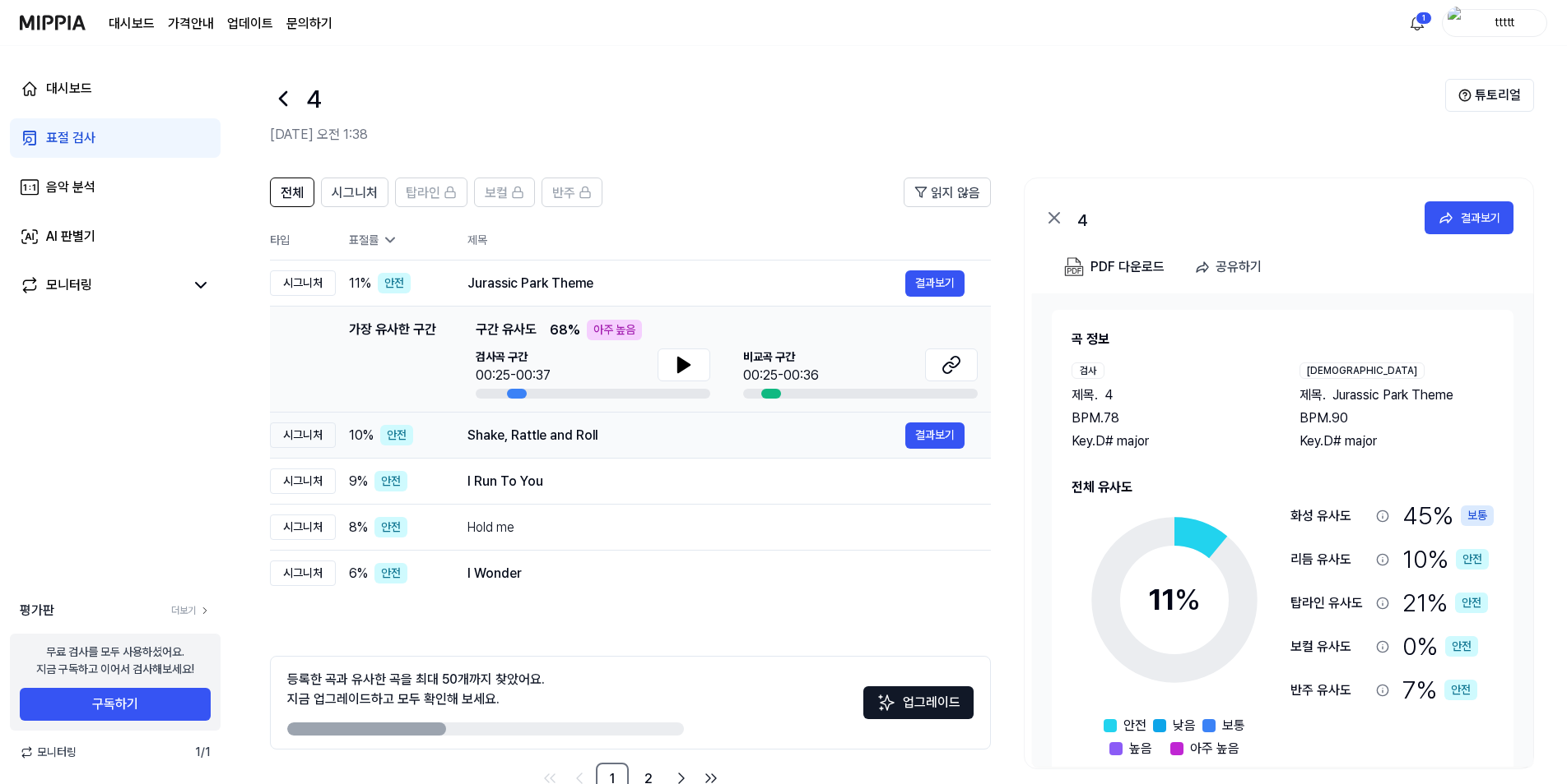
click at [607, 435] on div "Shake, Rattle and Roll" at bounding box center [686, 435] width 438 height 20
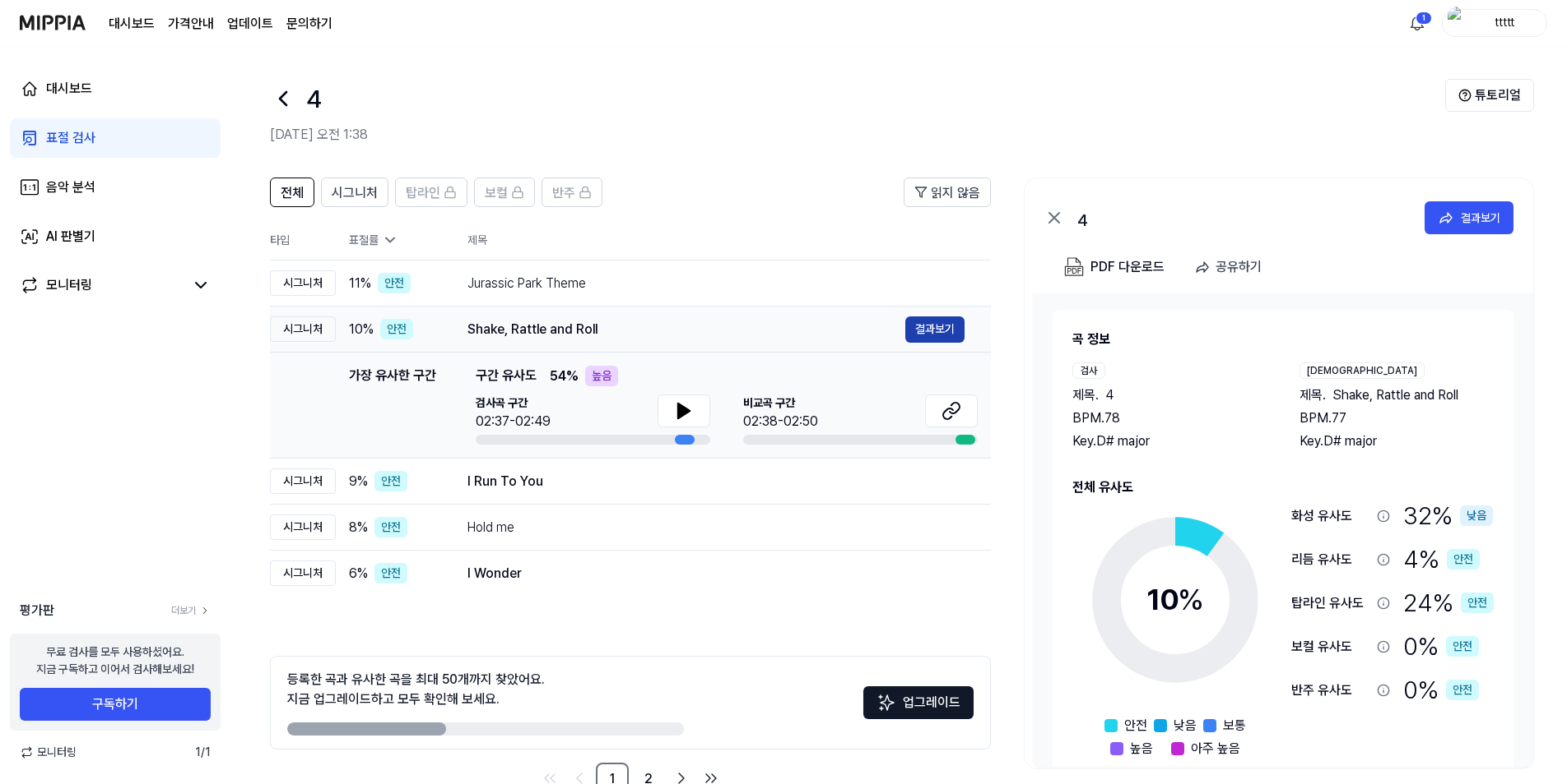
click at [937, 332] on button "결과보기" at bounding box center [934, 330] width 59 height 27
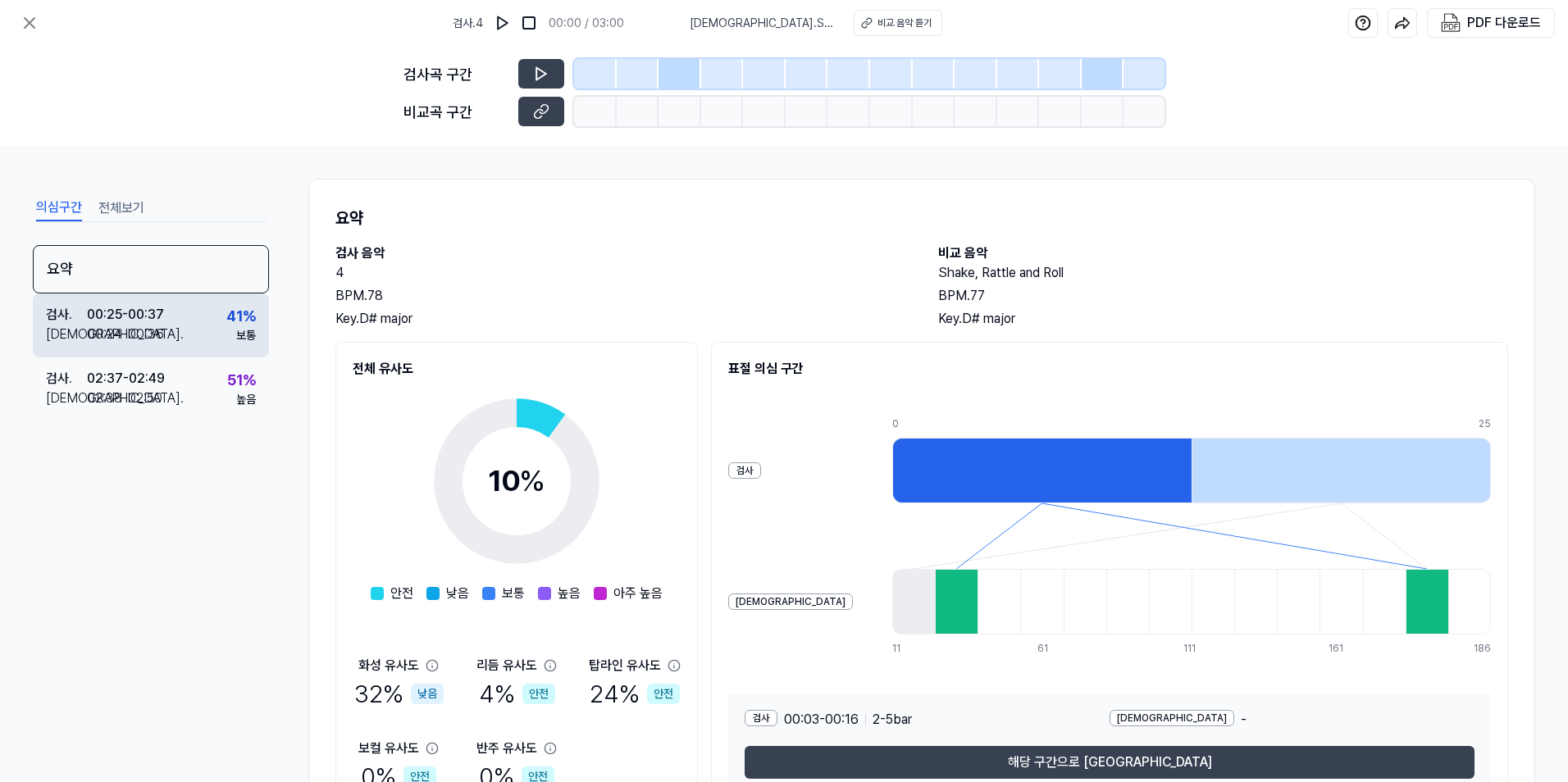
click at [191, 337] on div "검사 . 00:25 - 00:37 비교 . 00:24 - 00:36 41 % 보통" at bounding box center [151, 325] width 236 height 64
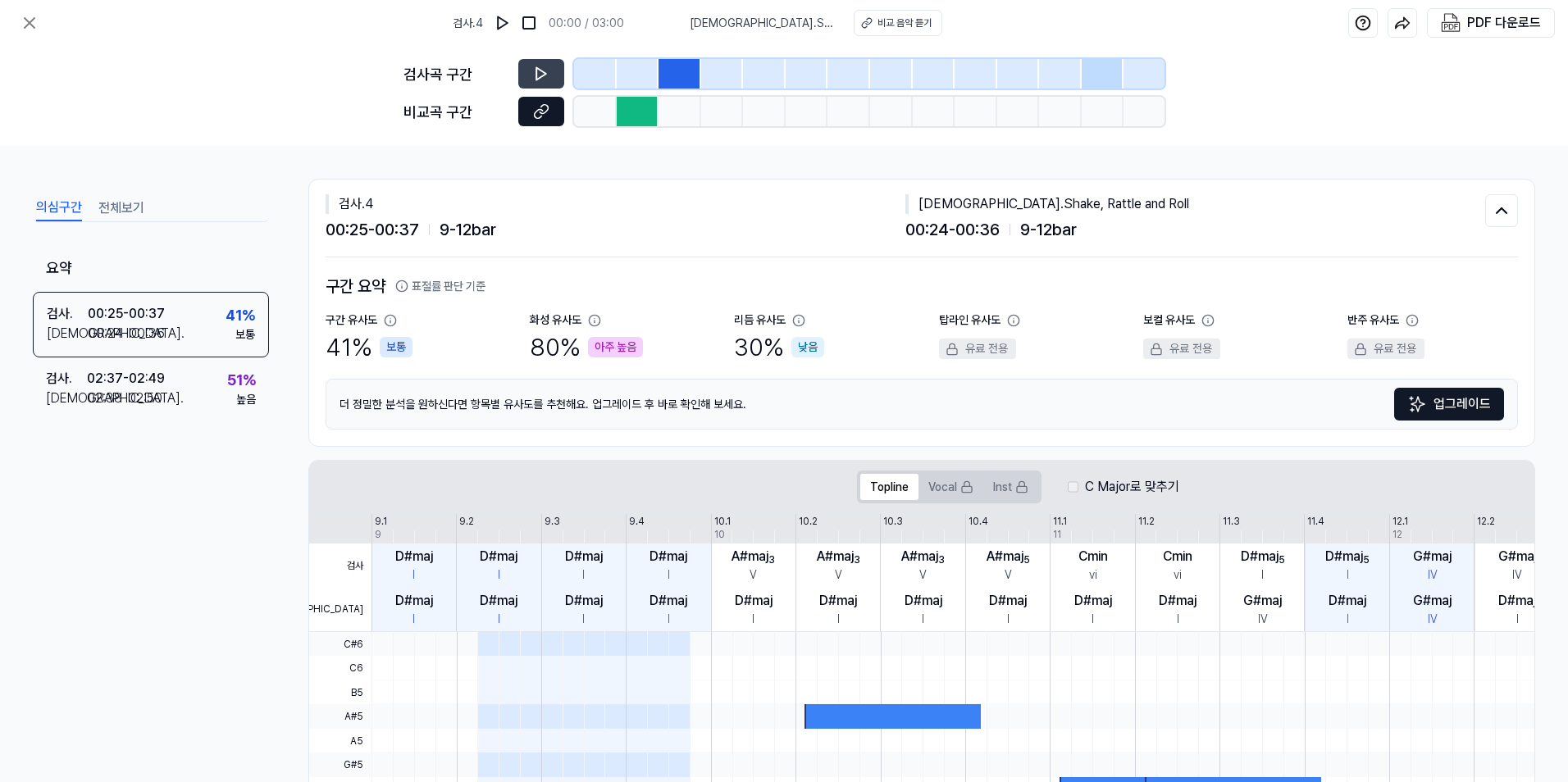
click at [533, 109] on button at bounding box center [541, 111] width 46 height 30
